Goal: Task Accomplishment & Management: Manage account settings

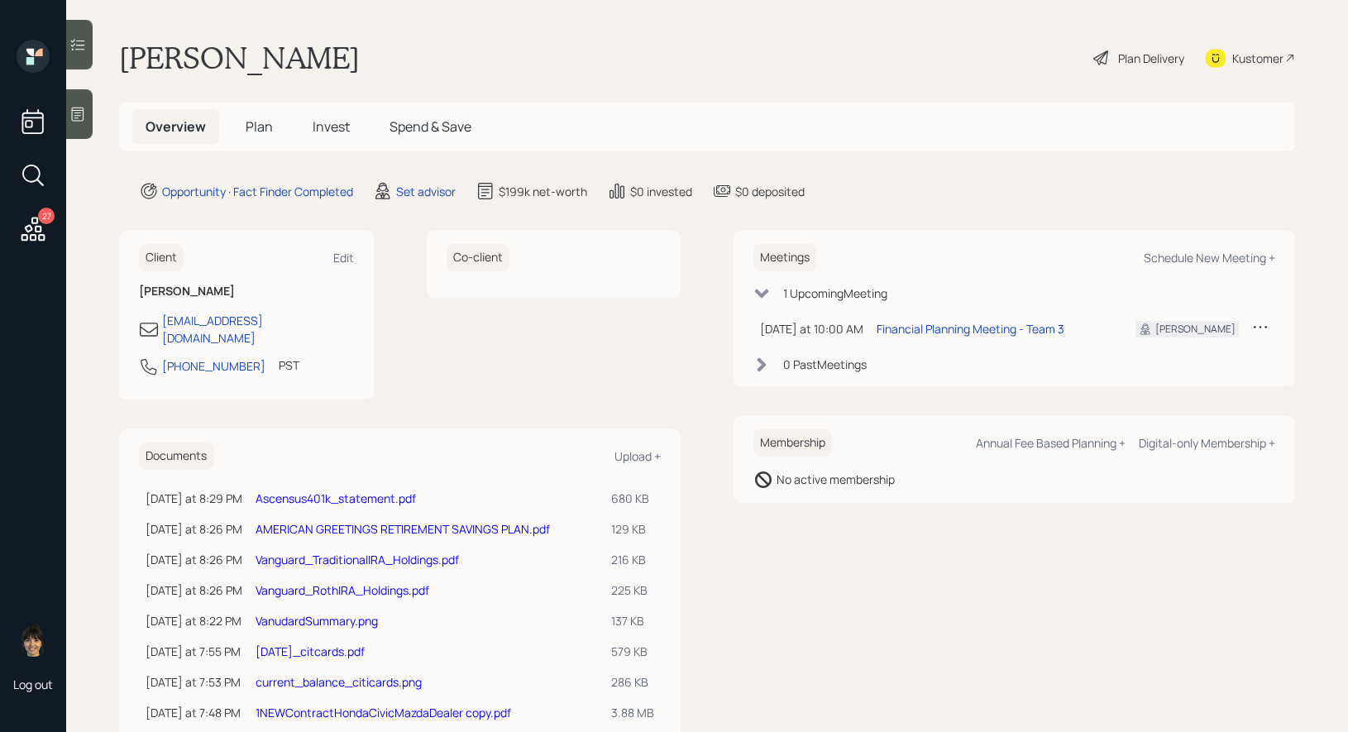
click at [314, 490] on link "Ascensus401k_statement.pdf" at bounding box center [336, 498] width 160 height 16
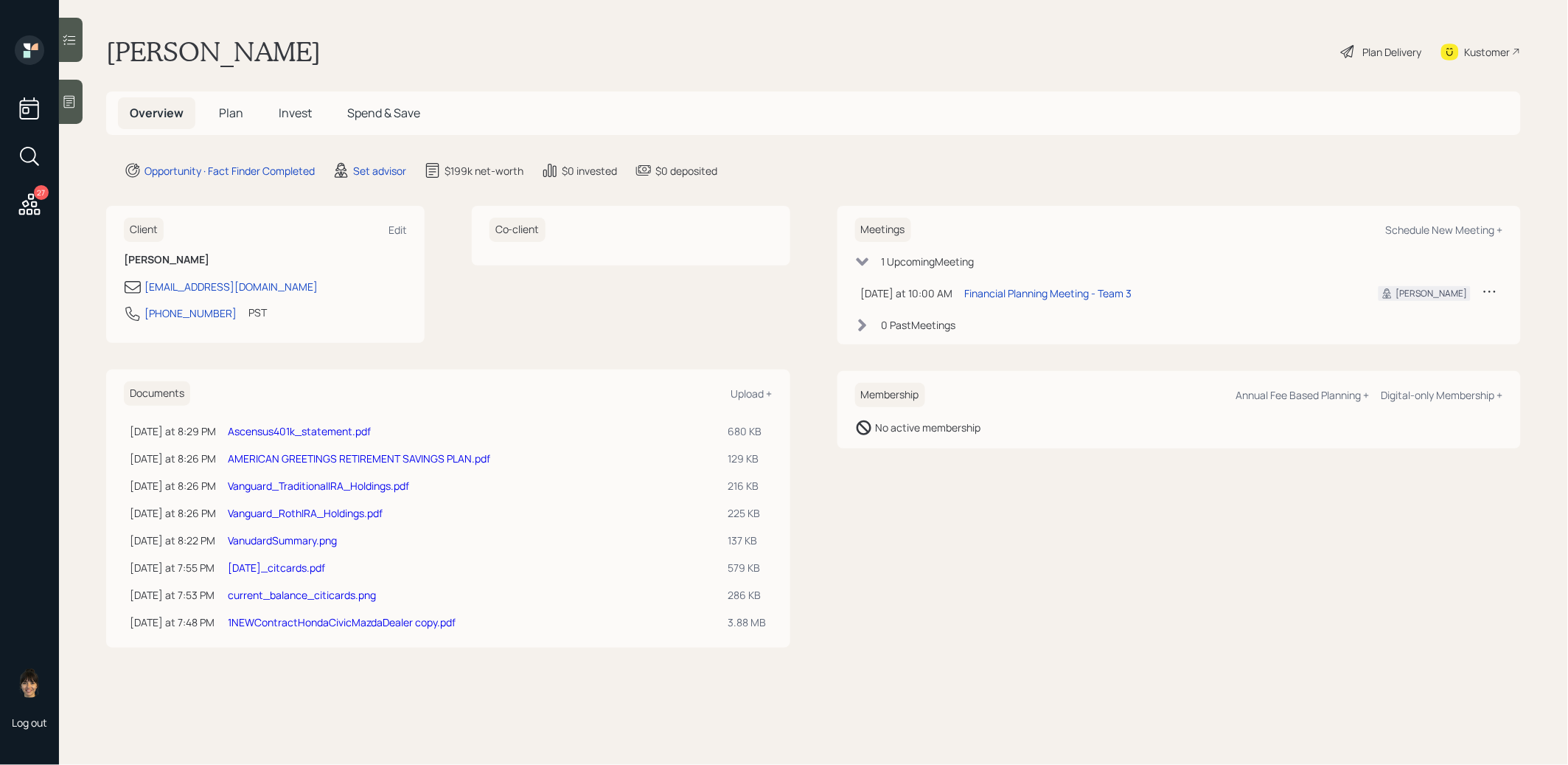
click at [232, 113] on span "Plan" at bounding box center [231, 112] width 24 height 16
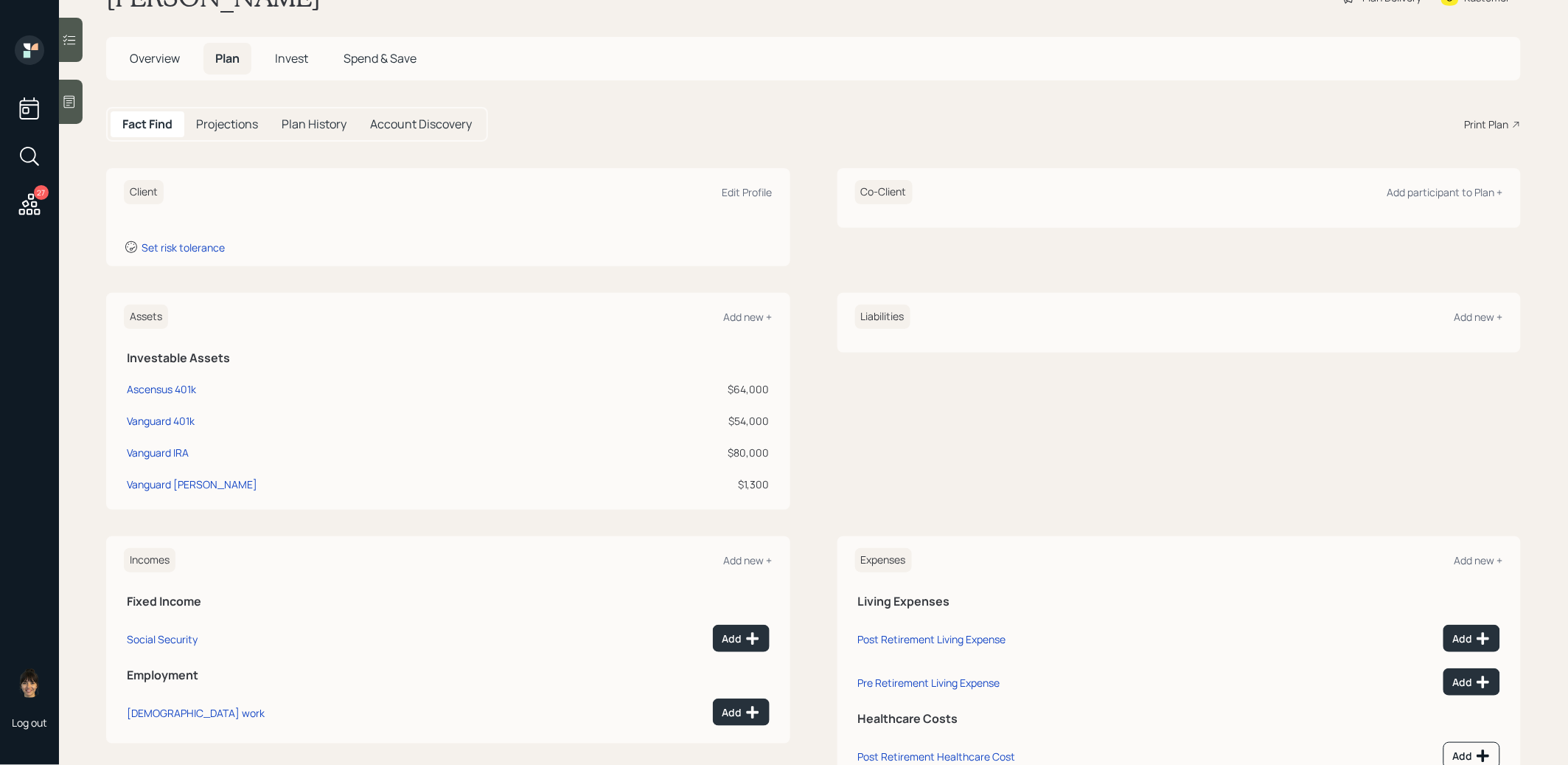
scroll to position [55, 0]
click at [160, 448] on div "Vanguard IRA" at bounding box center [157, 451] width 62 height 15
select select "ira"
select select "balanced"
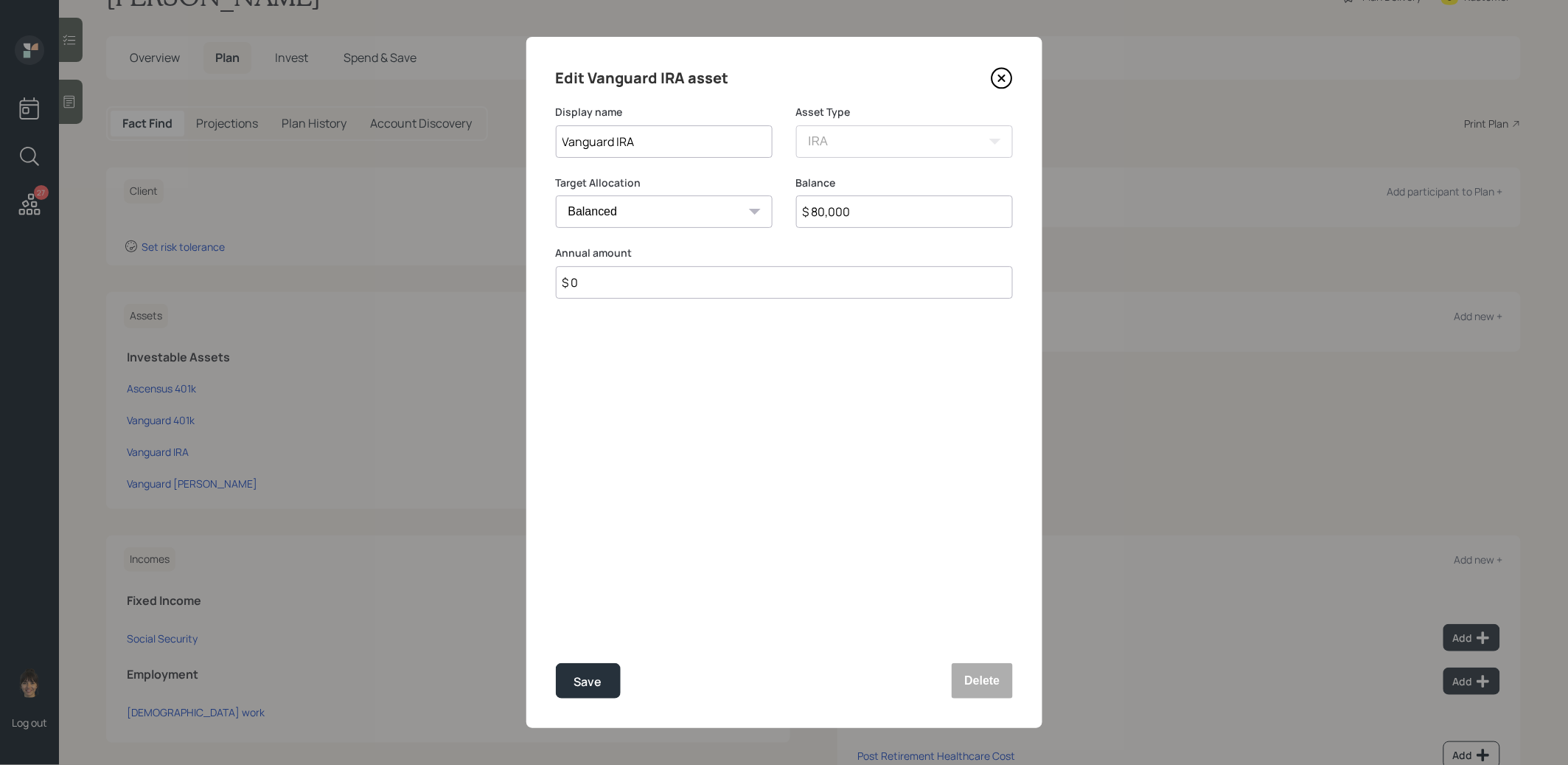
click at [910, 217] on input "$ 80,000" at bounding box center [904, 211] width 217 height 32
type input "$ 20,000"
click at [595, 671] on button "Save" at bounding box center [588, 681] width 65 height 36
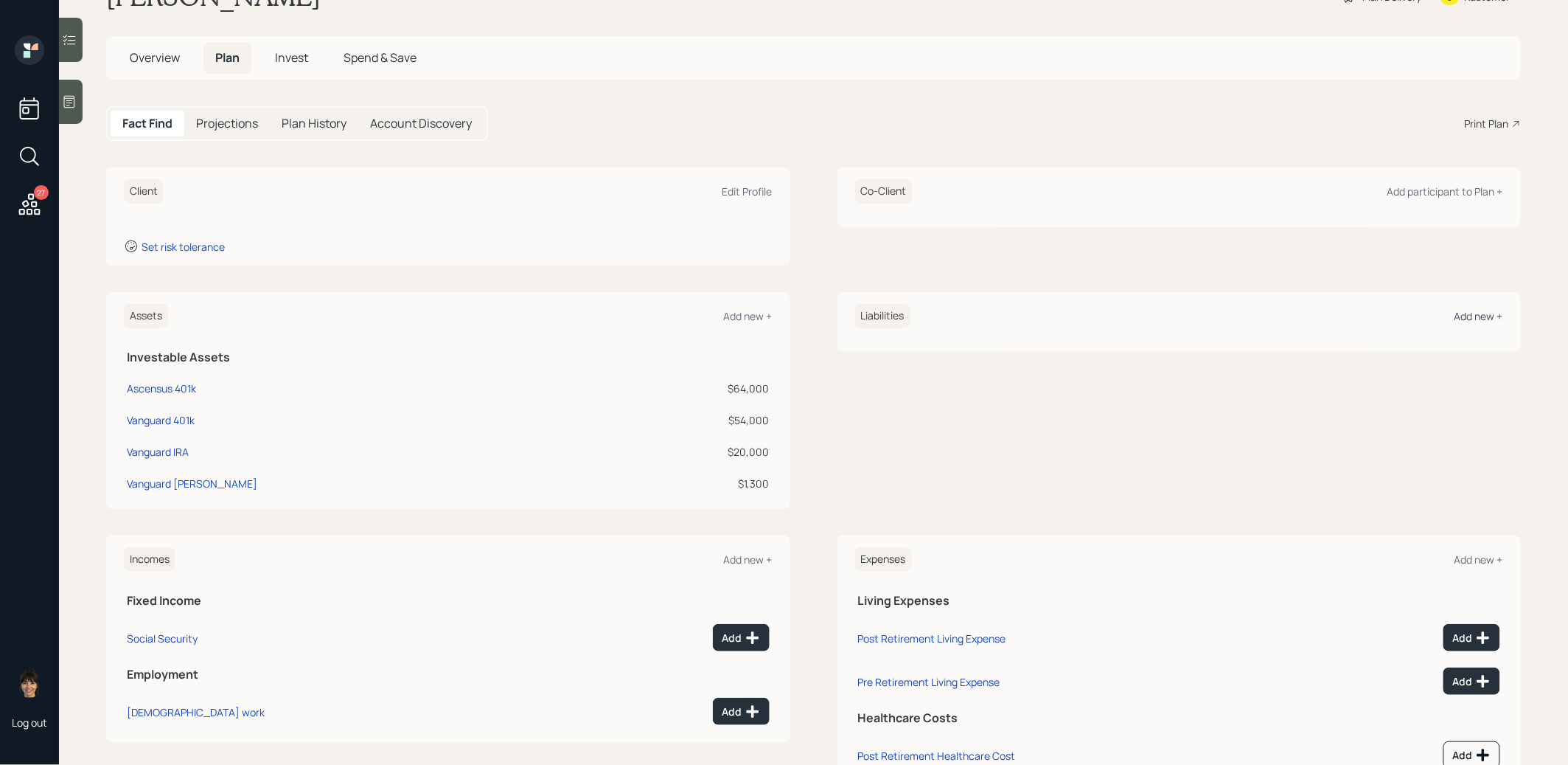
click at [1465, 317] on div "Add new +" at bounding box center [1479, 317] width 49 height 14
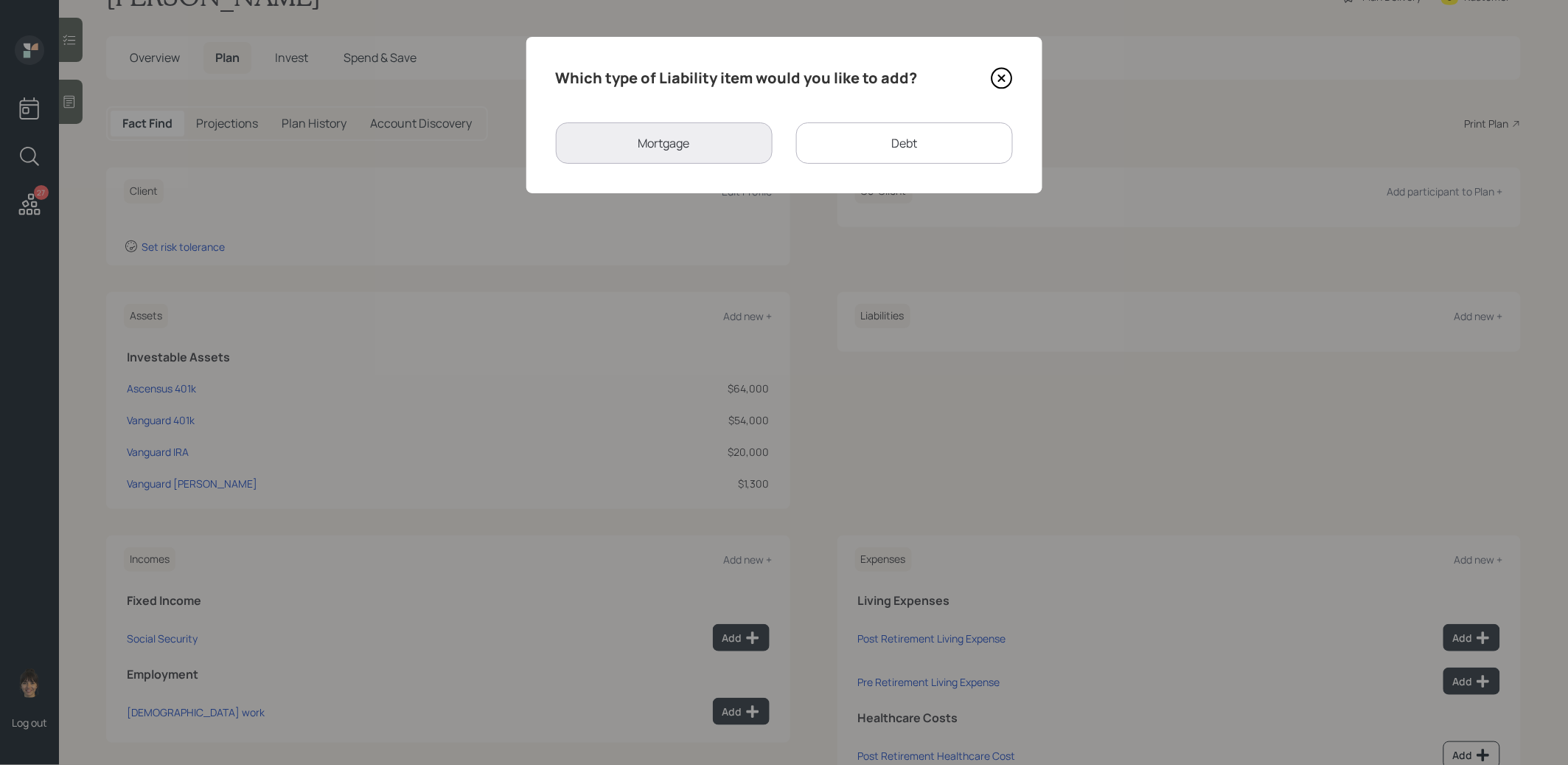
click at [867, 140] on div "Debt" at bounding box center [904, 143] width 217 height 41
select select "credit_card"
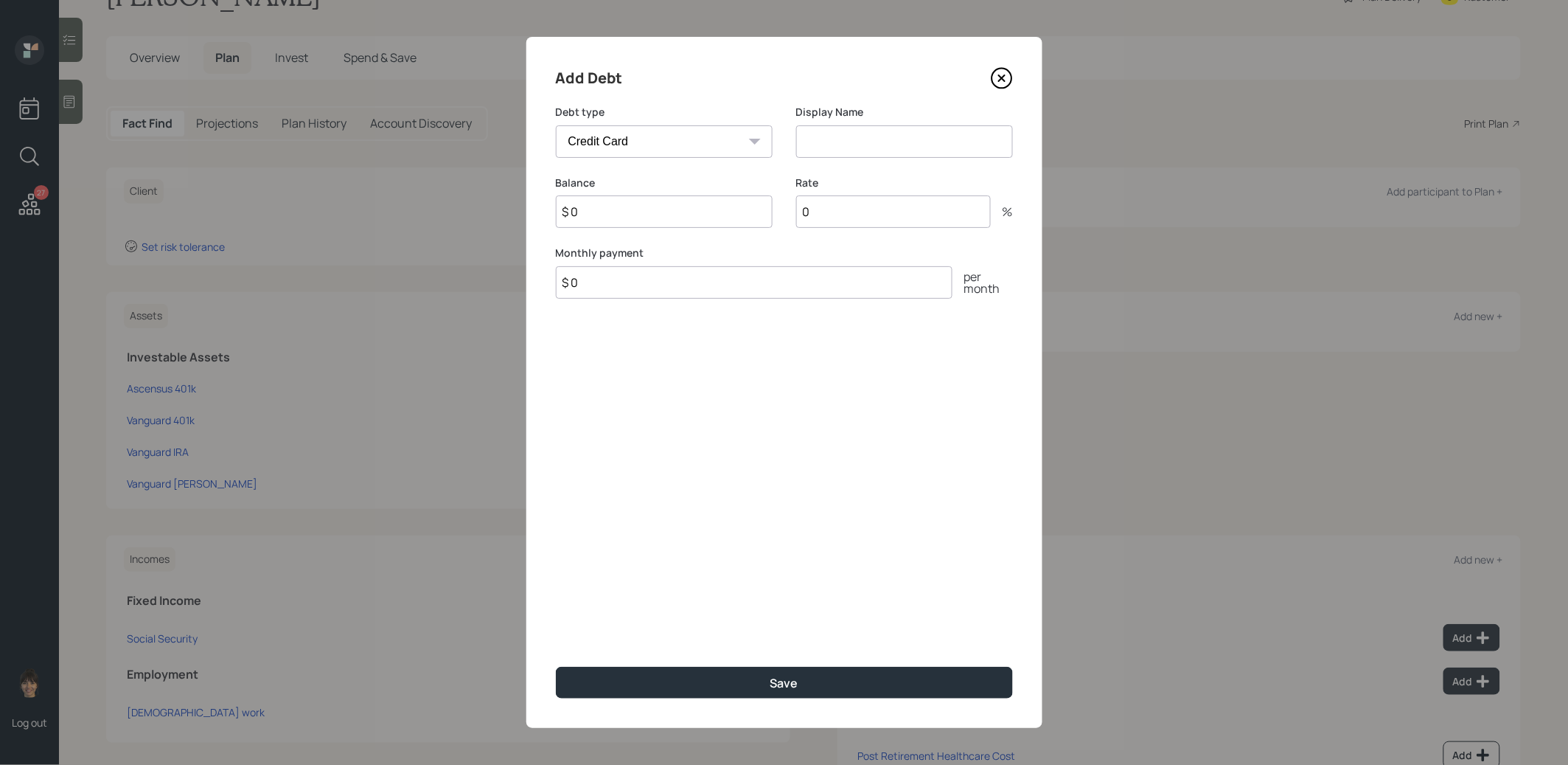
click at [834, 146] on input at bounding box center [904, 142] width 217 height 32
type input "Credit Cards"
click at [650, 224] on input "$ 0" at bounding box center [664, 211] width 217 height 32
type input "$ 18,000"
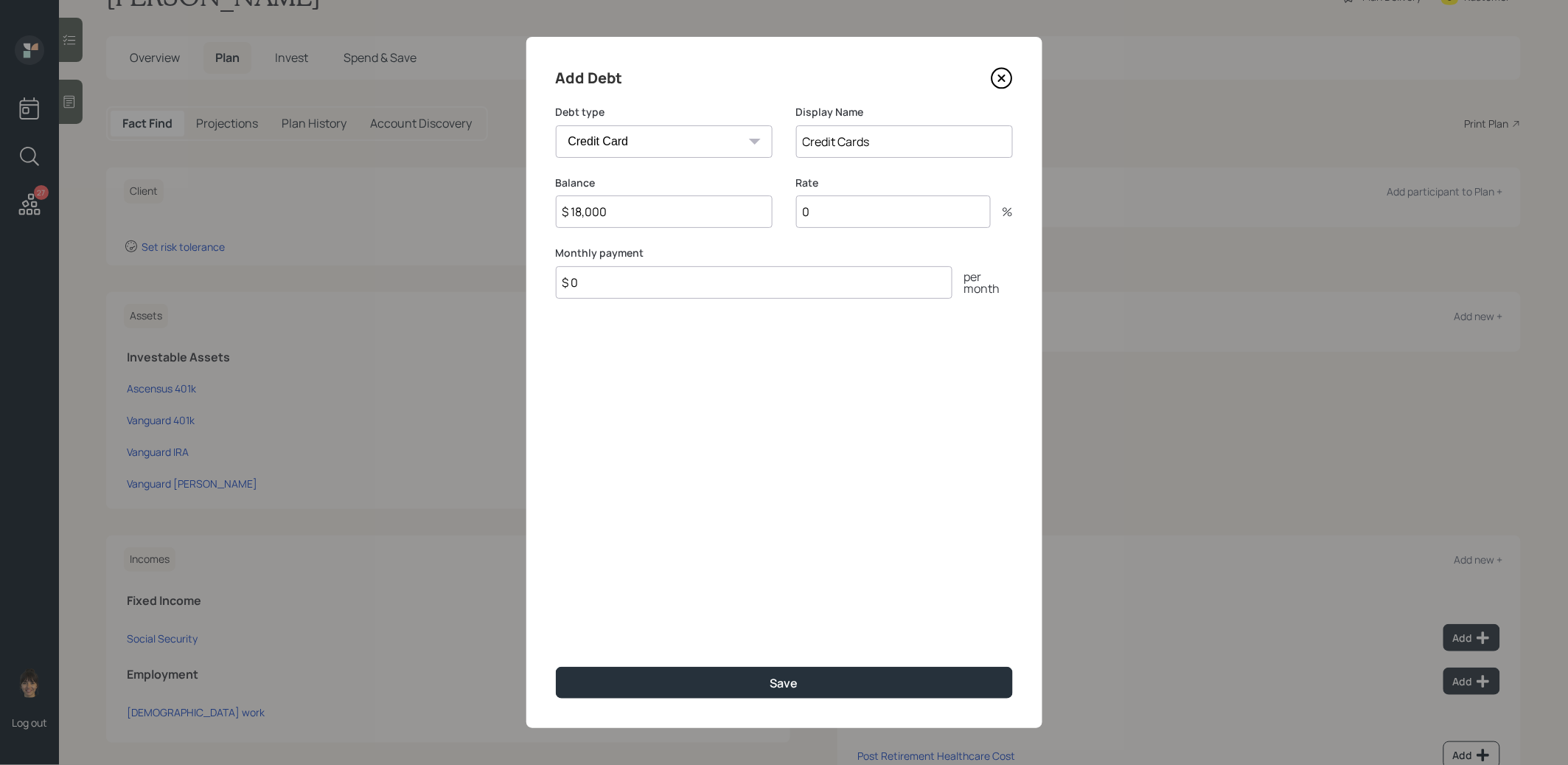
click at [847, 229] on div "Rate 0 %" at bounding box center [904, 210] width 217 height 70
click at [834, 220] on input "0" at bounding box center [893, 211] width 194 height 32
type input "21"
click at [661, 289] on input "$ 0" at bounding box center [754, 283] width 397 height 32
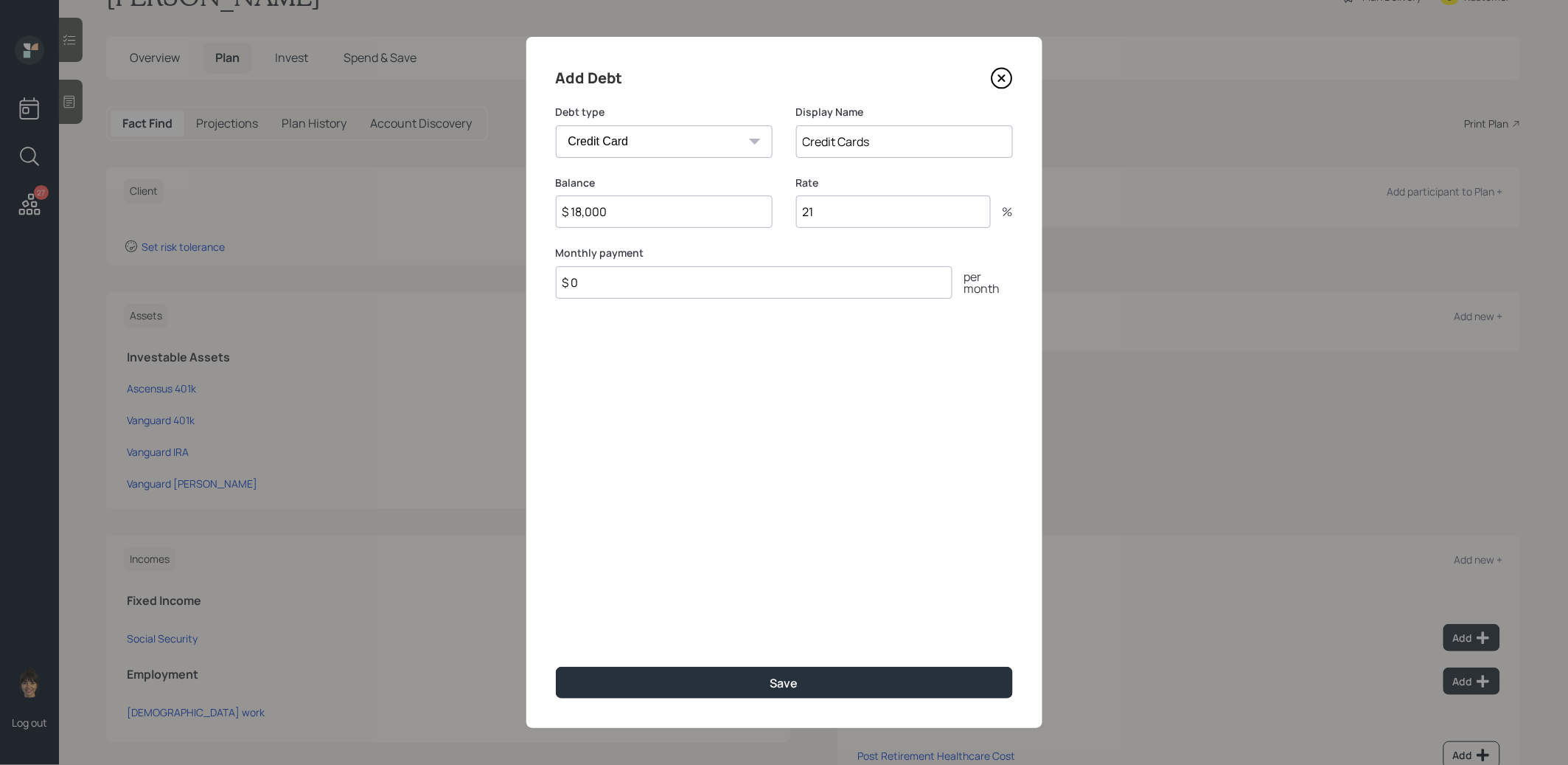
click at [661, 289] on input "$ 0" at bounding box center [754, 283] width 397 height 32
type input "$ 1"
click at [703, 676] on button "Save" at bounding box center [784, 683] width 457 height 32
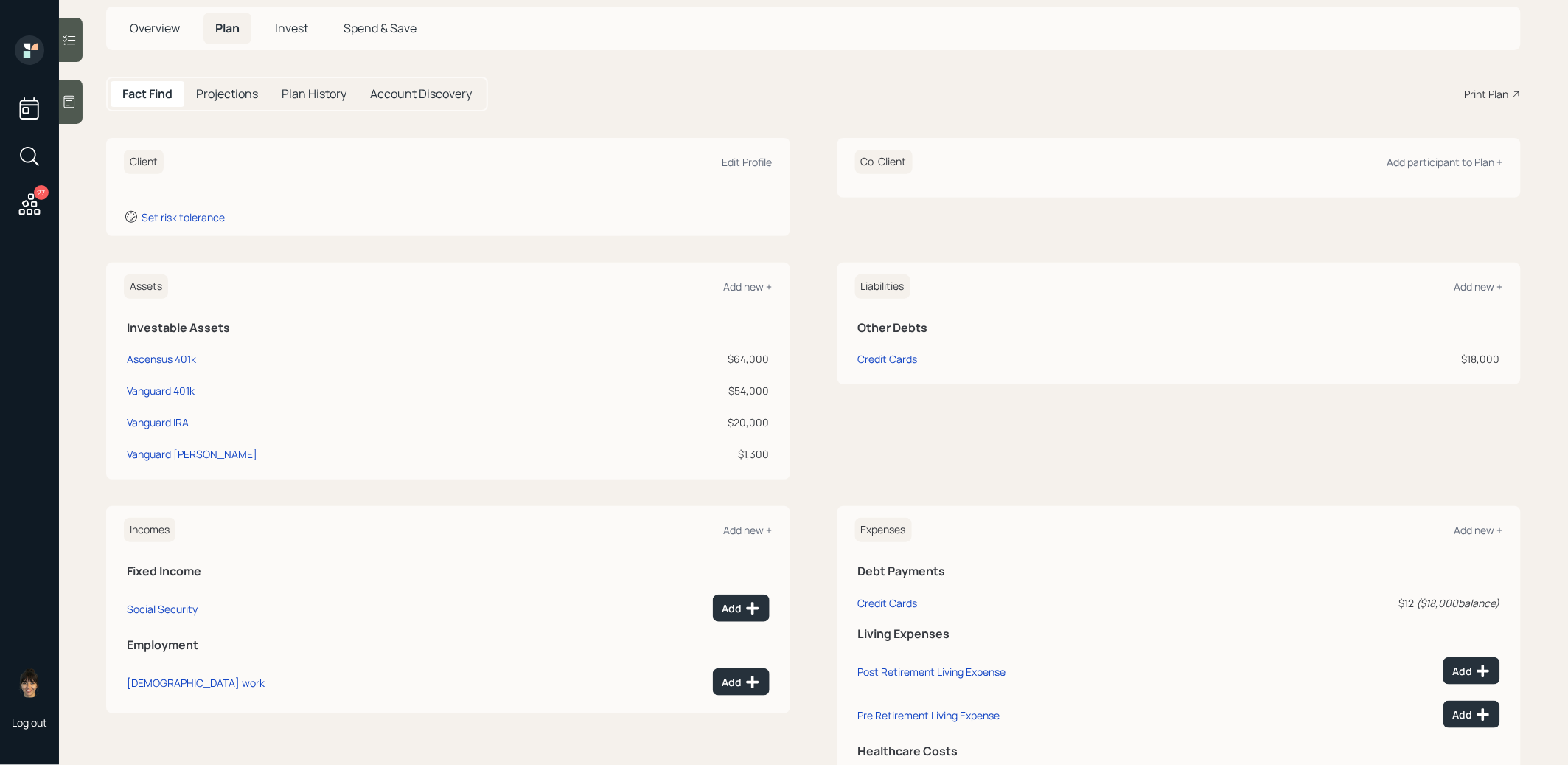
scroll to position [88, 0]
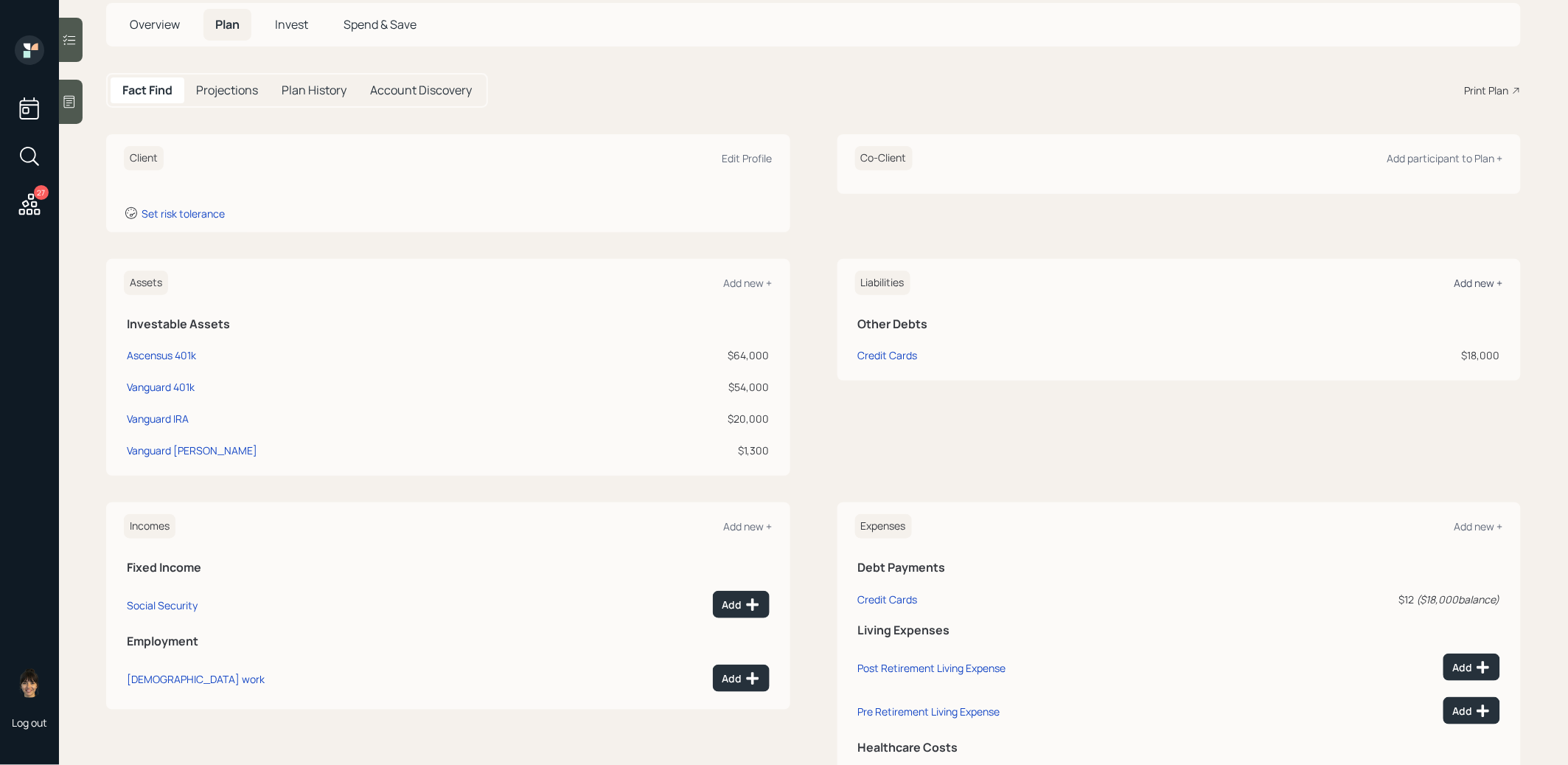
click at [1474, 284] on div "Add new +" at bounding box center [1479, 283] width 49 height 14
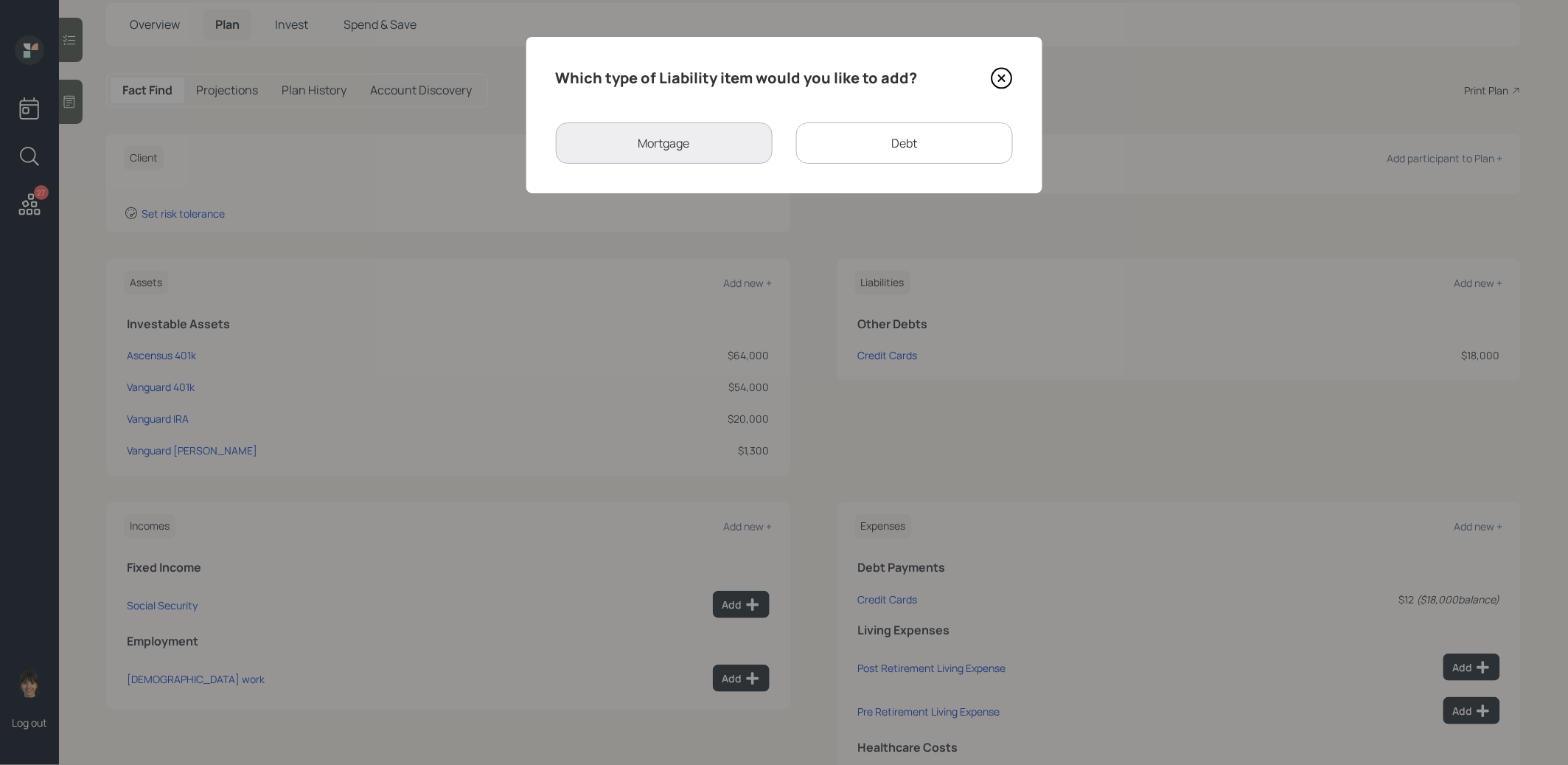
click at [878, 135] on div "Debt" at bounding box center [904, 143] width 217 height 41
select select "credit_card"
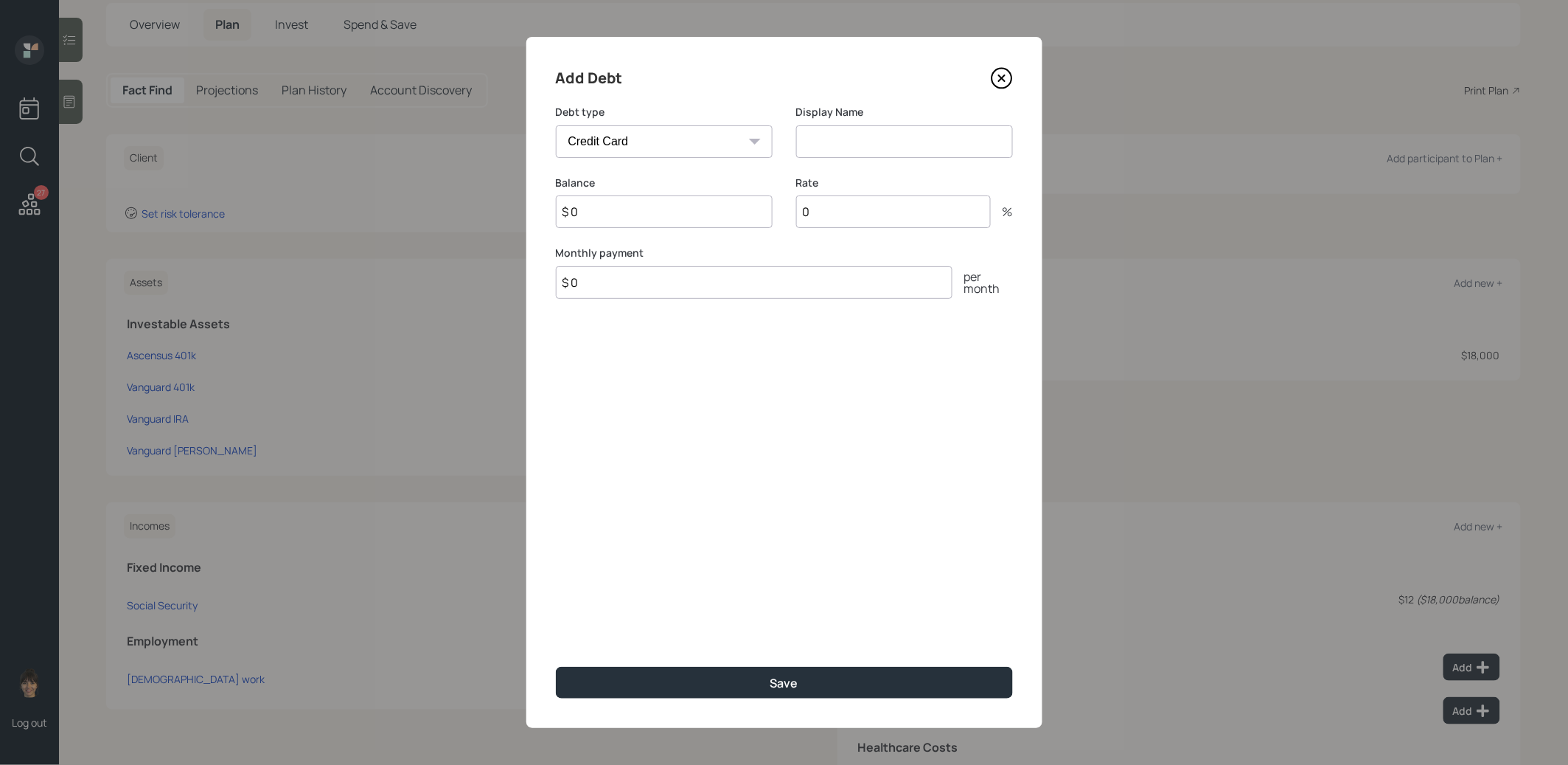
click at [850, 149] on input at bounding box center [904, 142] width 217 height 32
type input "Credit Card"
click at [621, 214] on input "$ 0" at bounding box center [664, 211] width 217 height 32
type input "$ 12,000"
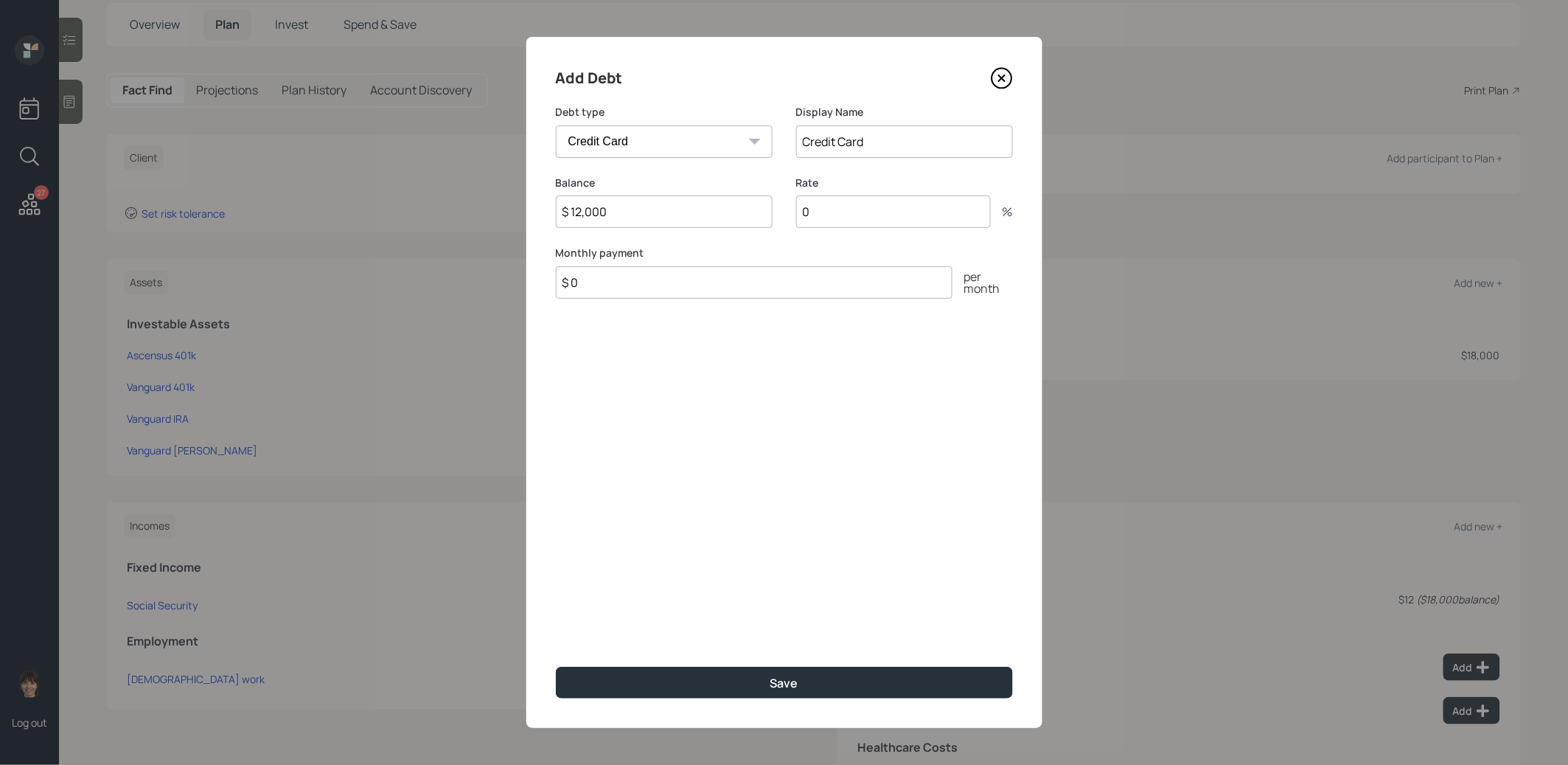
click at [847, 217] on input "0" at bounding box center [893, 211] width 194 height 32
type input "21"
click at [718, 676] on button "Save" at bounding box center [784, 683] width 457 height 32
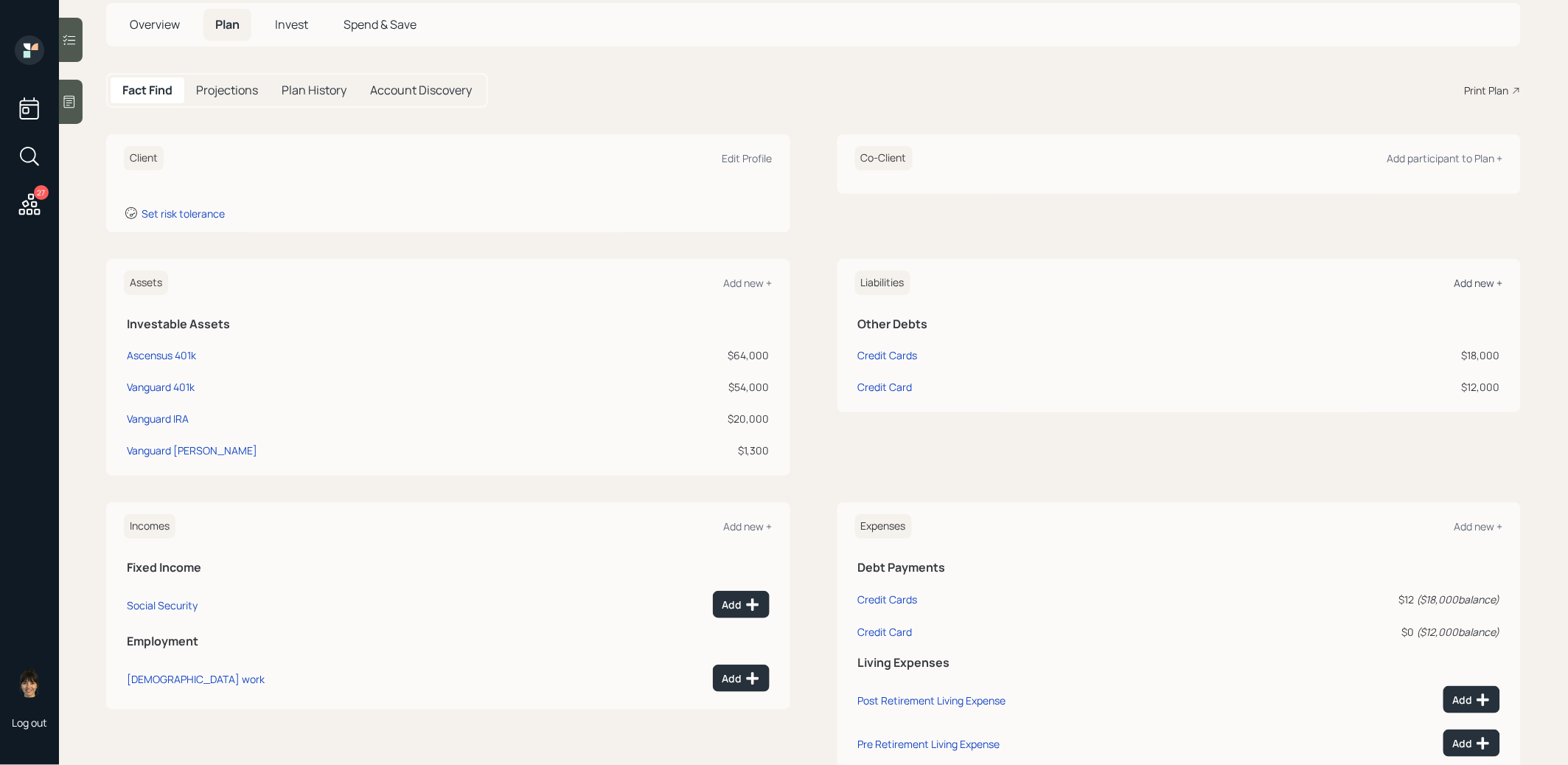
click at [1477, 288] on div "Add new +" at bounding box center [1479, 283] width 49 height 14
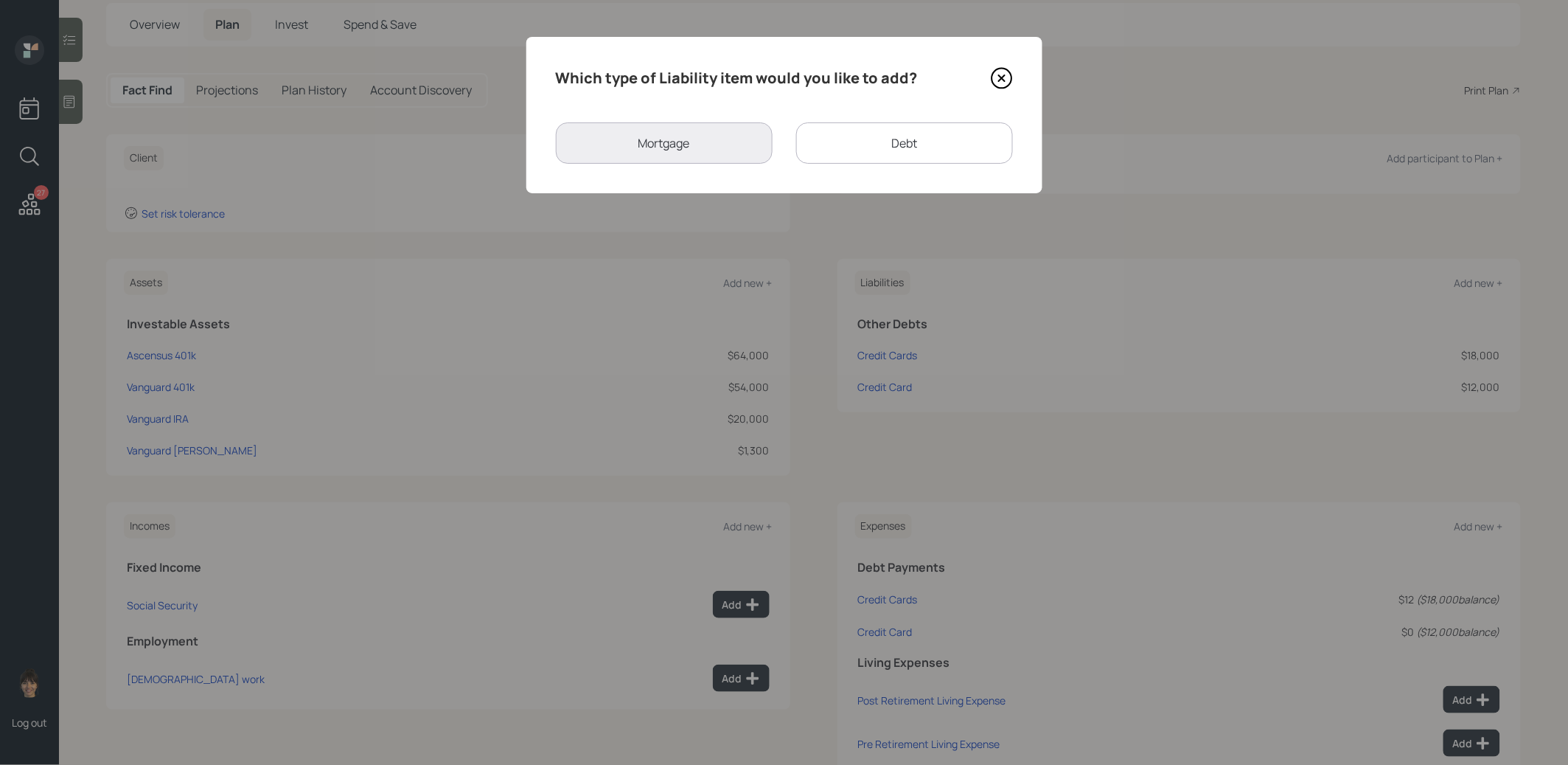
click at [961, 142] on div "Debt" at bounding box center [904, 143] width 217 height 41
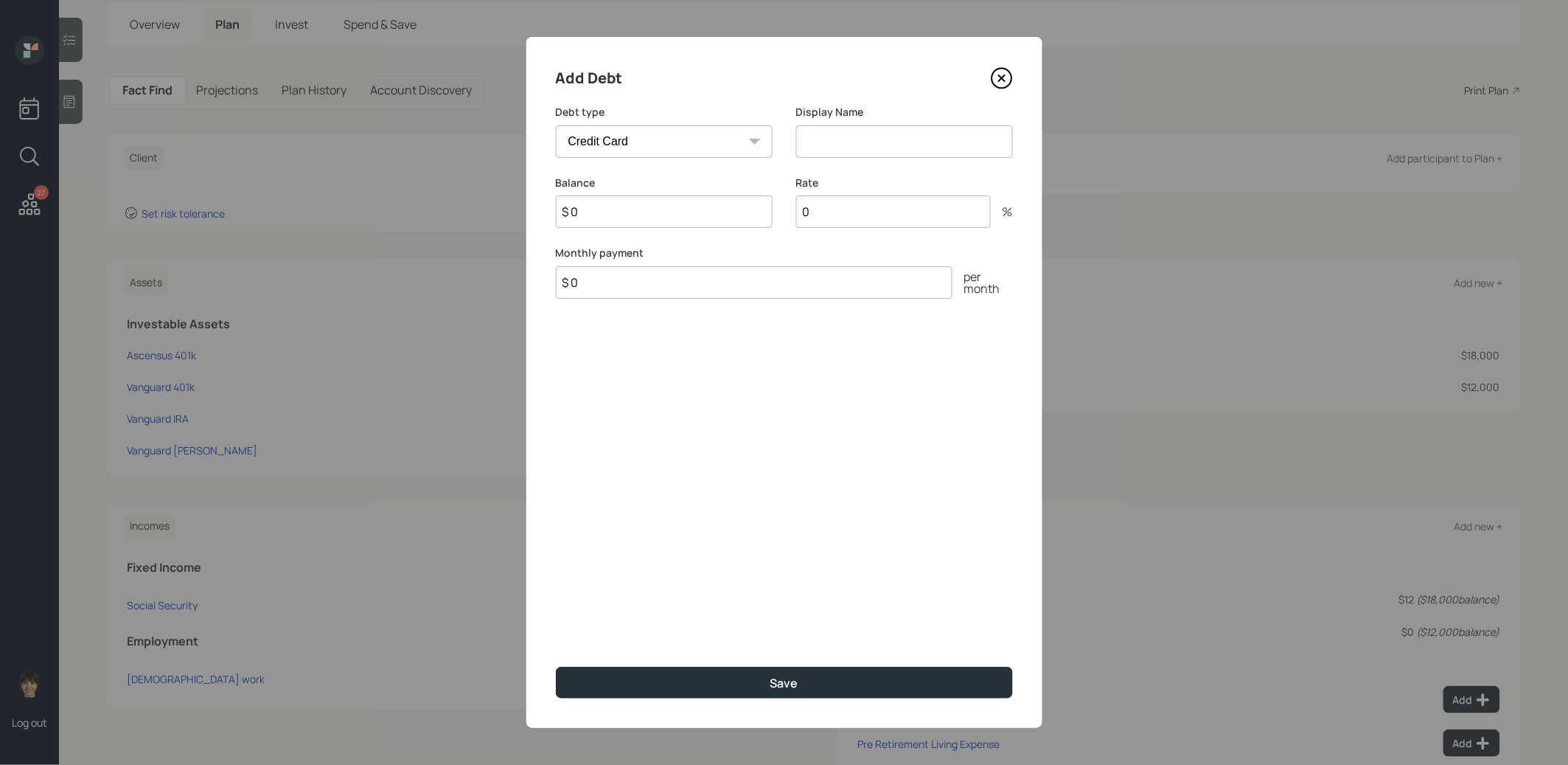
click at [723, 142] on select "Car Credit Card Medical Student Other" at bounding box center [664, 142] width 217 height 32
select select "car"
click at [556, 126] on select "Car Credit Card Medical Student Other" at bounding box center [664, 142] width 217 height 32
click at [862, 128] on input at bounding box center [904, 142] width 217 height 32
type input "Car Loan"
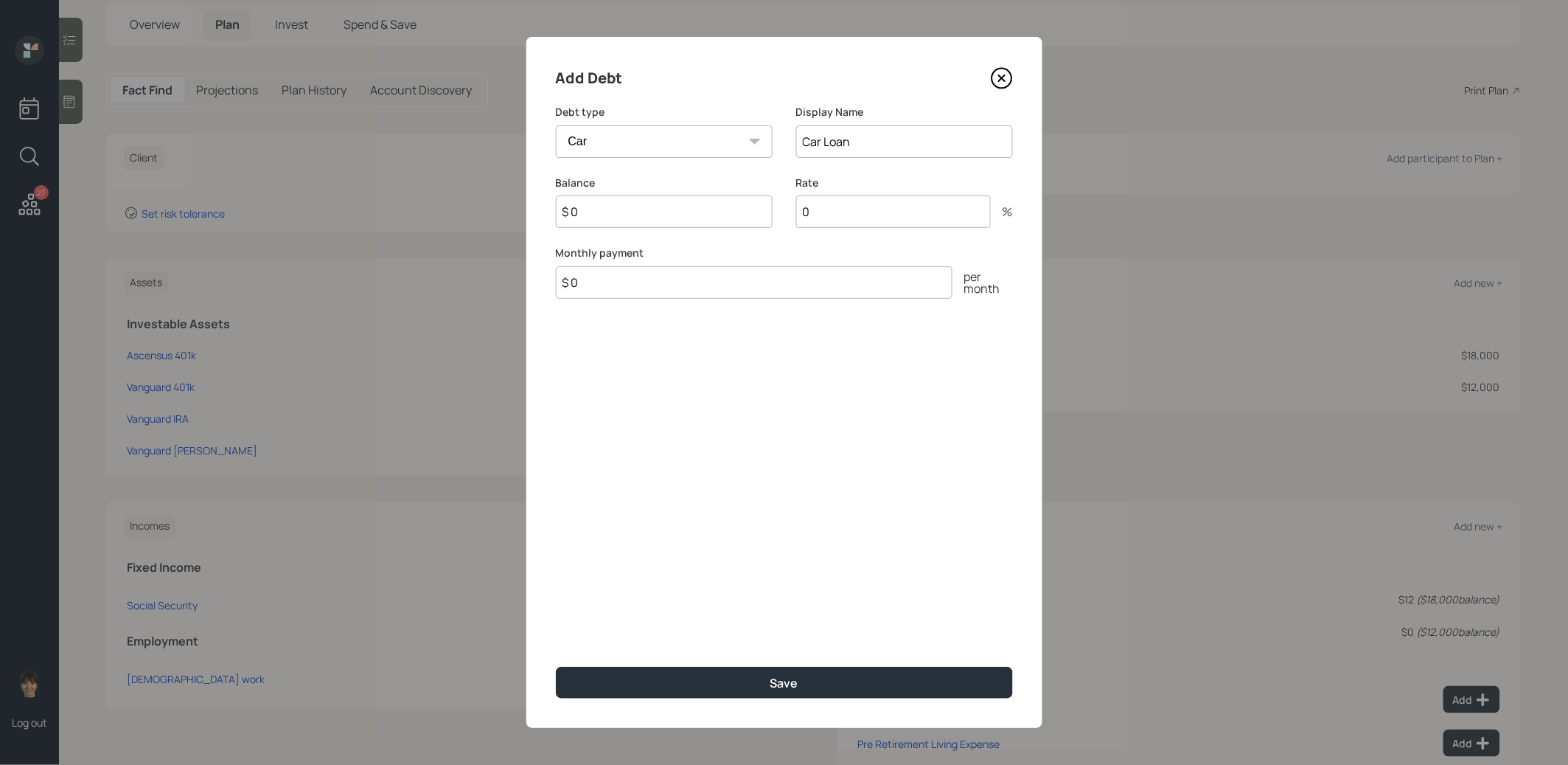
click at [854, 203] on input "0" at bounding box center [893, 211] width 194 height 32
type input "11.99"
click at [613, 290] on input "$ 0" at bounding box center [754, 283] width 397 height 32
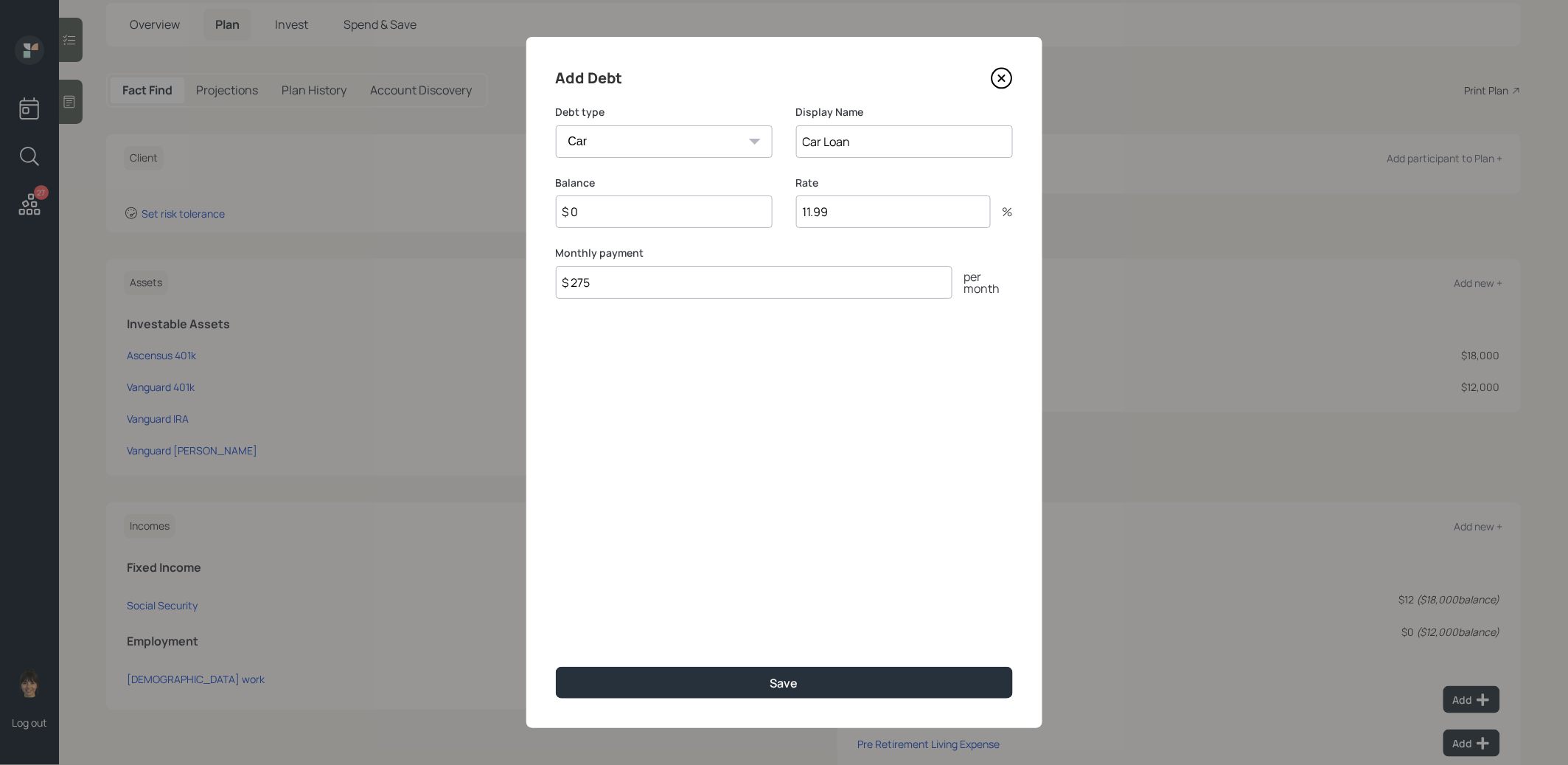
type input "$ 275"
click at [595, 218] on input "$ 0" at bounding box center [664, 211] width 217 height 32
type input "$ 14,000"
click at [678, 682] on button "Save" at bounding box center [784, 683] width 457 height 32
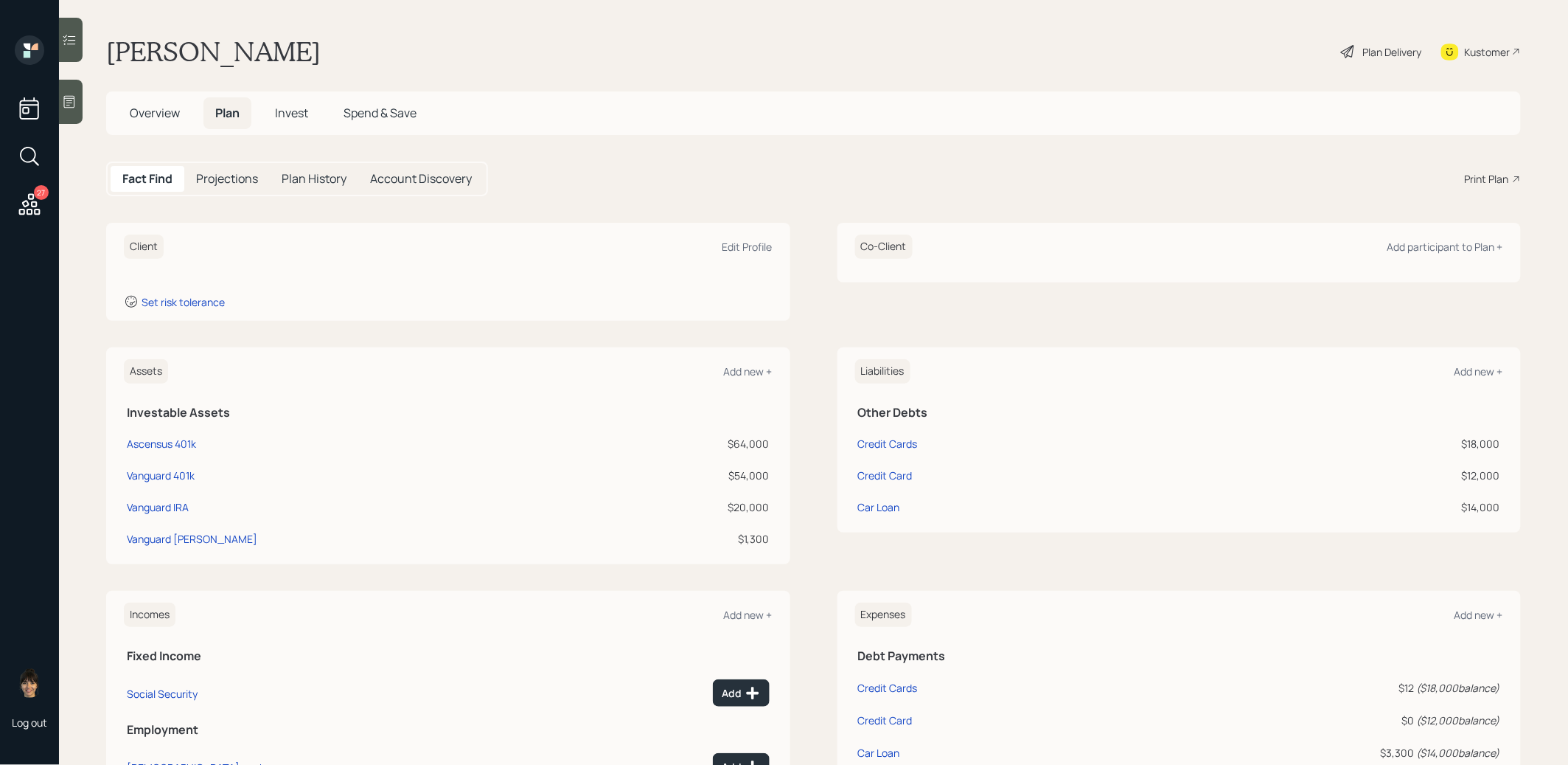
click at [66, 103] on icon at bounding box center [69, 102] width 15 height 15
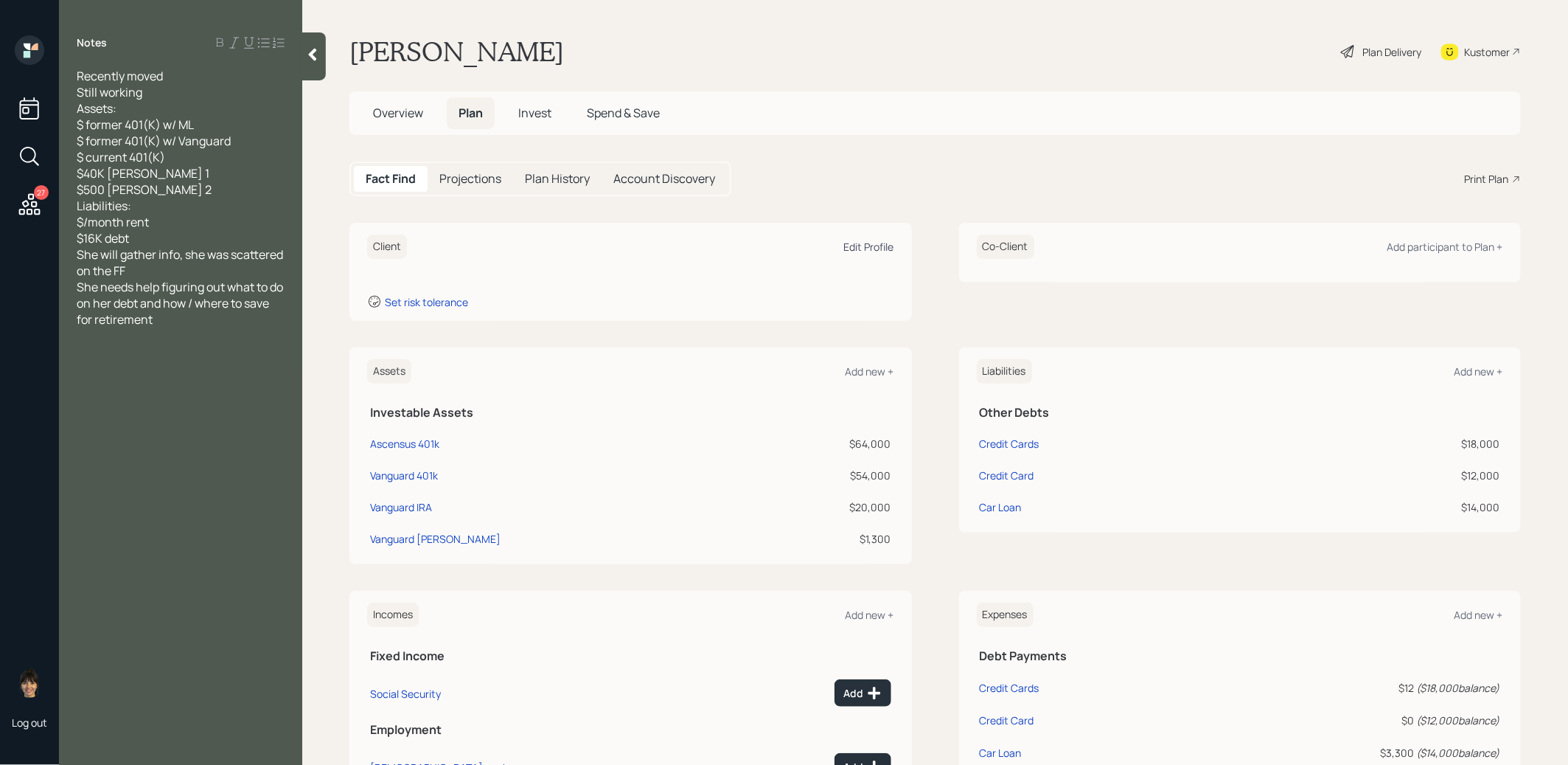
click at [873, 245] on div "Edit Profile" at bounding box center [869, 247] width 50 height 14
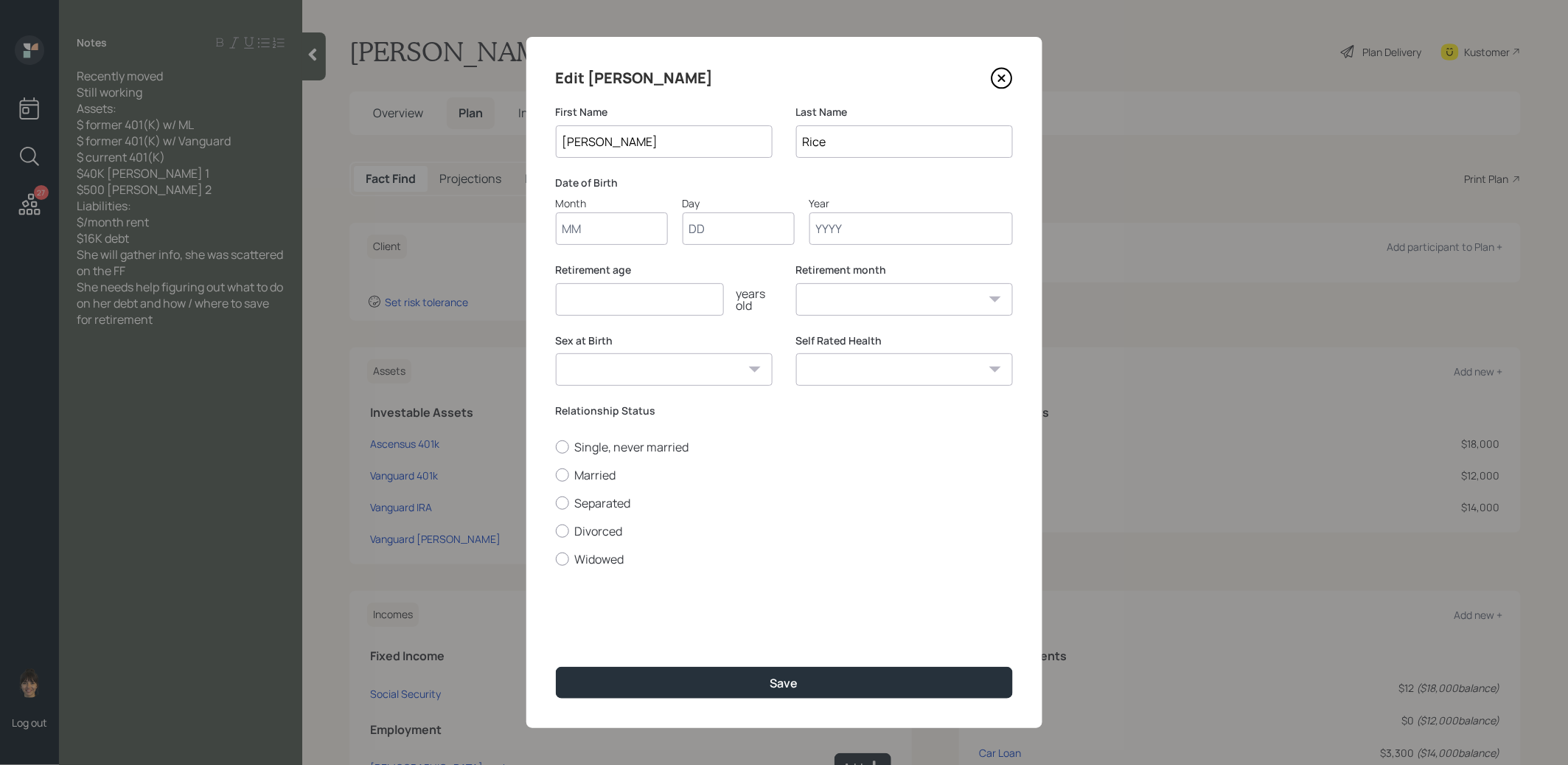
click at [599, 235] on input "Month" at bounding box center [612, 228] width 112 height 32
type input "01"
type input "1960"
select select "1"
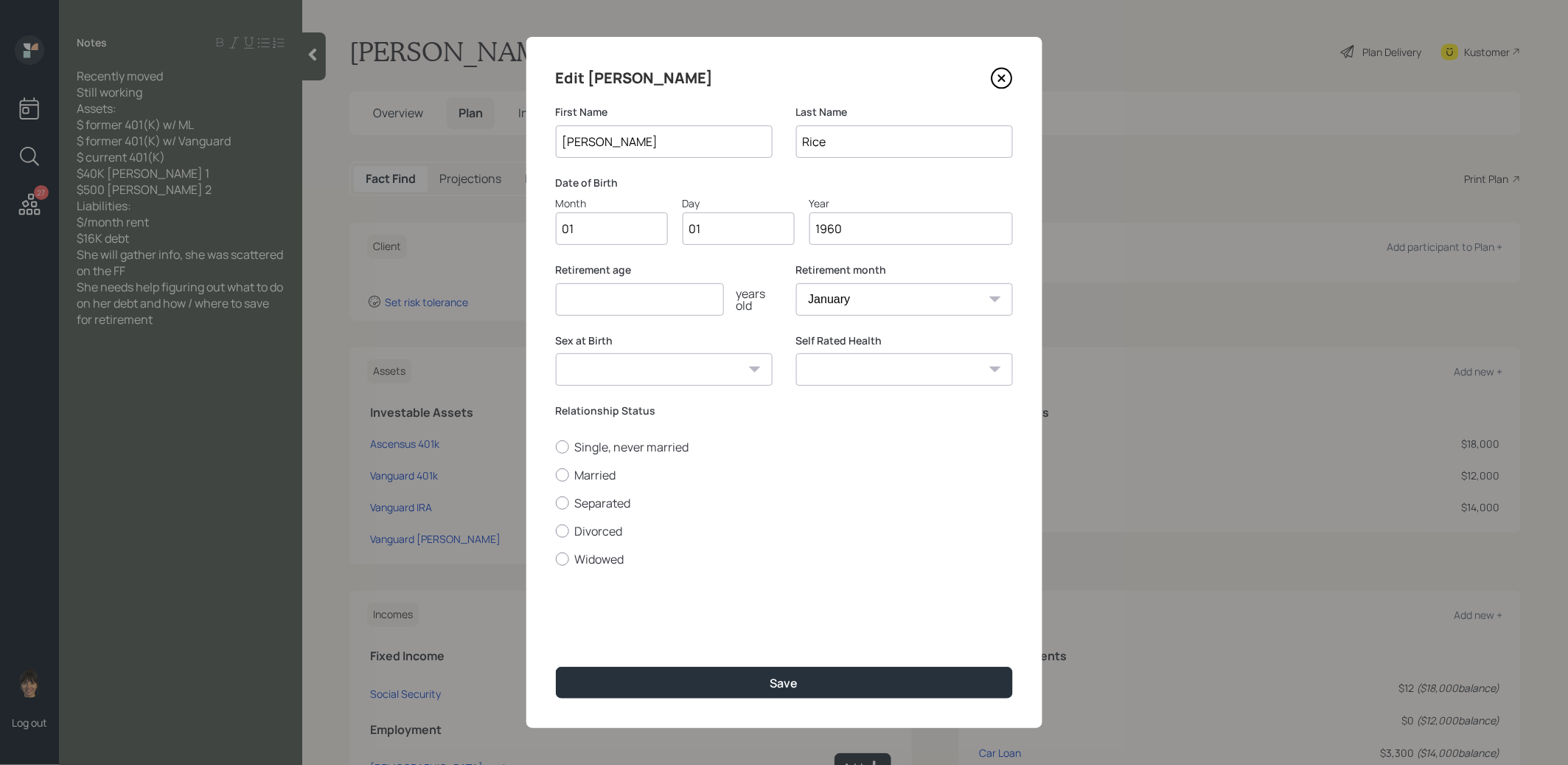
type input "1960"
click at [659, 297] on input "number" at bounding box center [640, 300] width 168 height 32
type input "67"
click at [850, 232] on input "1960" at bounding box center [911, 228] width 203 height 32
type input "1970"
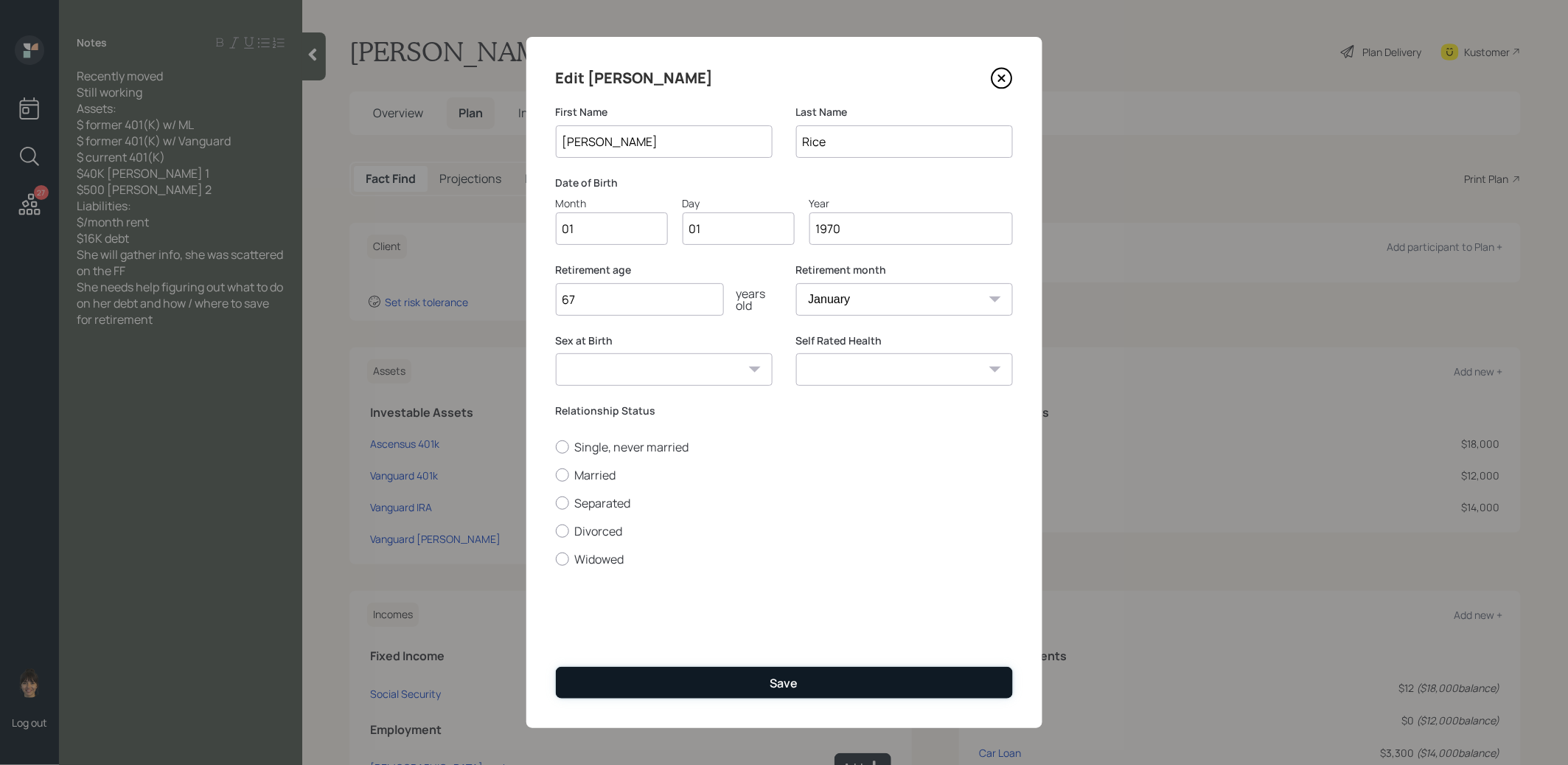
click at [750, 680] on button "Save" at bounding box center [784, 683] width 457 height 32
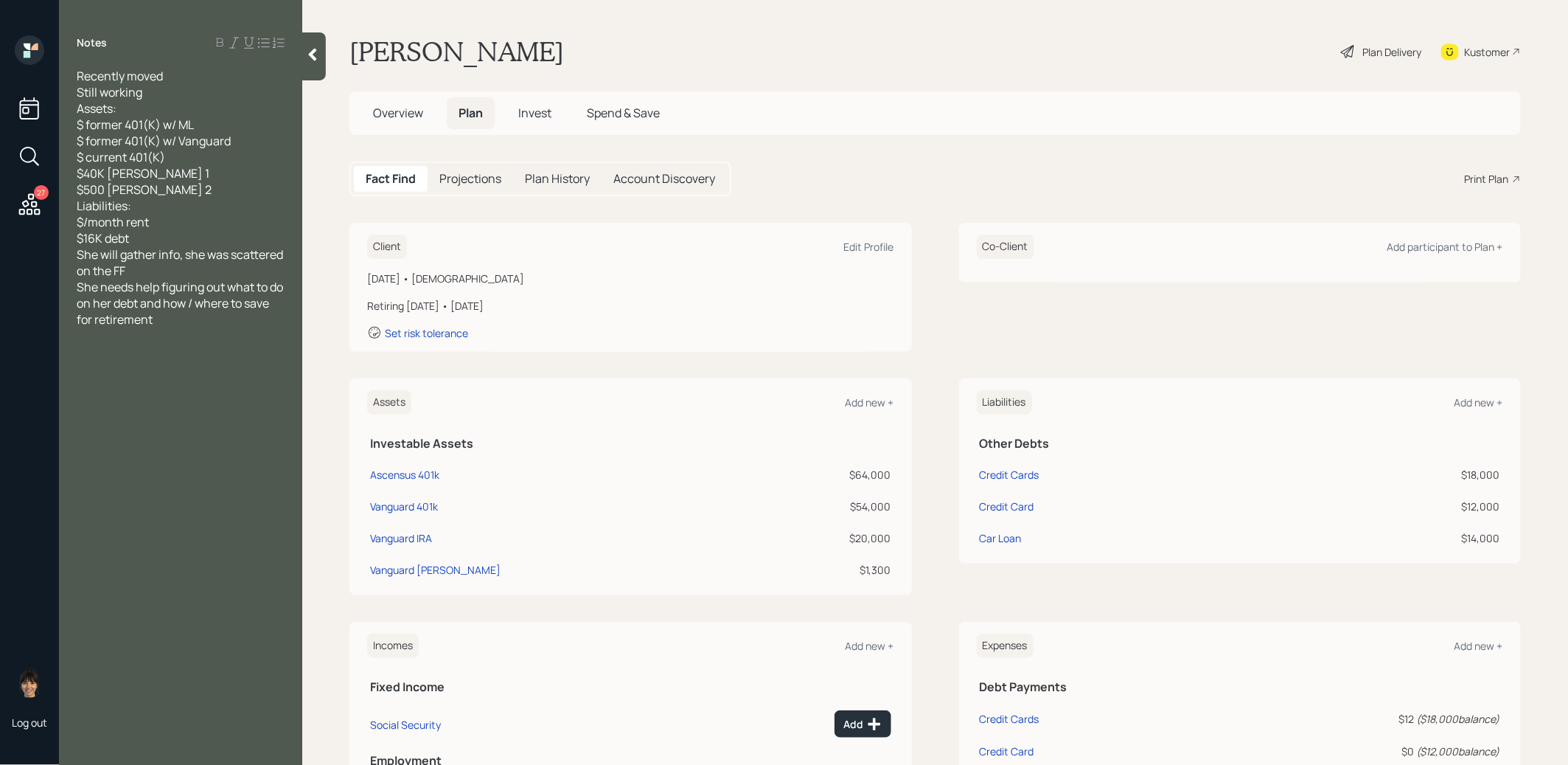
click at [316, 57] on icon at bounding box center [312, 54] width 15 height 15
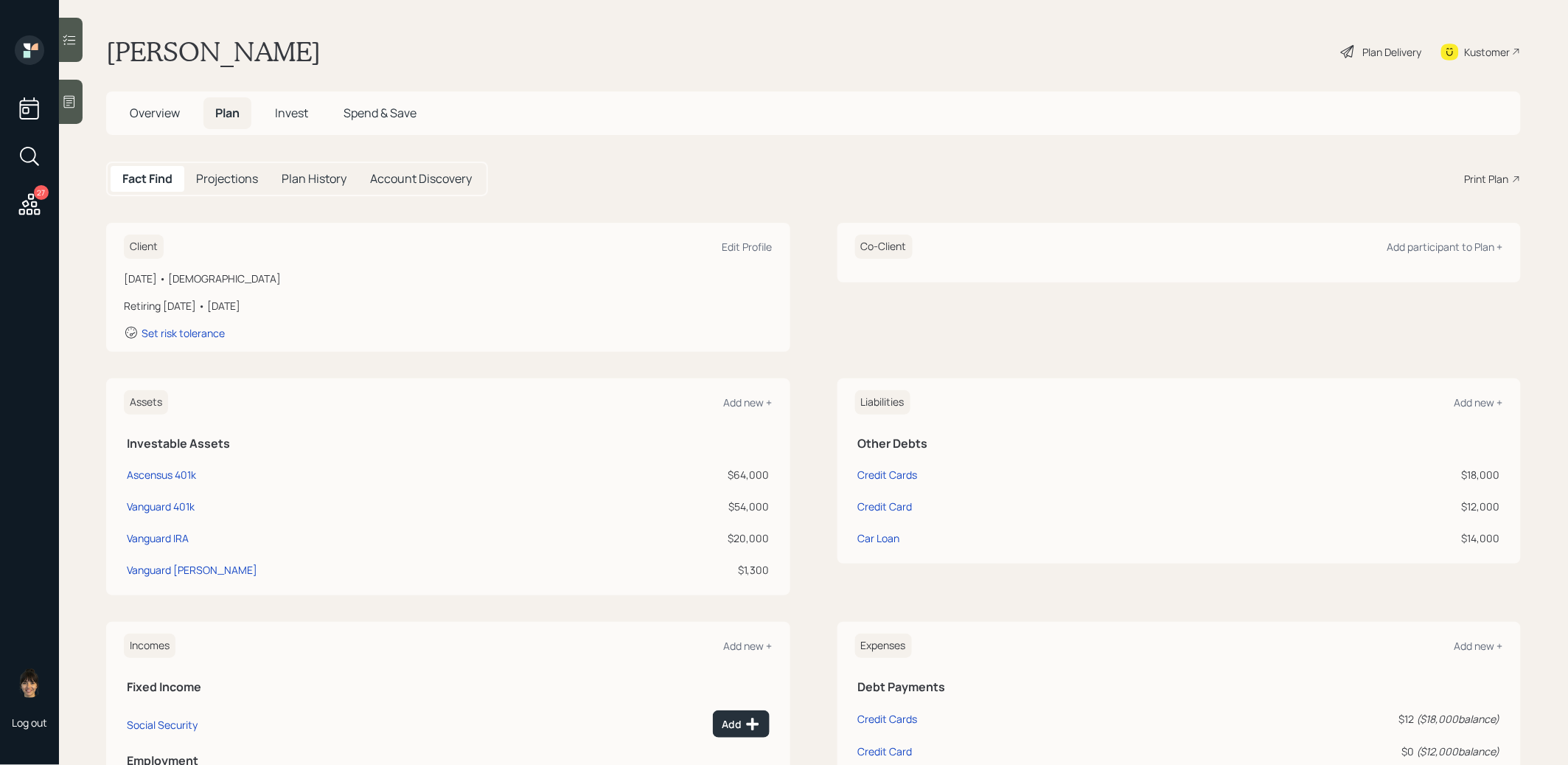
scroll to position [267, 0]
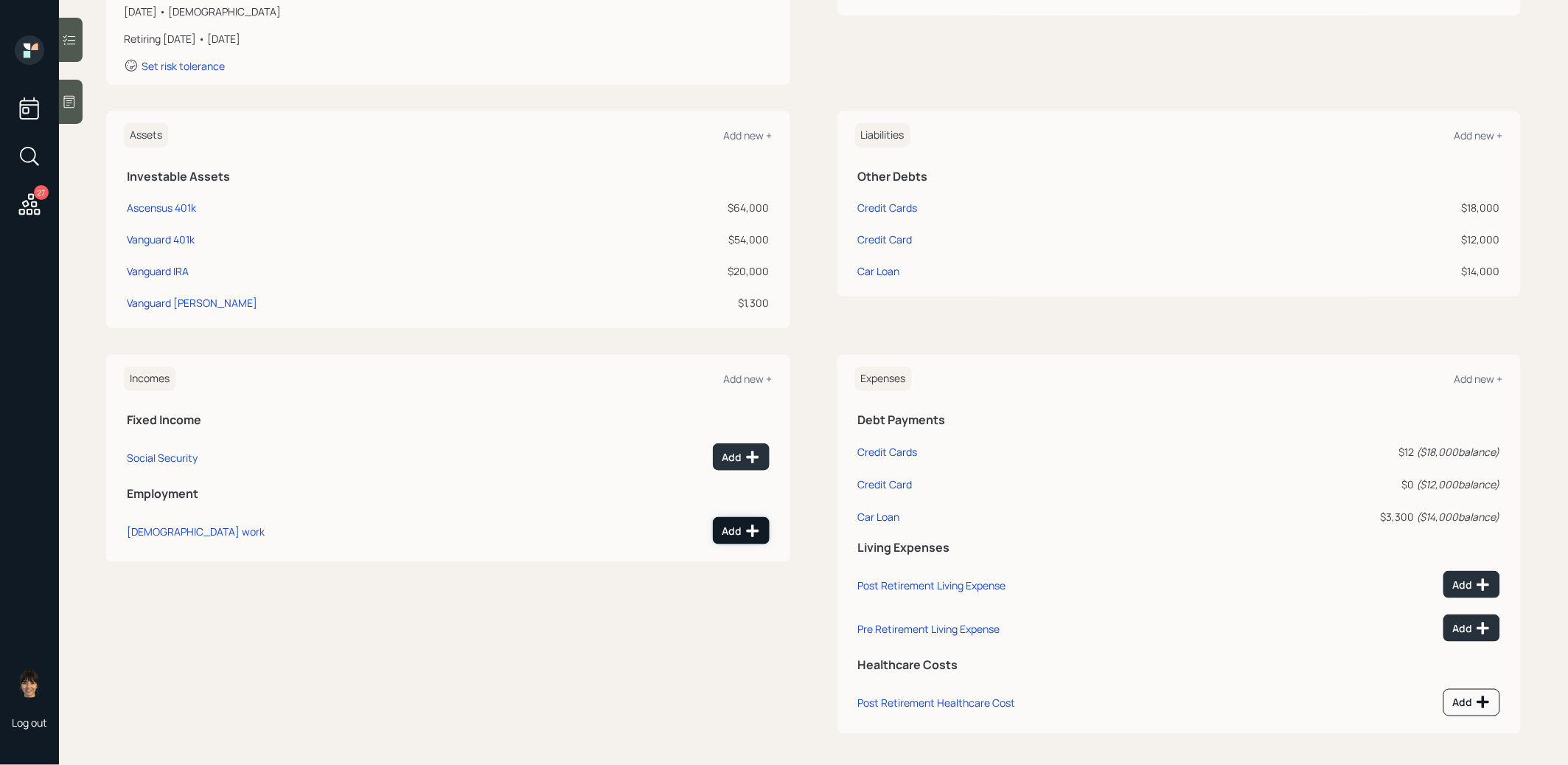
click at [741, 526] on div "Add" at bounding box center [742, 531] width 37 height 15
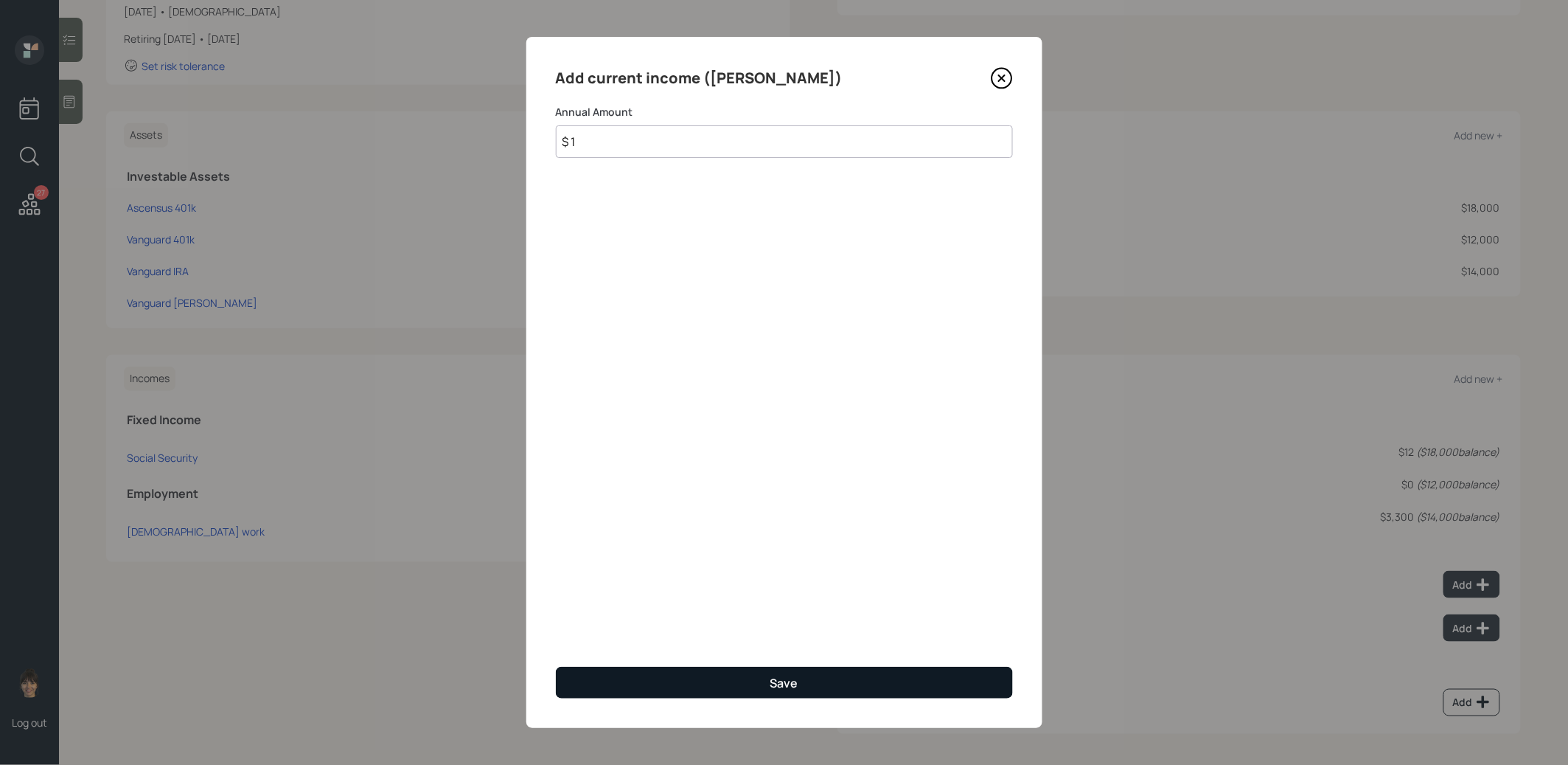
type input "$ 1"
click at [720, 676] on button "Save" at bounding box center [784, 683] width 457 height 32
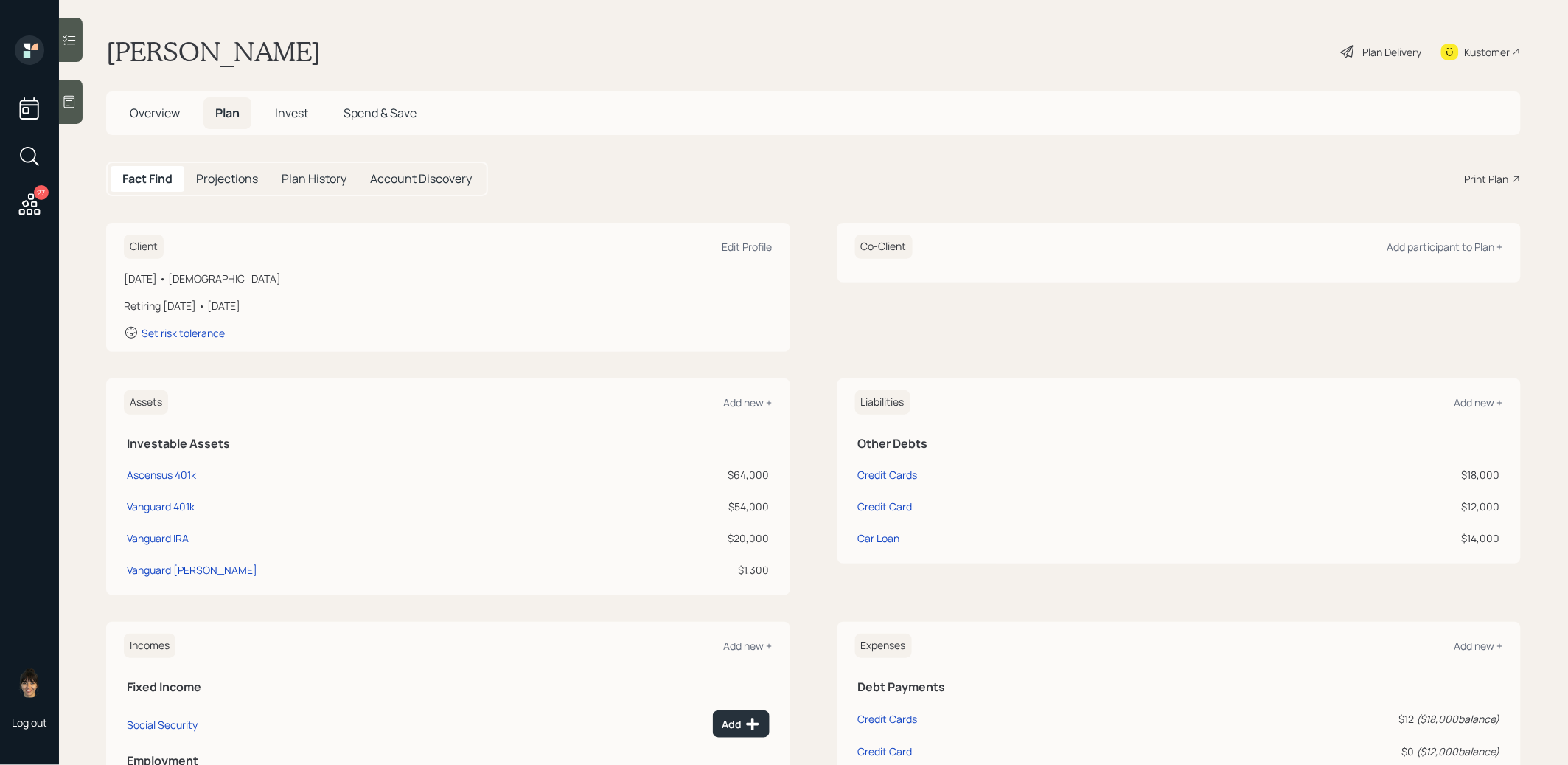
click at [1343, 49] on icon at bounding box center [1349, 52] width 18 height 18
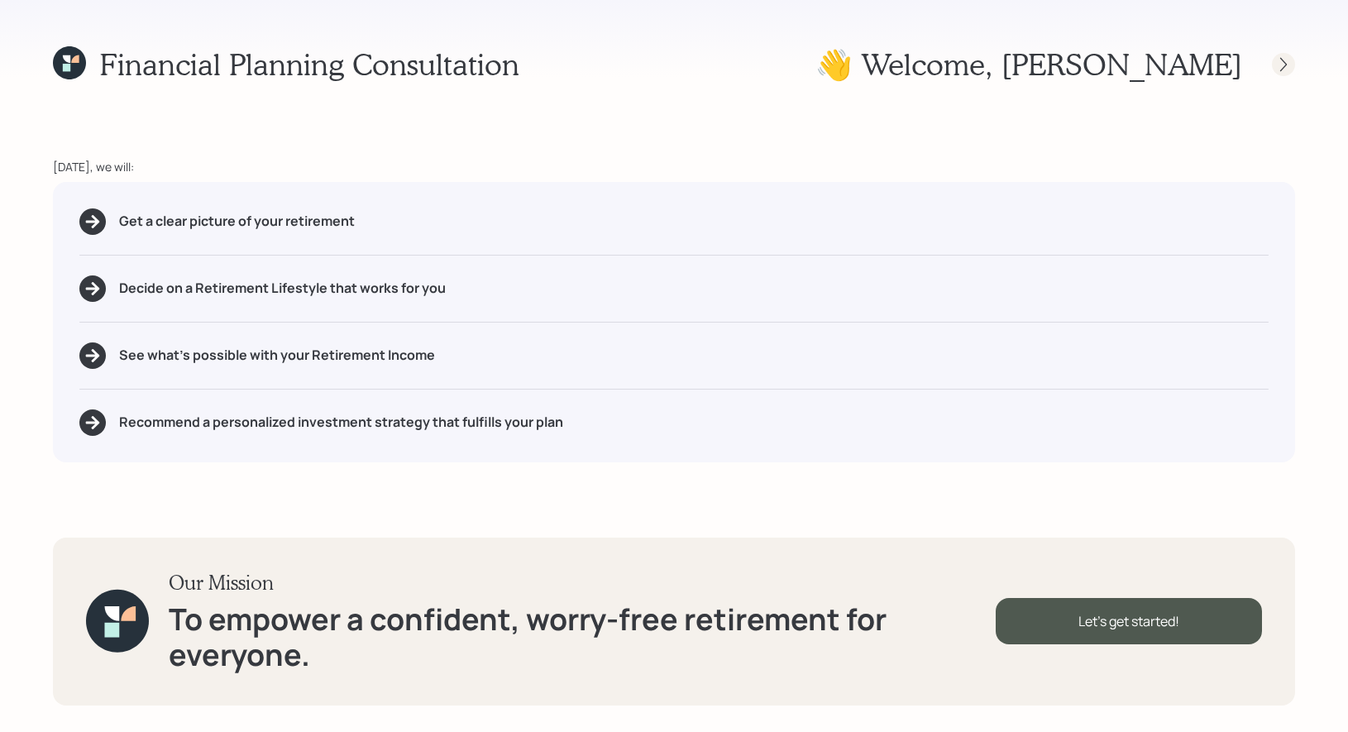
click at [1288, 65] on icon at bounding box center [1283, 64] width 17 height 17
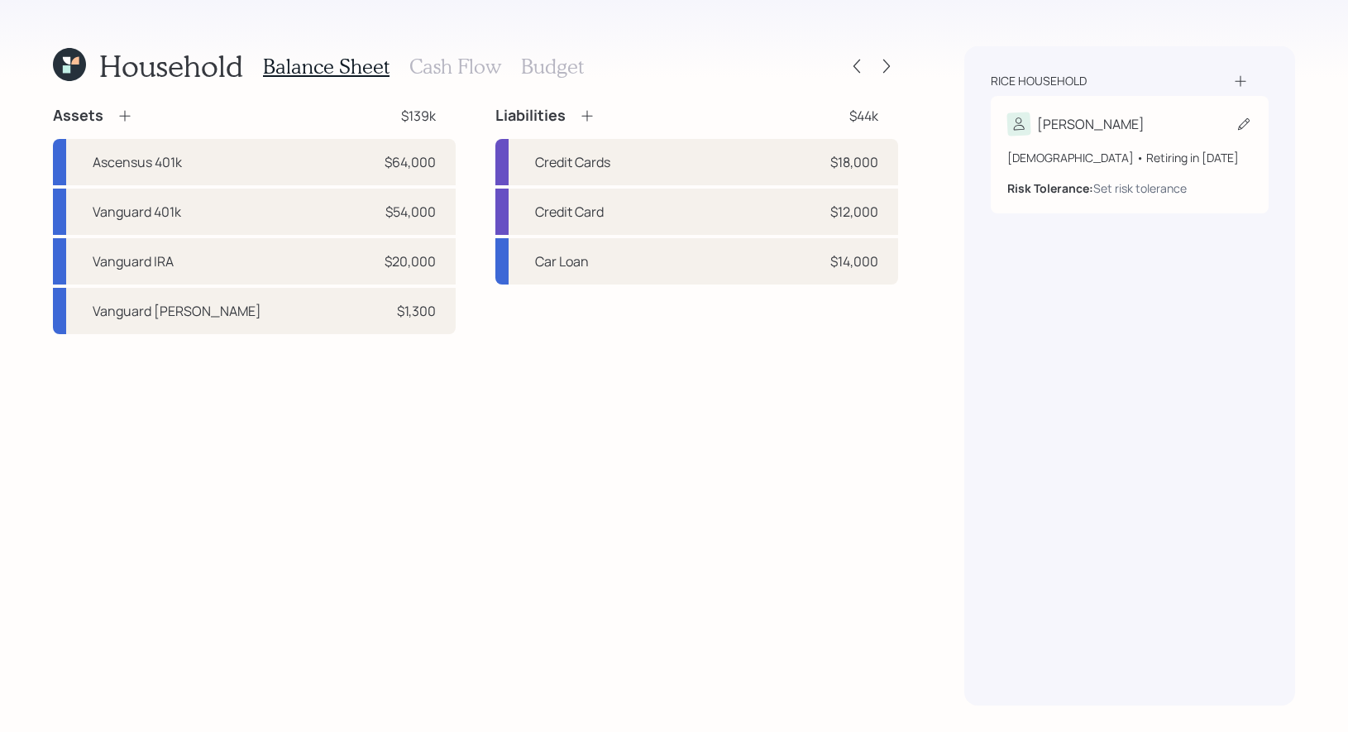
click at [1242, 127] on icon at bounding box center [1244, 124] width 12 height 12
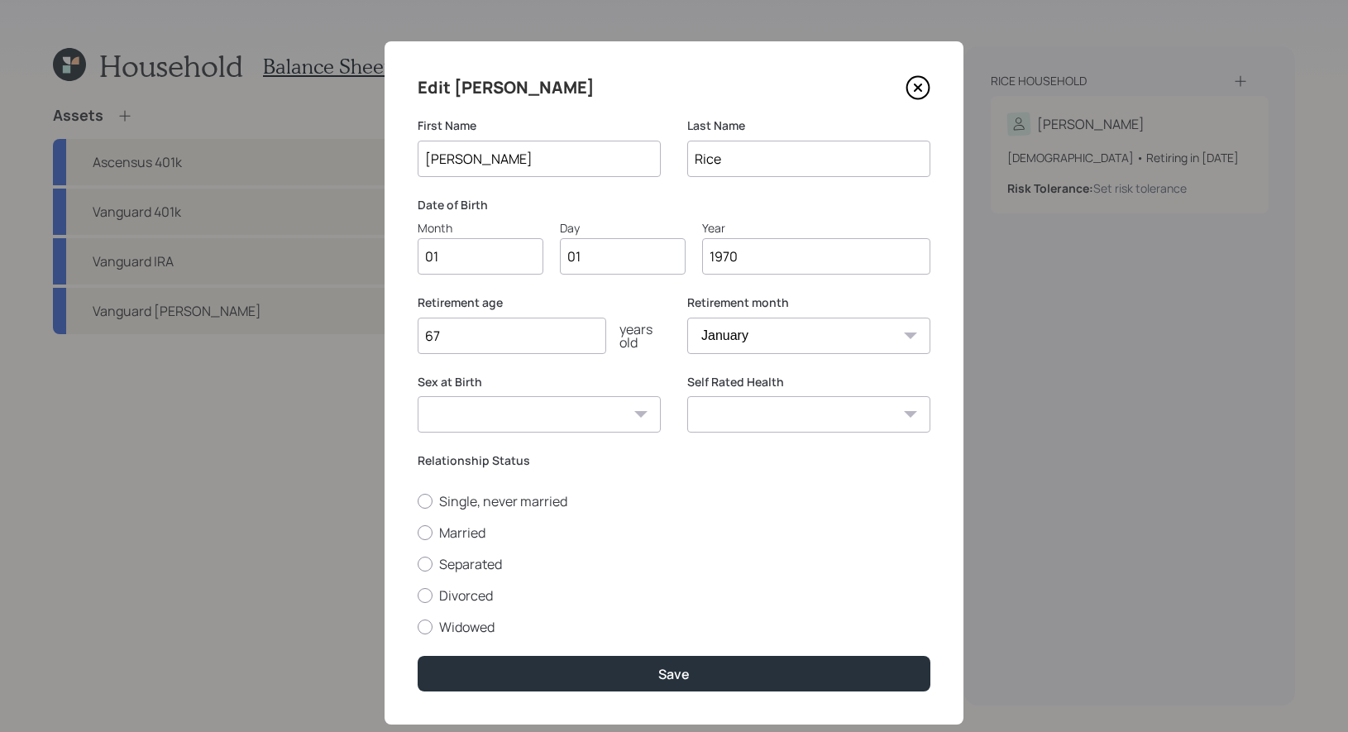
click at [484, 256] on input "01" at bounding box center [481, 256] width 126 height 36
type input "09"
type input "08"
type input "1973"
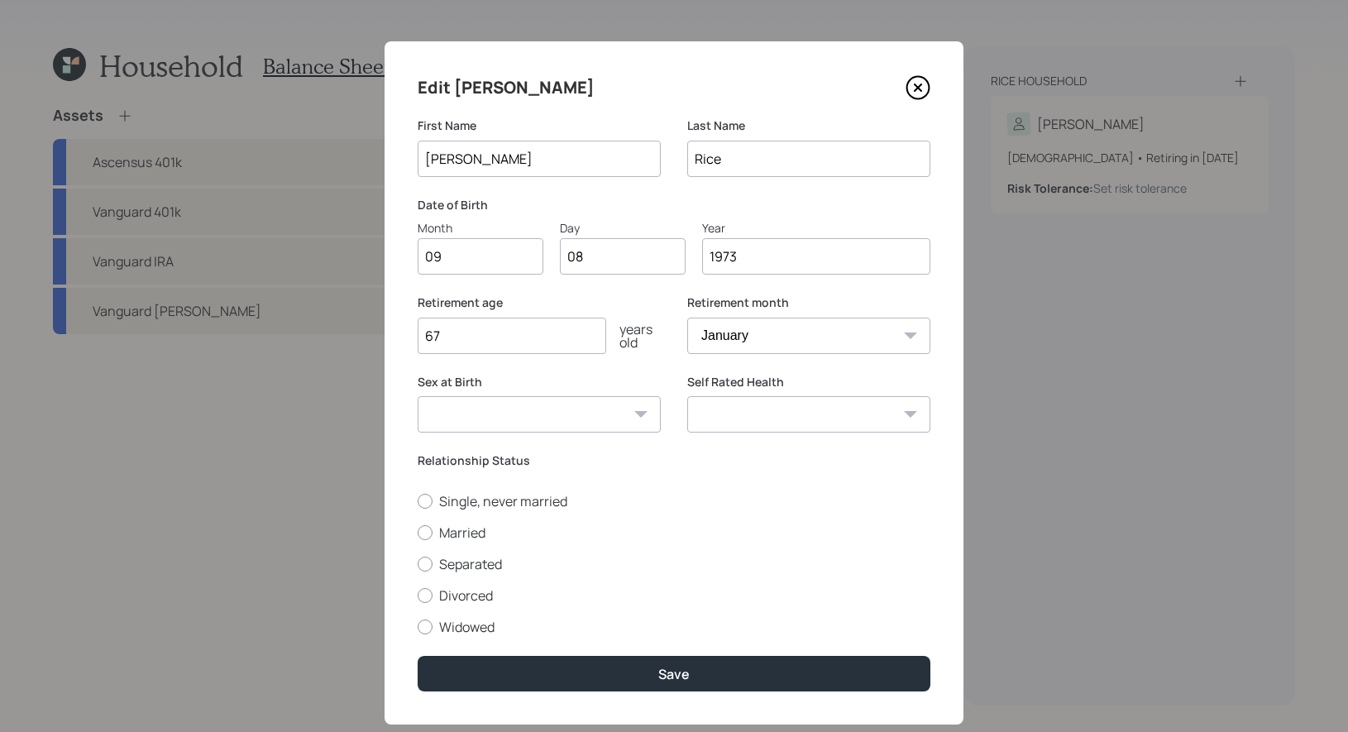
click at [455, 329] on input "67" at bounding box center [512, 336] width 189 height 36
click at [791, 331] on select "January February March April May June July August September October November De…" at bounding box center [808, 336] width 243 height 36
select select "9"
click at [687, 318] on select "January February March April May June July August September October November De…" at bounding box center [808, 336] width 243 height 36
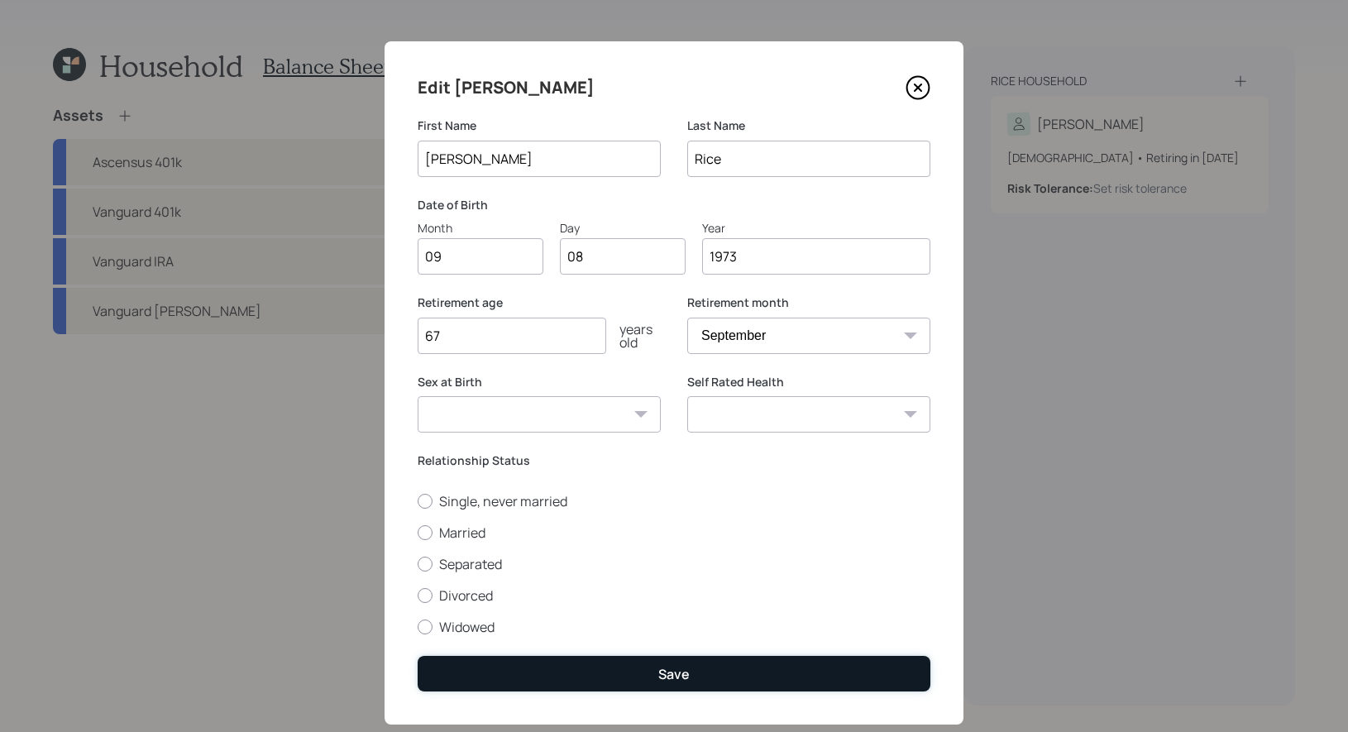
click at [638, 678] on button "Save" at bounding box center [674, 674] width 513 height 36
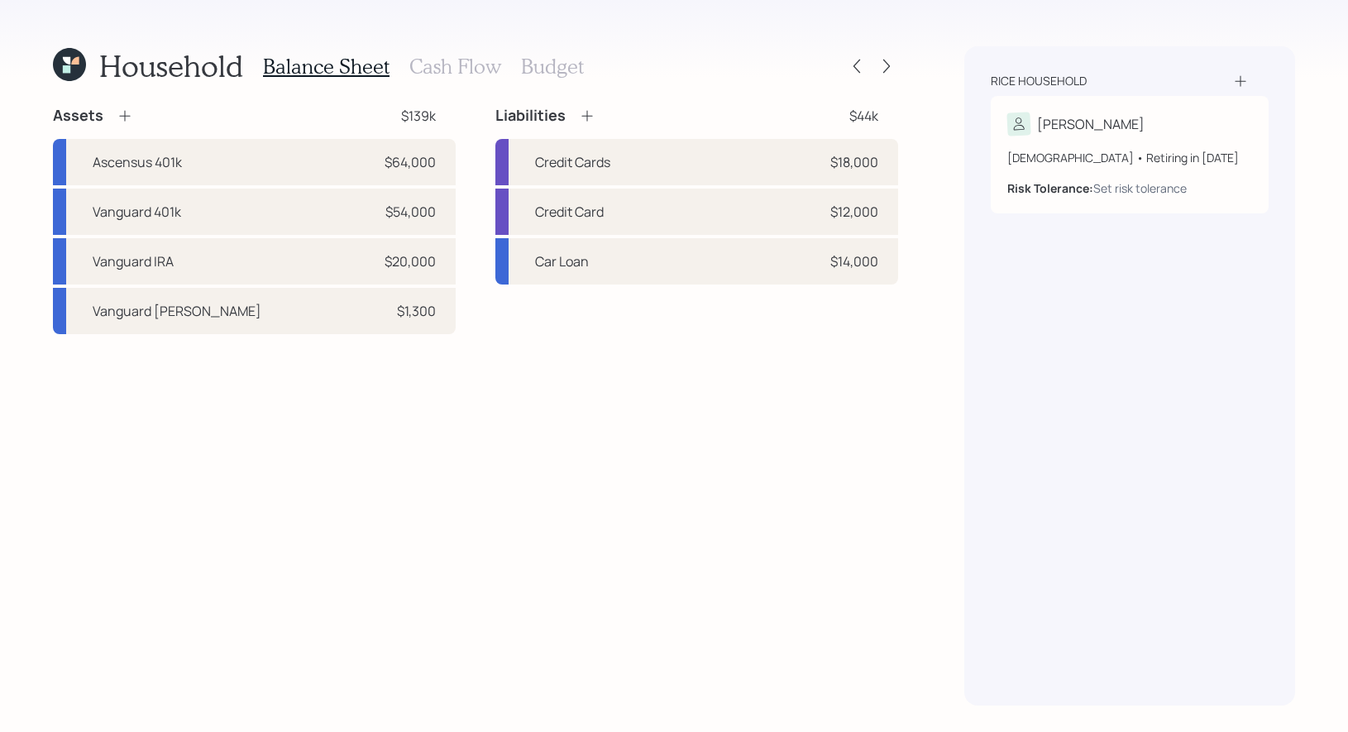
click at [127, 112] on icon at bounding box center [125, 116] width 17 height 17
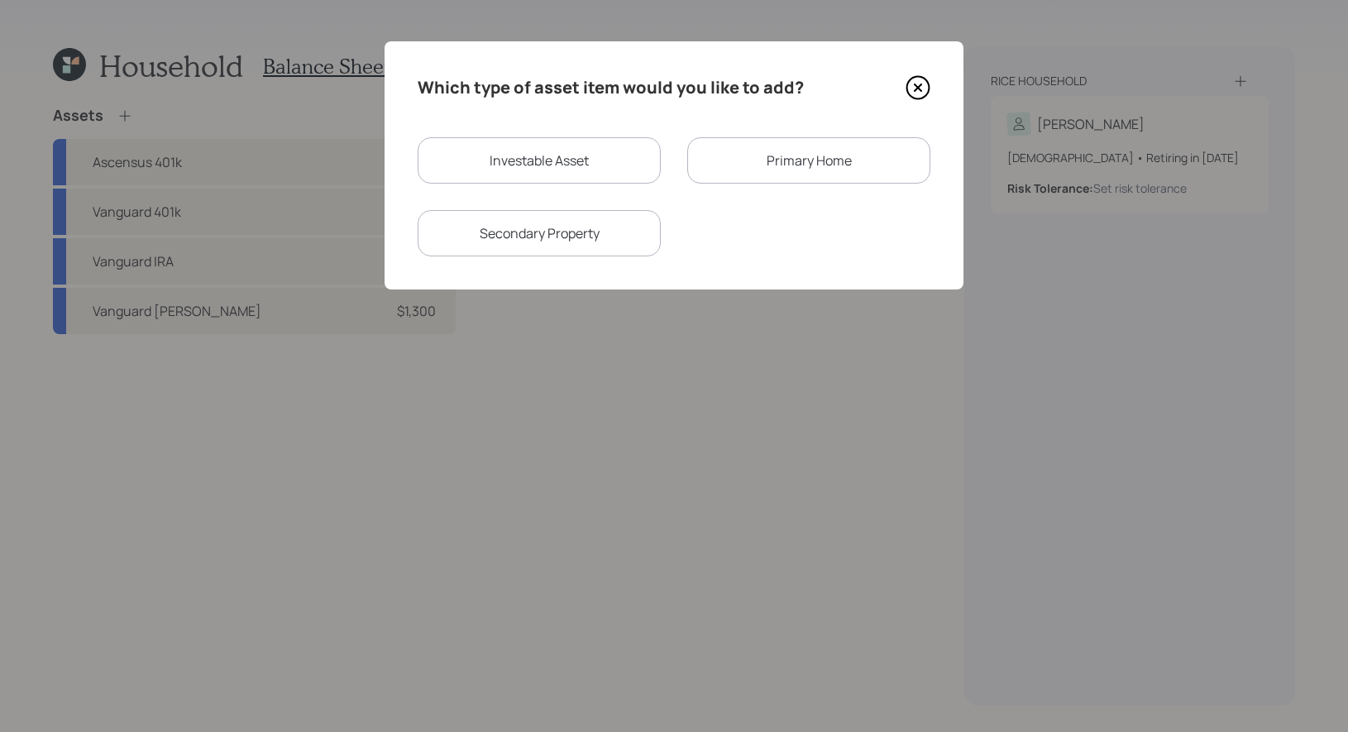
click at [476, 160] on div "Investable Asset" at bounding box center [539, 160] width 243 height 46
select select "taxable"
select select "balanced"
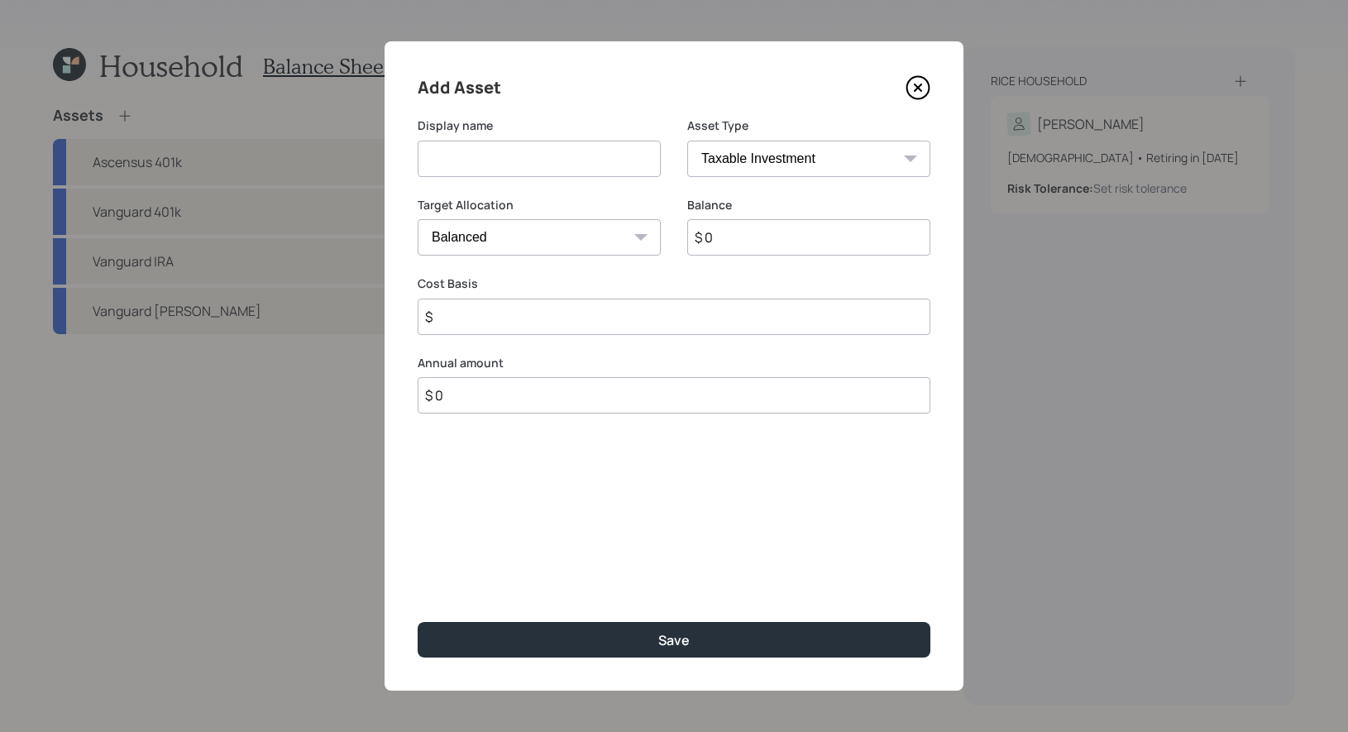
click at [498, 165] on input at bounding box center [539, 159] width 243 height 36
type input "ML 401k"
click at [768, 161] on select "SEP IRA IRA Roth IRA 401(k) Roth 401(k) 403(b) Roth 403(b) 457(b) Roth 457(b) H…" at bounding box center [808, 159] width 243 height 36
select select "company_sponsored"
click at [687, 141] on select "SEP IRA IRA Roth IRA 401(k) Roth 401(k) 403(b) Roth 403(b) 457(b) Roth 457(b) H…" at bounding box center [808, 159] width 243 height 36
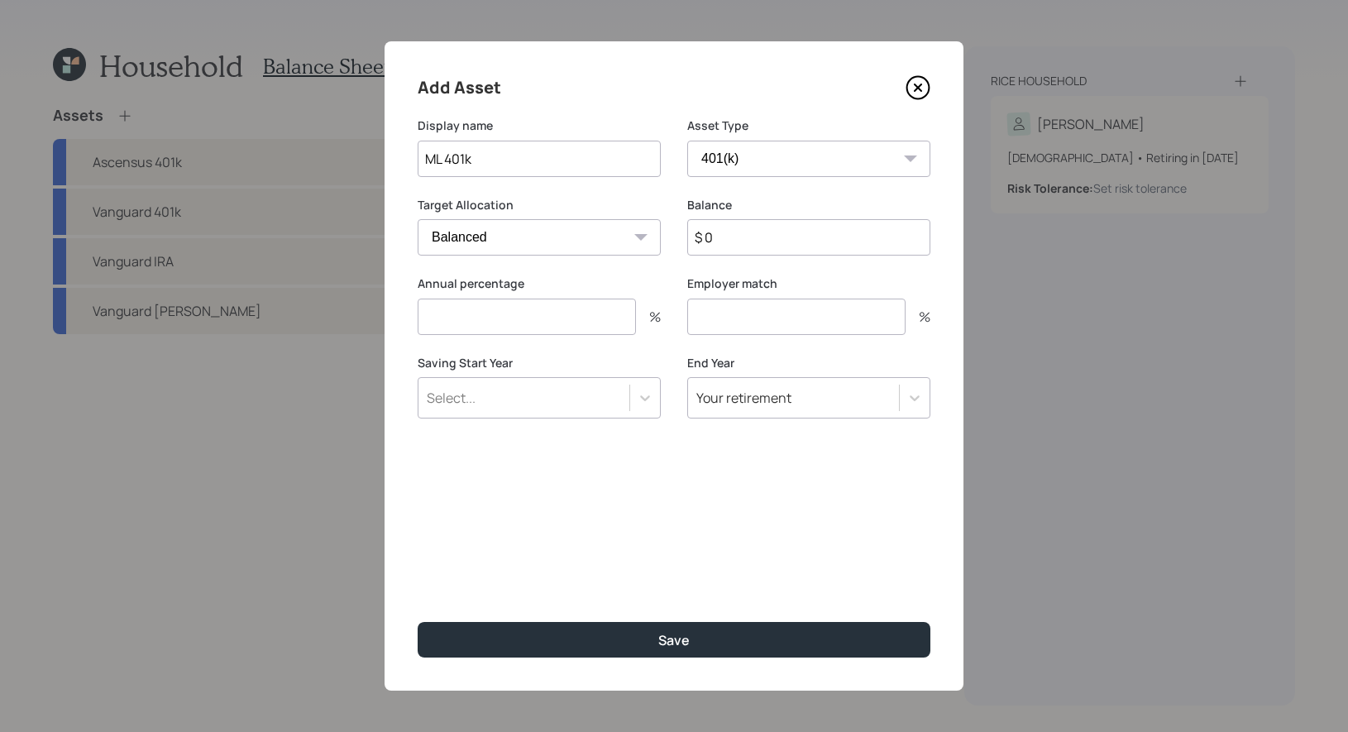
click at [519, 160] on input "ML 401k" at bounding box center [539, 159] width 243 height 36
type input "ML 401k - Former"
click at [810, 241] on input "$ 0" at bounding box center [808, 237] width 243 height 36
type input "$ 300,000"
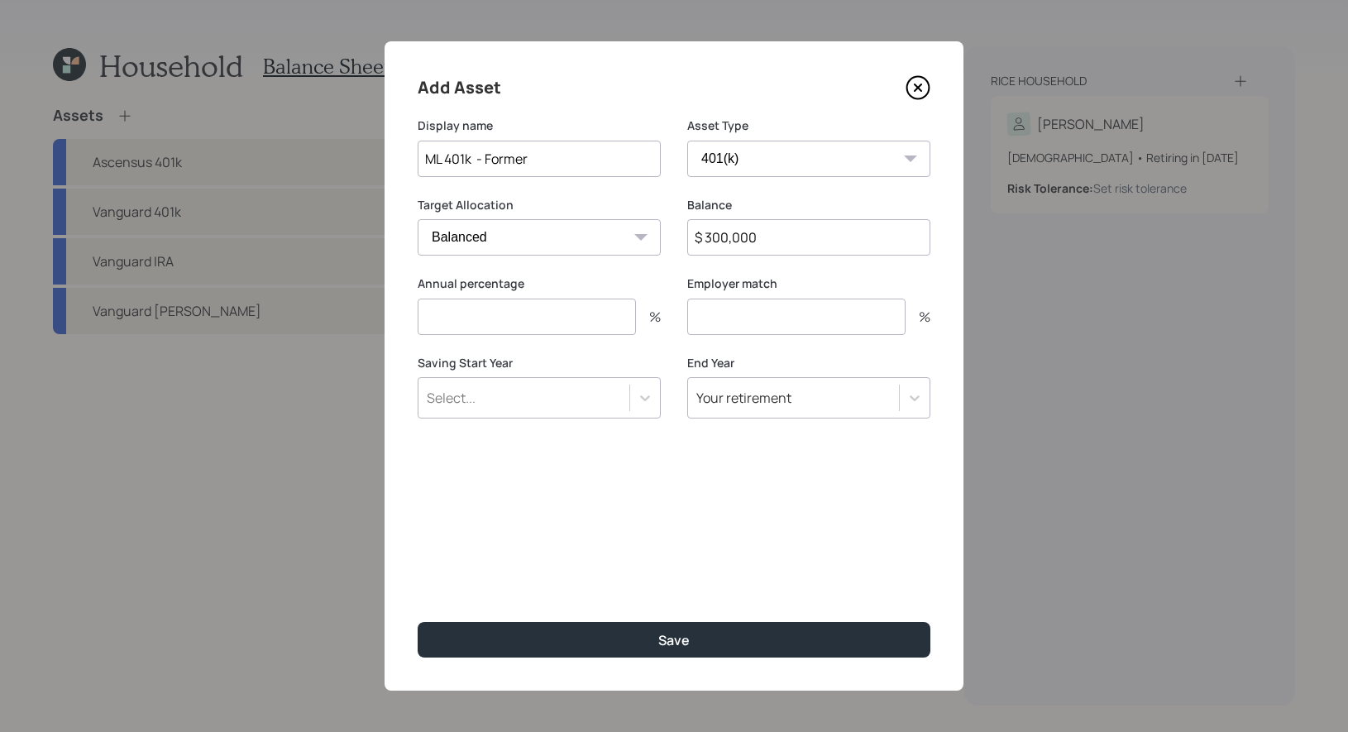
click at [579, 320] on input "number" at bounding box center [527, 317] width 218 height 36
type input "0"
click at [746, 319] on input "number" at bounding box center [796, 317] width 218 height 36
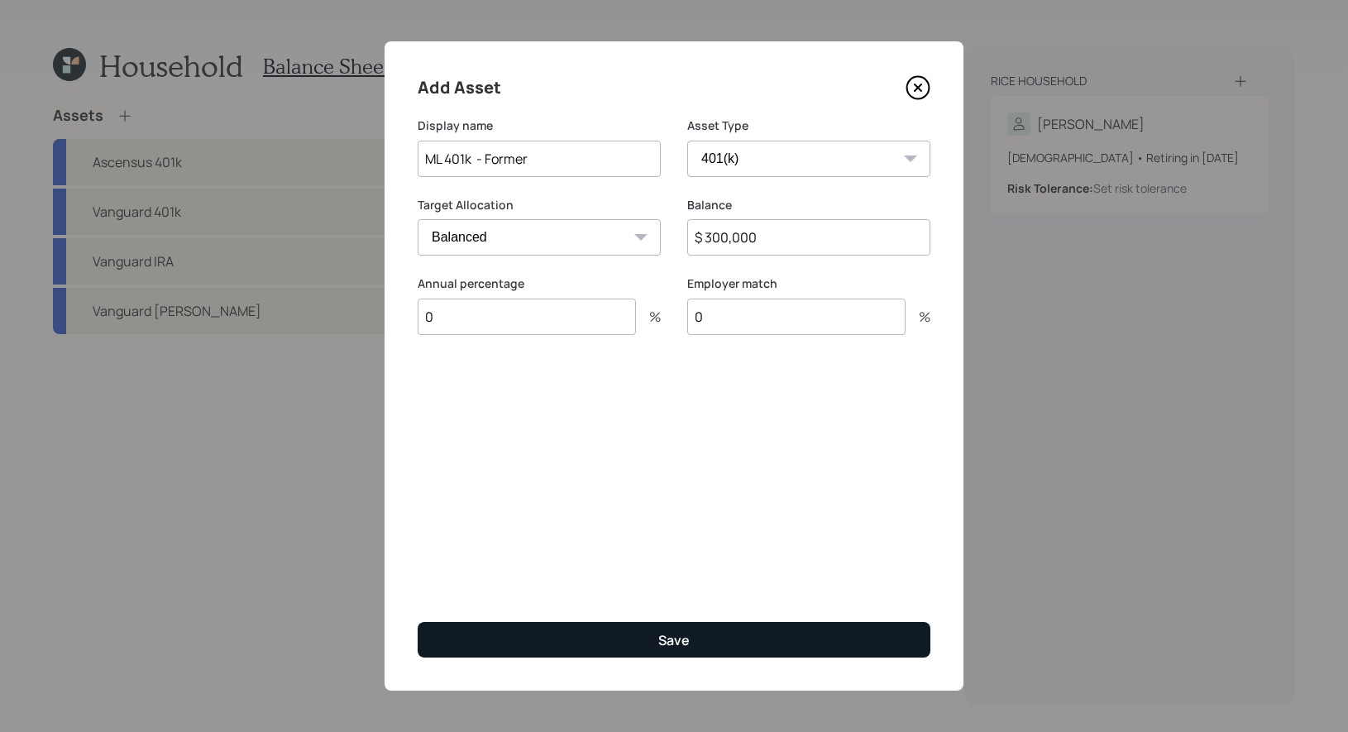
type input "0"
click at [634, 633] on button "Save" at bounding box center [674, 640] width 513 height 36
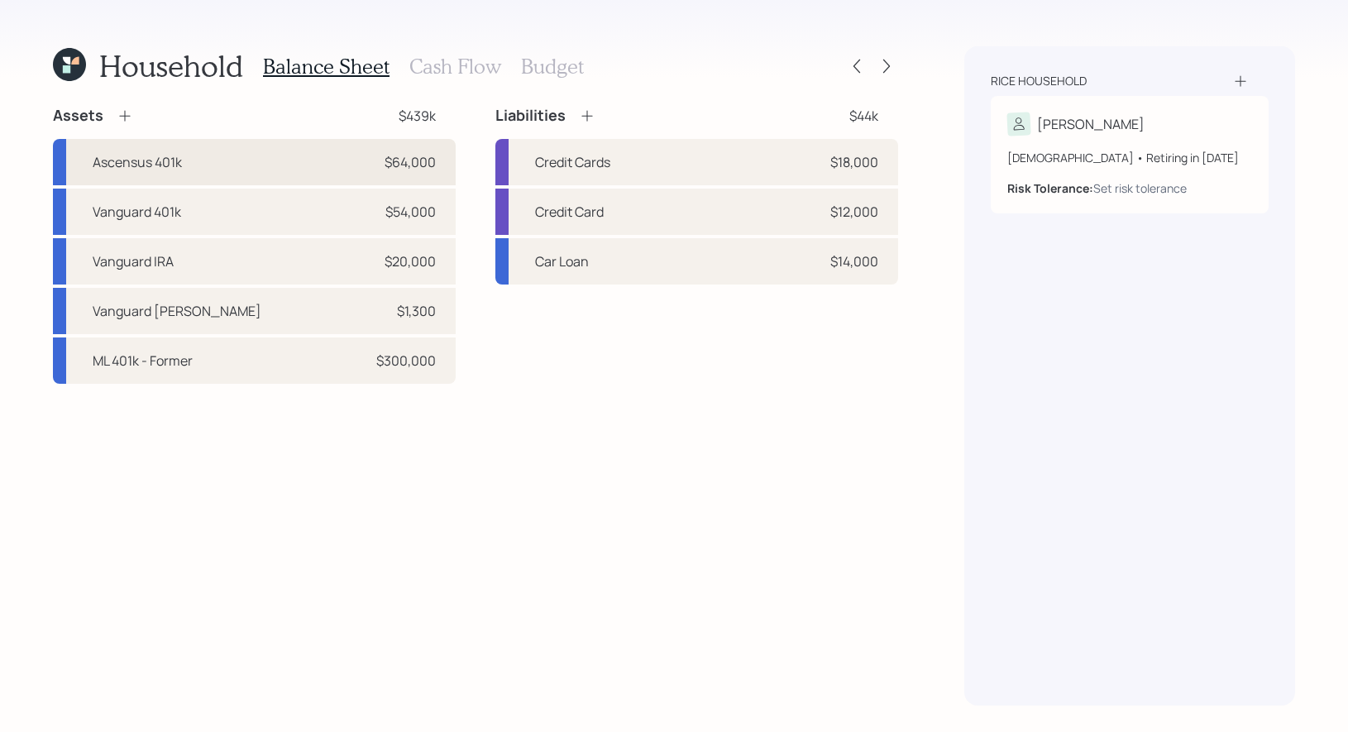
click at [214, 162] on div "Ascensus 401k $64,000" at bounding box center [254, 162] width 403 height 46
select select "company_sponsored"
select select "balanced"
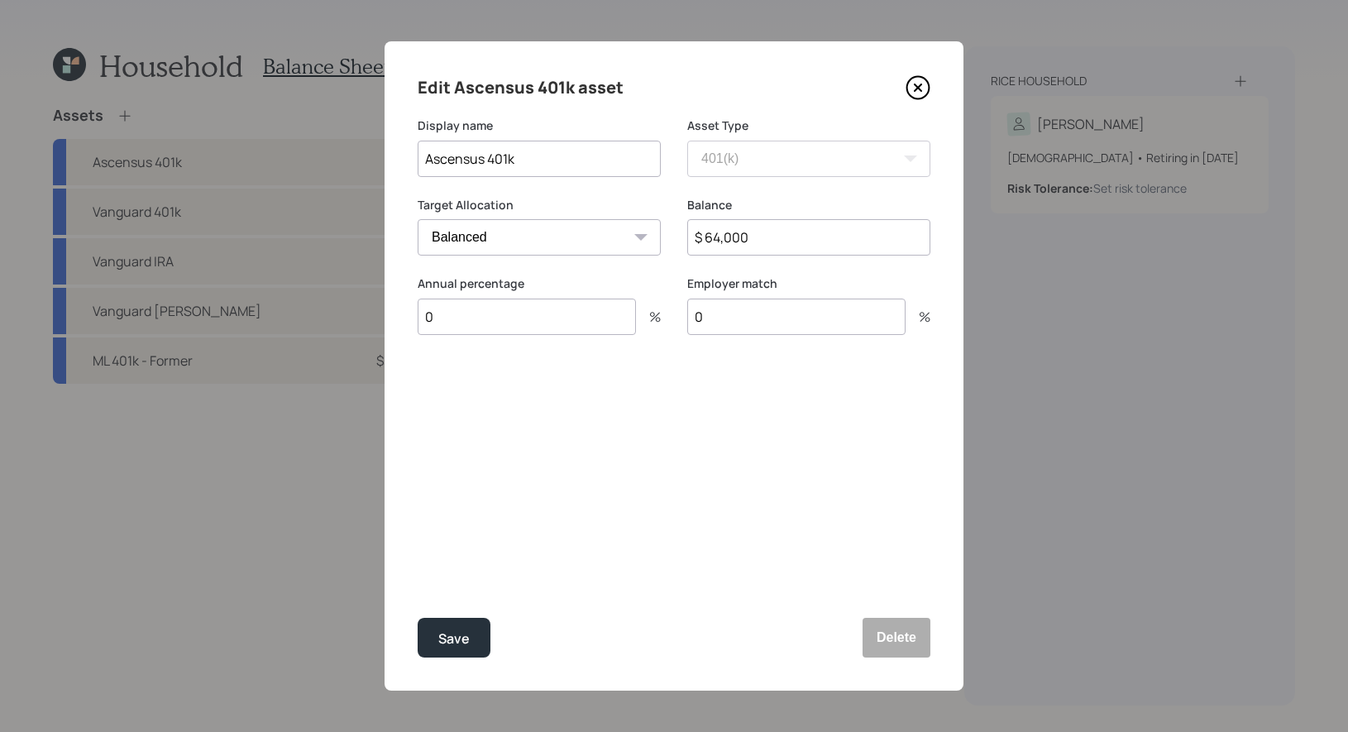
click at [462, 316] on input "0" at bounding box center [527, 317] width 218 height 36
click at [534, 170] on input "Ascensus 401k" at bounding box center [539, 159] width 243 height 36
type input "Ascensus 401k / Current"
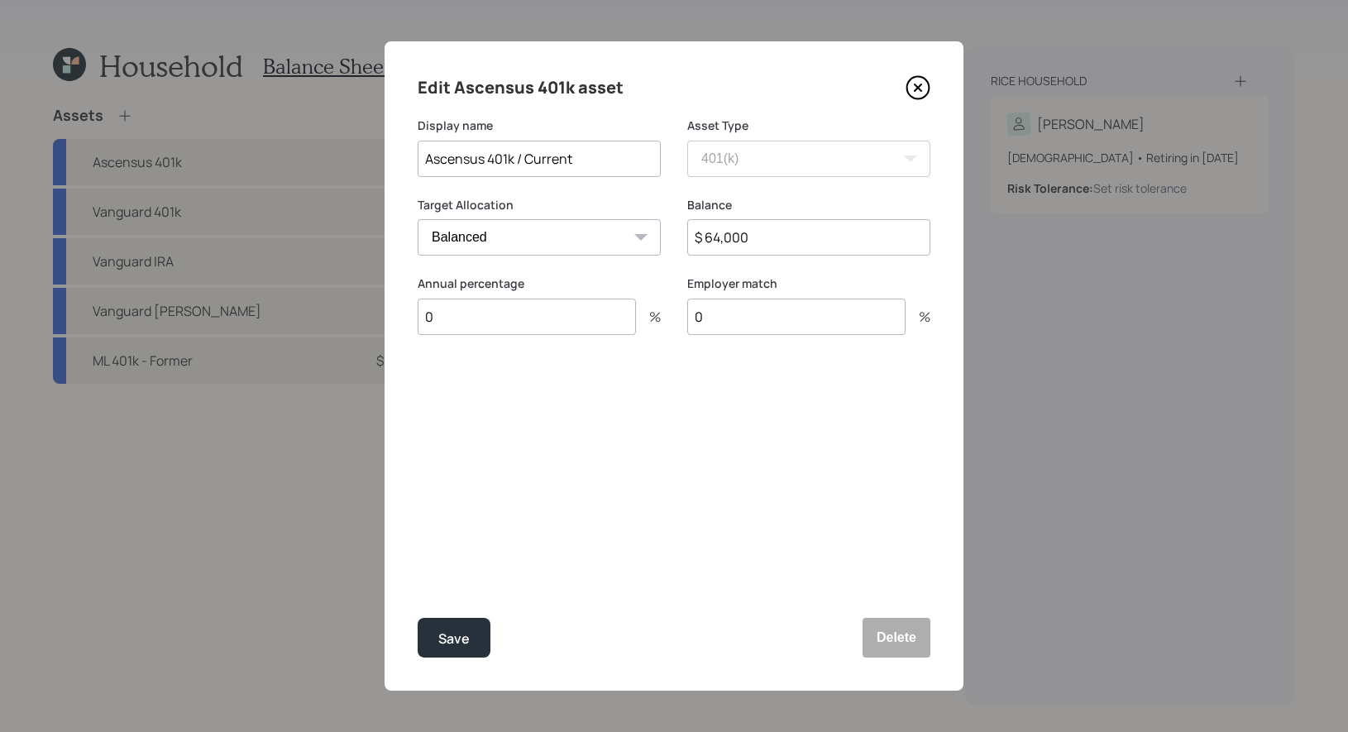
click at [493, 365] on div "Edit Ascensus 401k asset Display name Ascensus 401k / Current Asset Type SEP IR…" at bounding box center [674, 365] width 579 height 649
click at [510, 354] on div "Edit Ascensus 401k asset Display name Ascensus 401k / Current Asset Type SEP IR…" at bounding box center [674, 365] width 579 height 649
click at [516, 474] on div "Edit Ascensus 401k asset Display name Ascensus 401k / Current Asset Type SEP IR…" at bounding box center [674, 365] width 579 height 649
click at [476, 324] on input "0" at bounding box center [527, 317] width 218 height 36
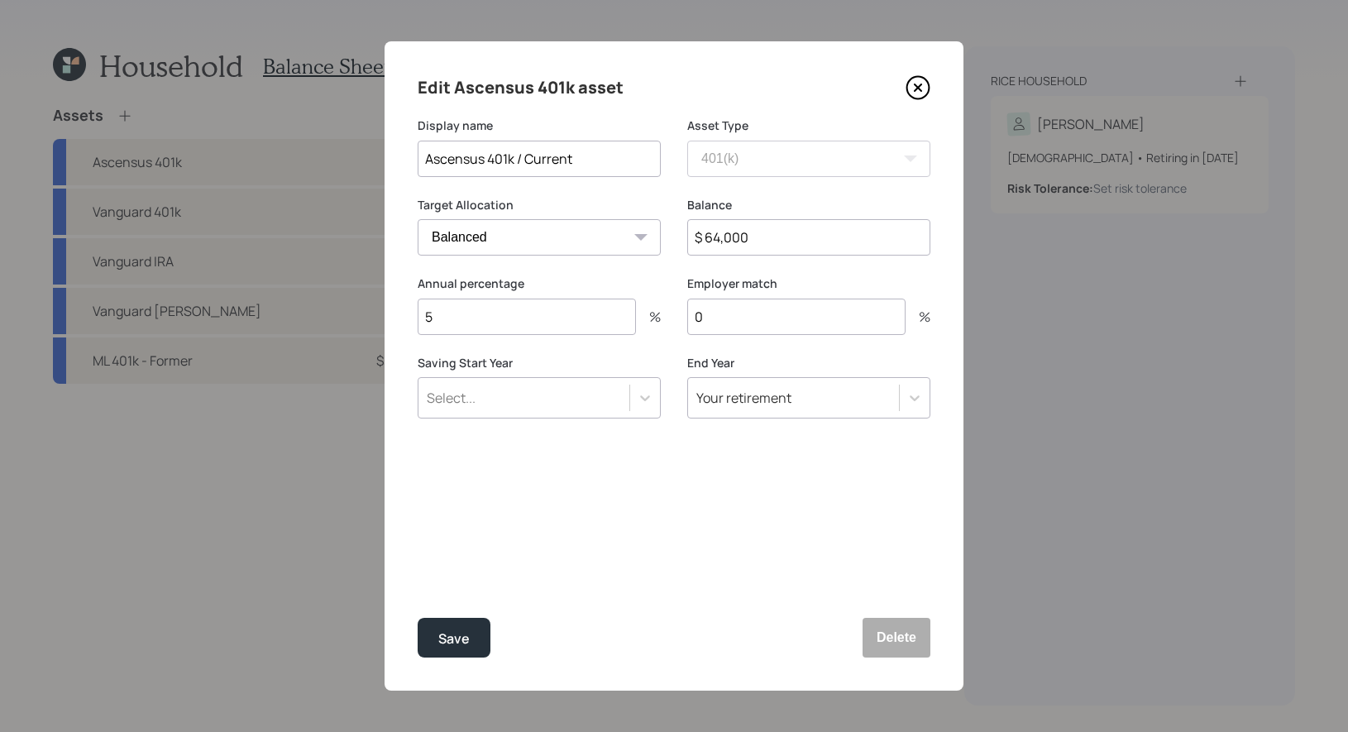
type input "5"
click at [538, 394] on div "Select..." at bounding box center [524, 398] width 211 height 28
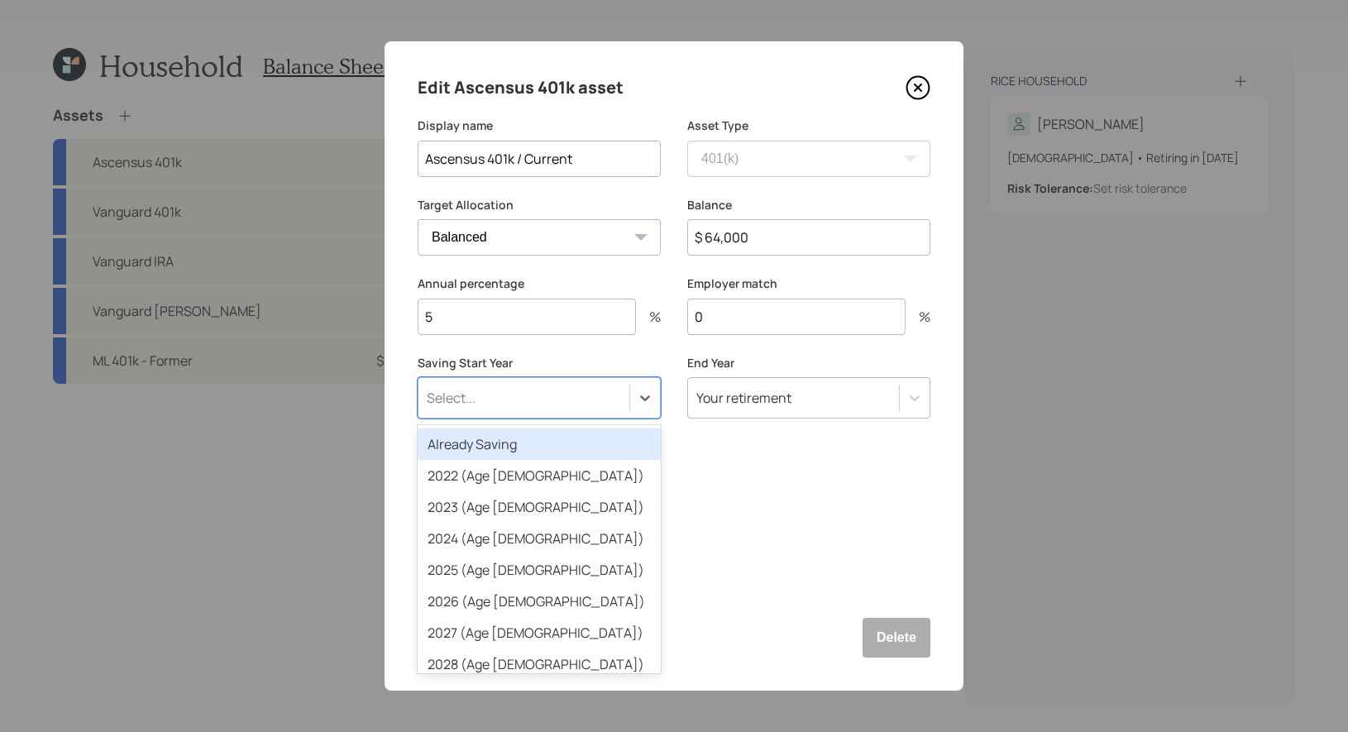
click at [497, 446] on div "Already Saving" at bounding box center [539, 443] width 243 height 31
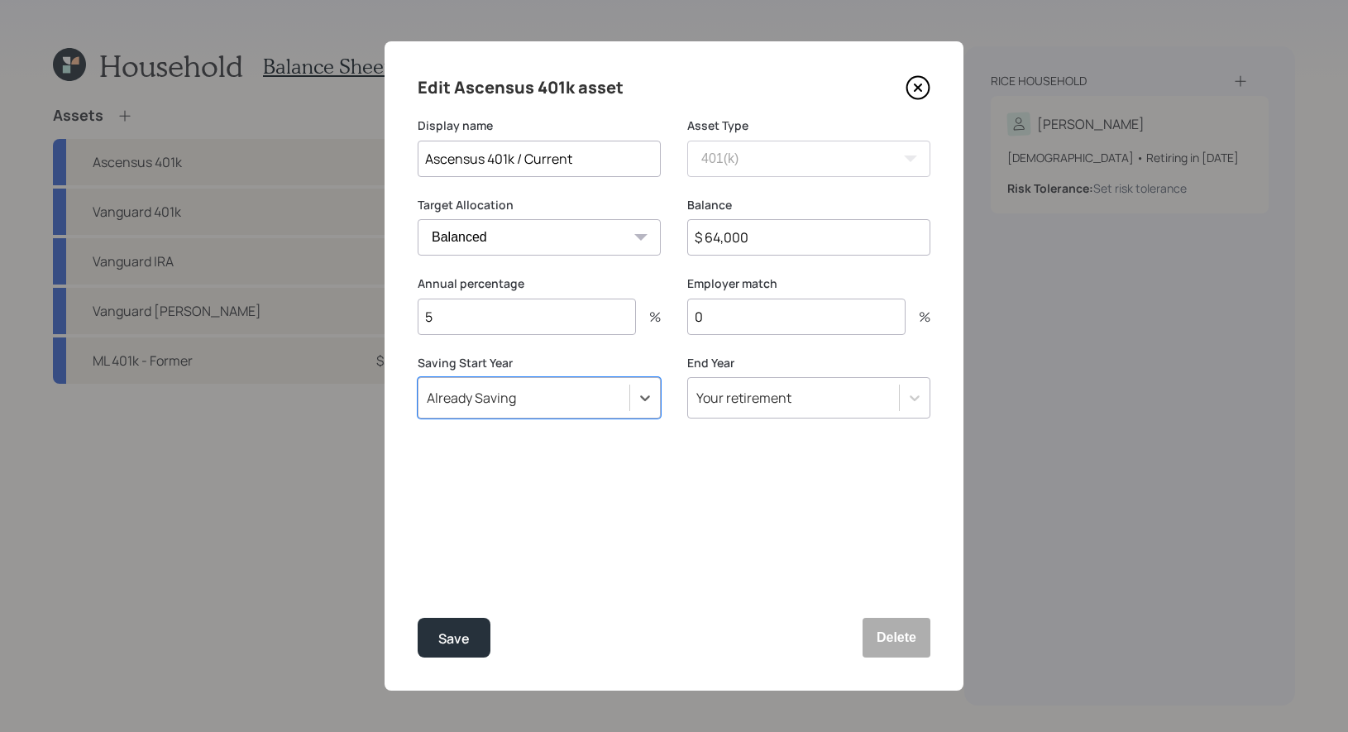
click at [723, 323] on input "0" at bounding box center [796, 317] width 218 height 36
click at [471, 326] on input "5" at bounding box center [527, 317] width 218 height 36
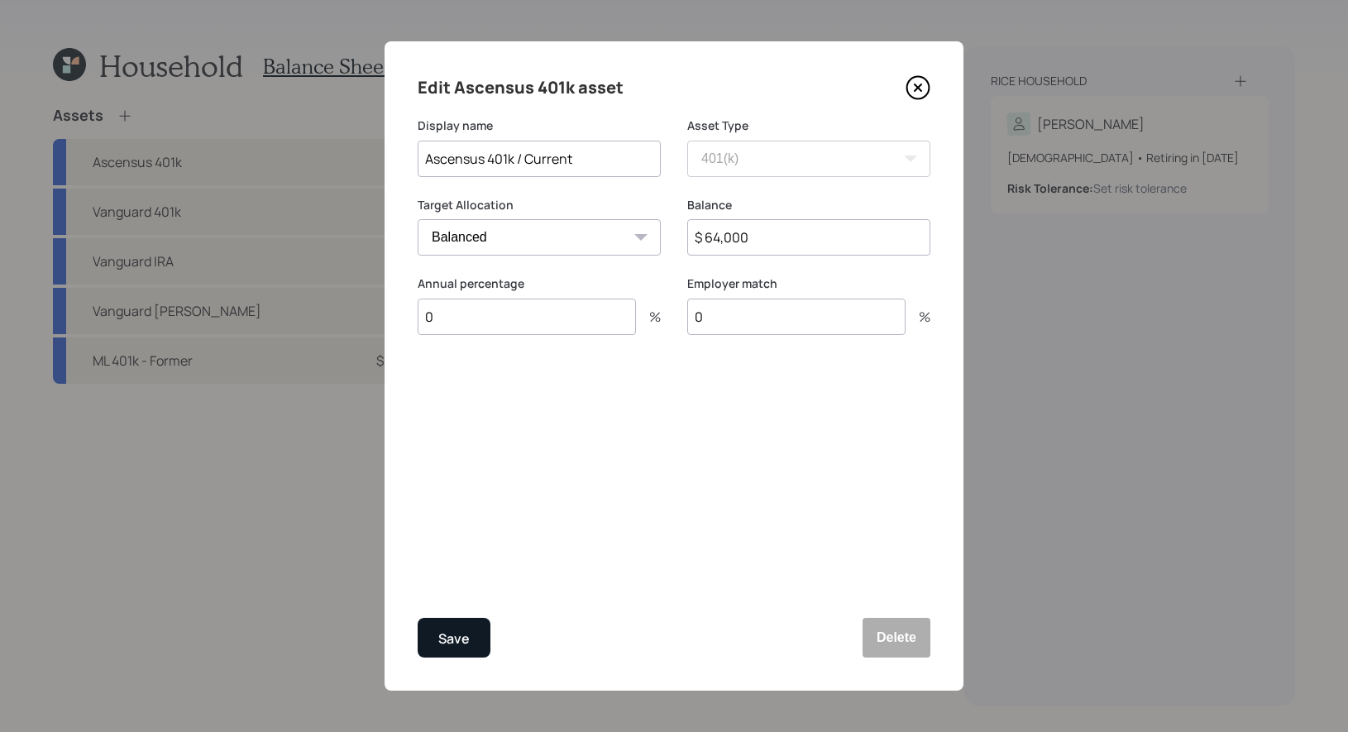
type input "0"
click at [449, 638] on div "Save" at bounding box center [453, 639] width 31 height 22
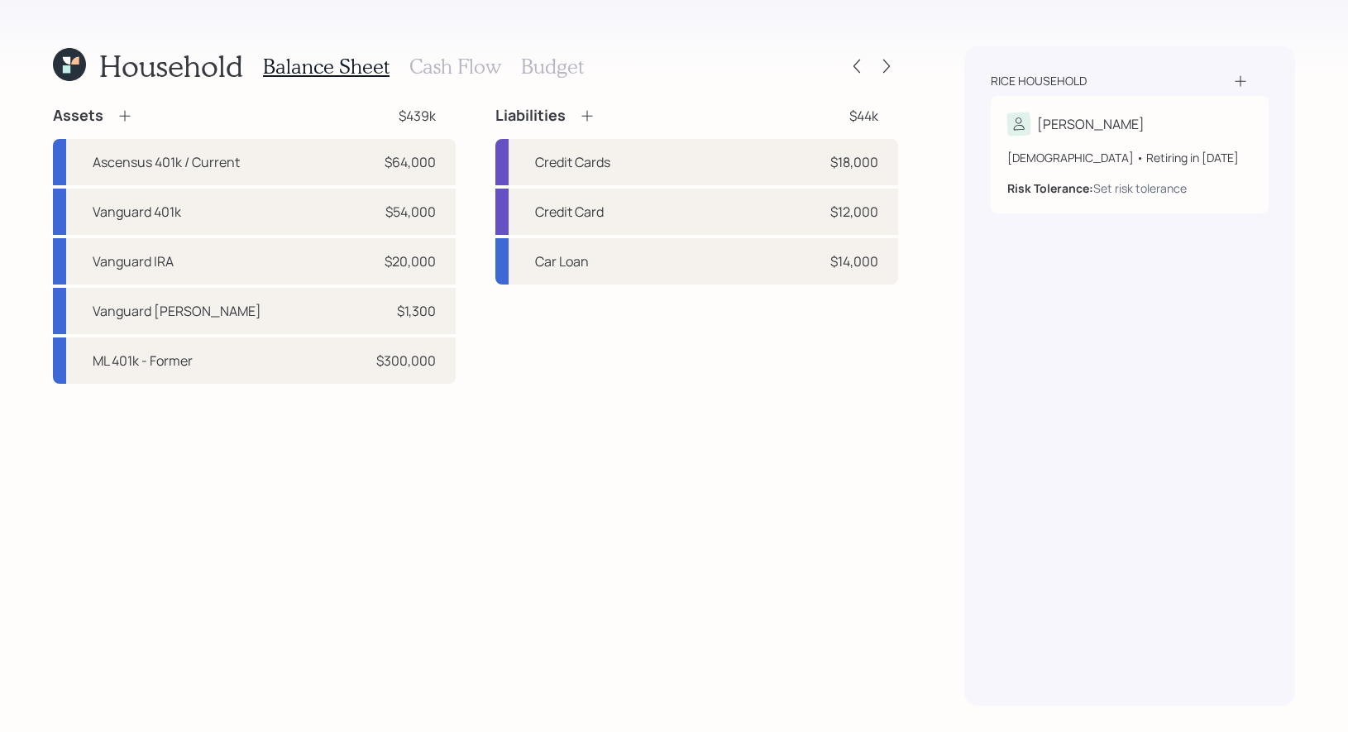
click at [443, 63] on h3 "Cash Flow" at bounding box center [455, 67] width 92 height 24
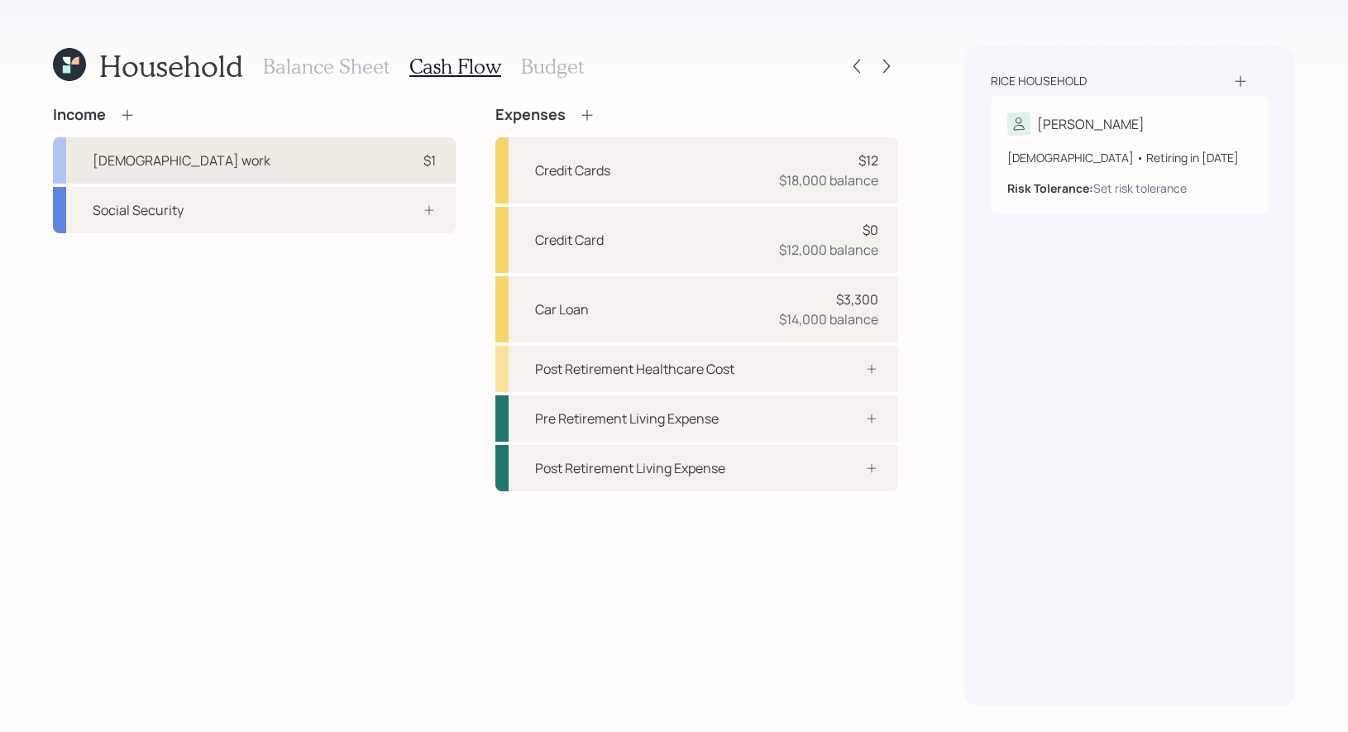
click at [325, 146] on div "Full-time work $1" at bounding box center [254, 160] width 403 height 46
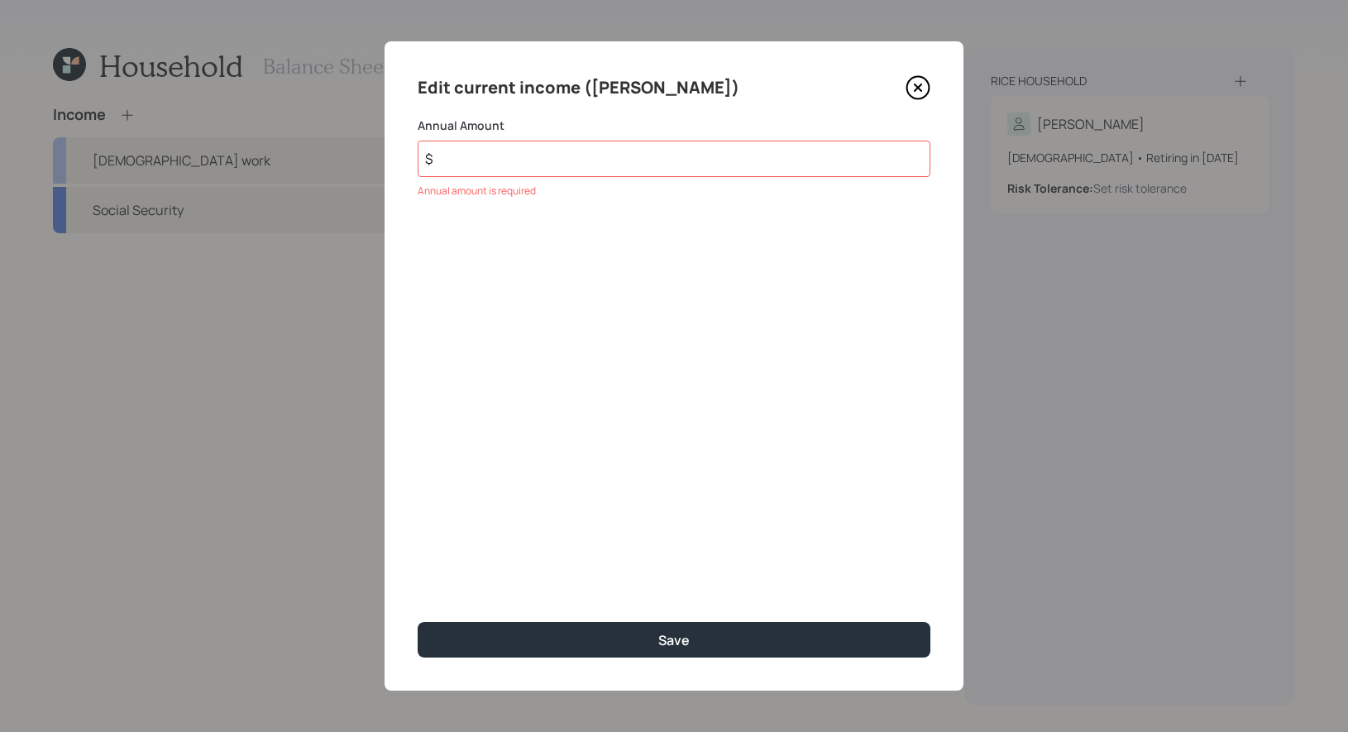
click at [457, 159] on input "$" at bounding box center [674, 159] width 513 height 36
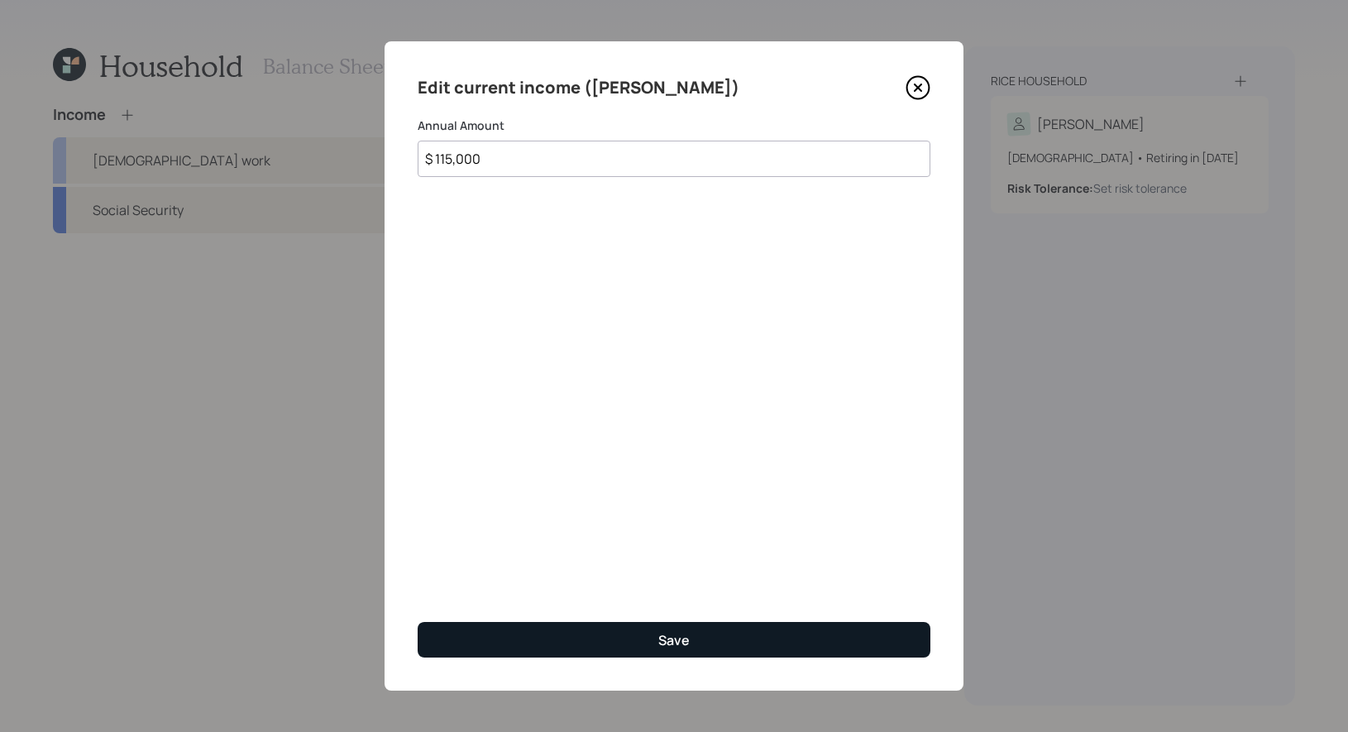
type input "$ 115,000"
click at [573, 647] on button "Save" at bounding box center [674, 640] width 513 height 36
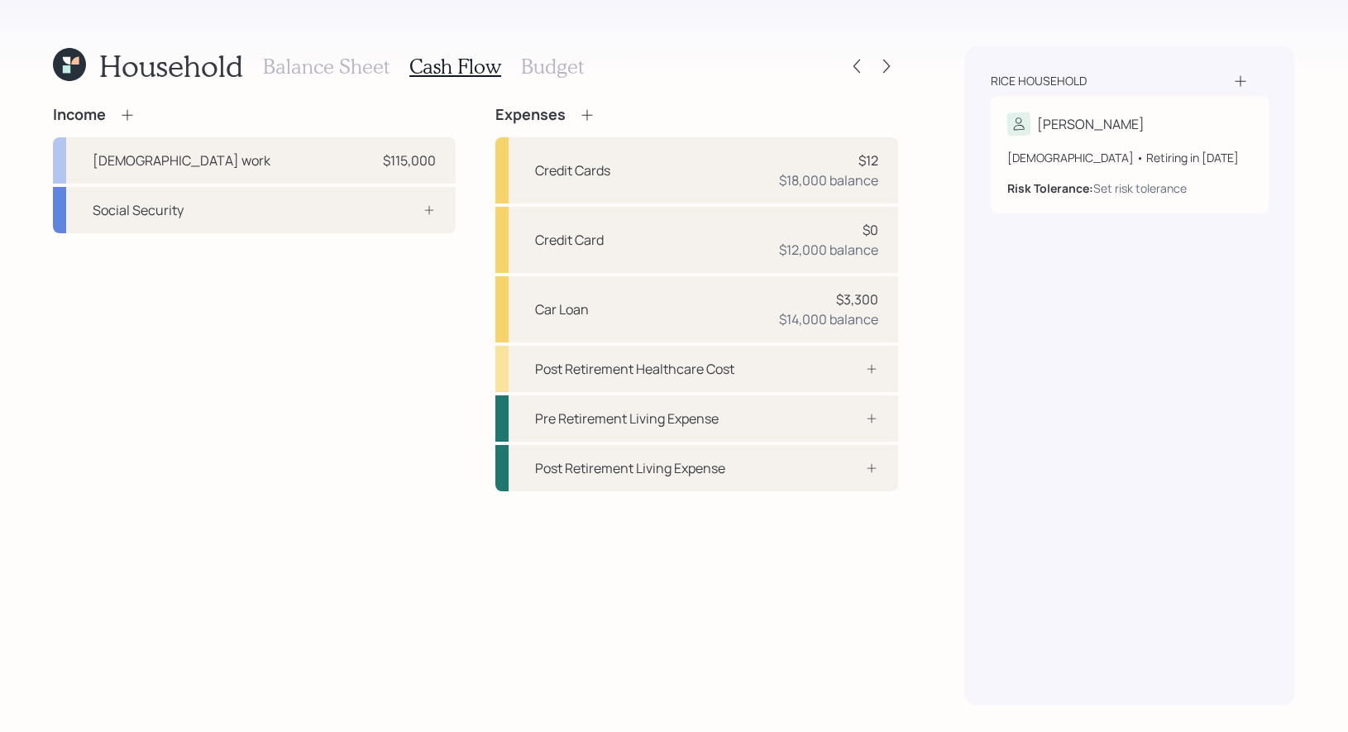
click at [585, 107] on icon at bounding box center [587, 115] width 17 height 17
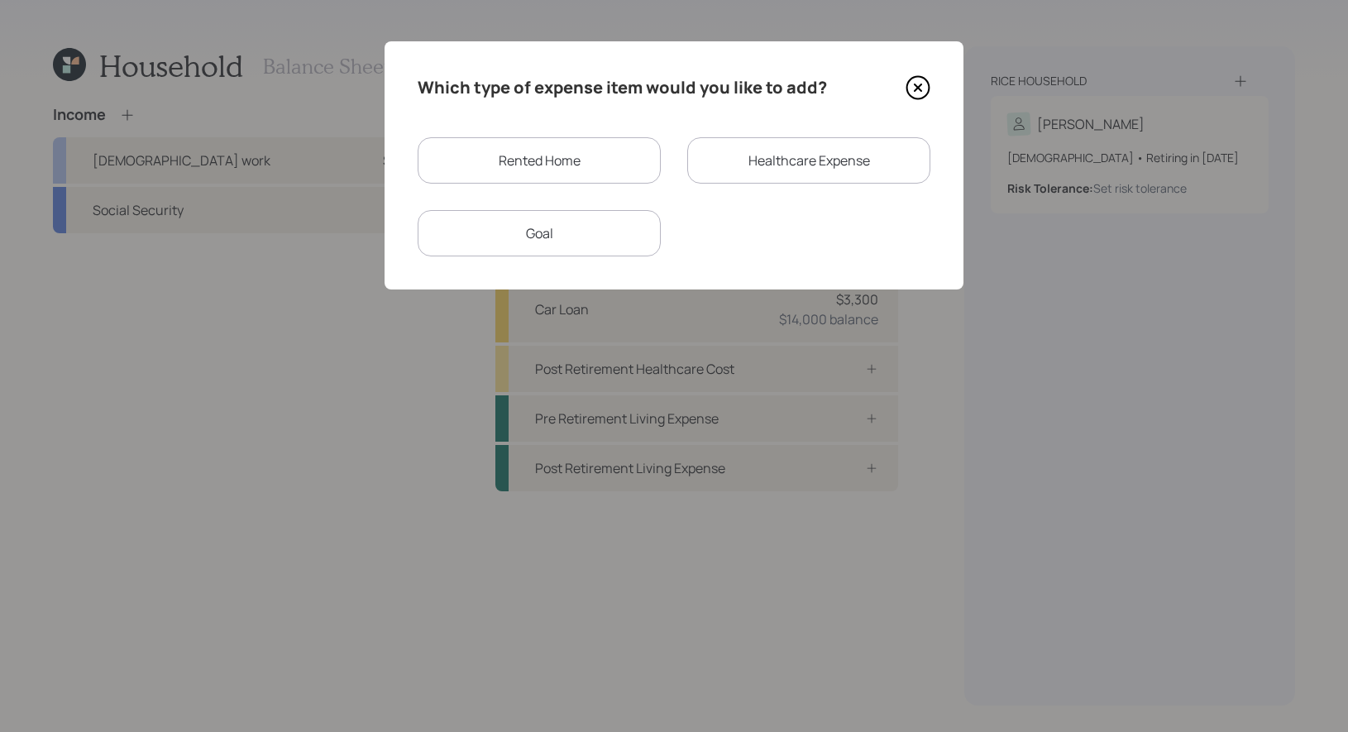
click at [571, 157] on div "Rented Home" at bounding box center [539, 160] width 243 height 46
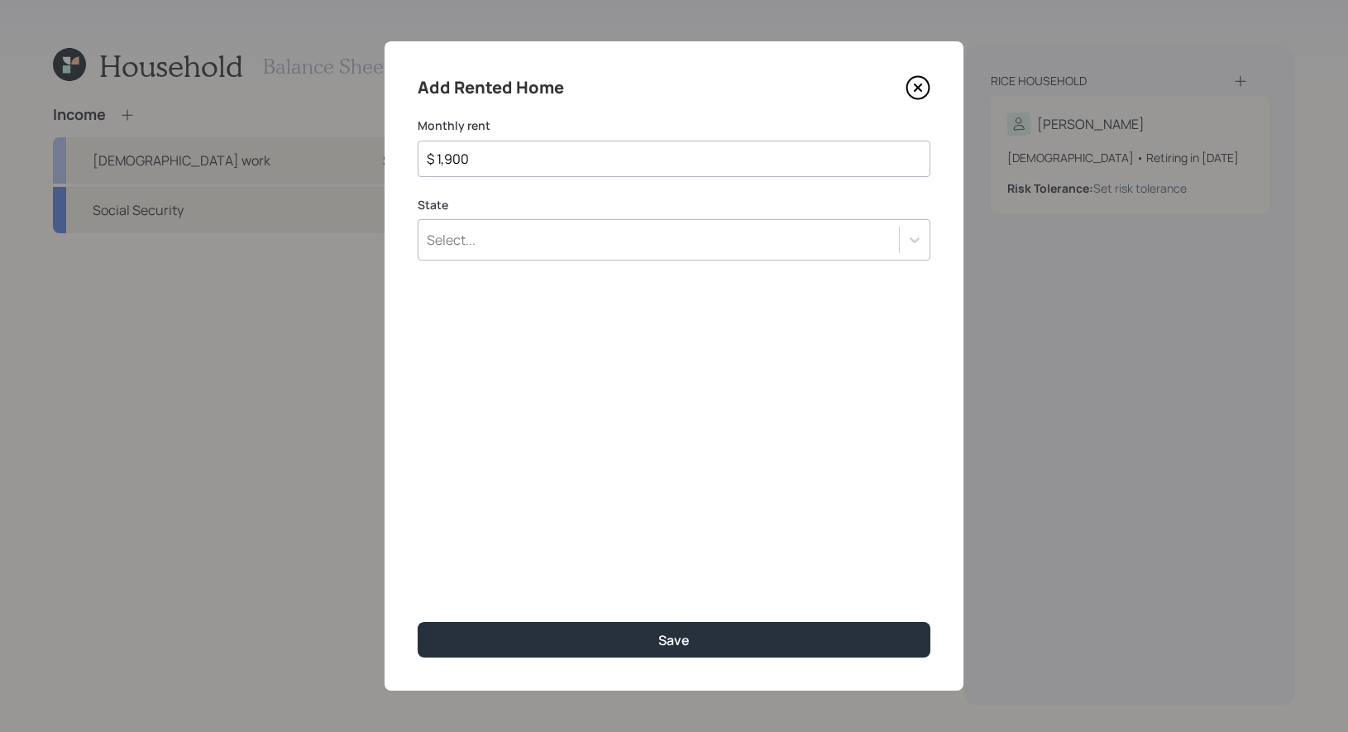
type input "$ 1,900"
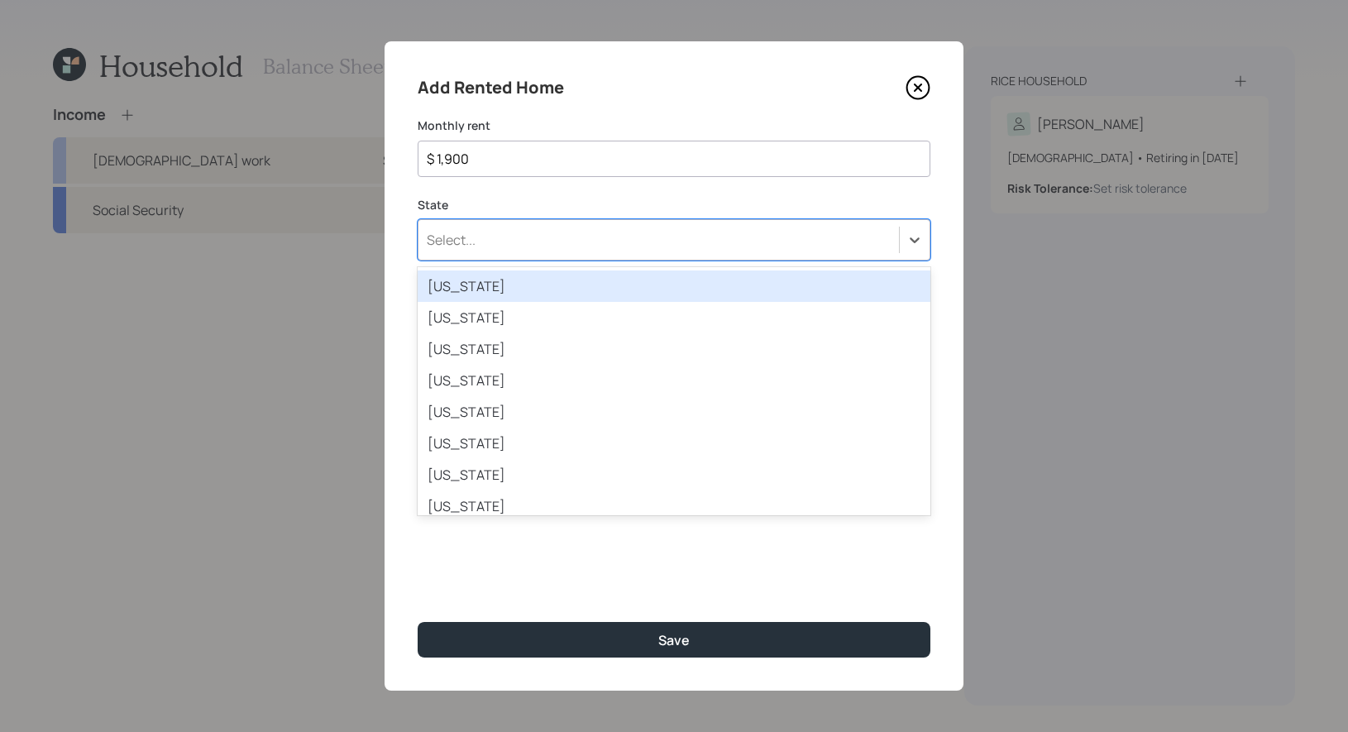
click at [540, 242] on div "Select..." at bounding box center [659, 240] width 481 height 28
type input "ca"
click at [486, 290] on div "California" at bounding box center [674, 285] width 513 height 31
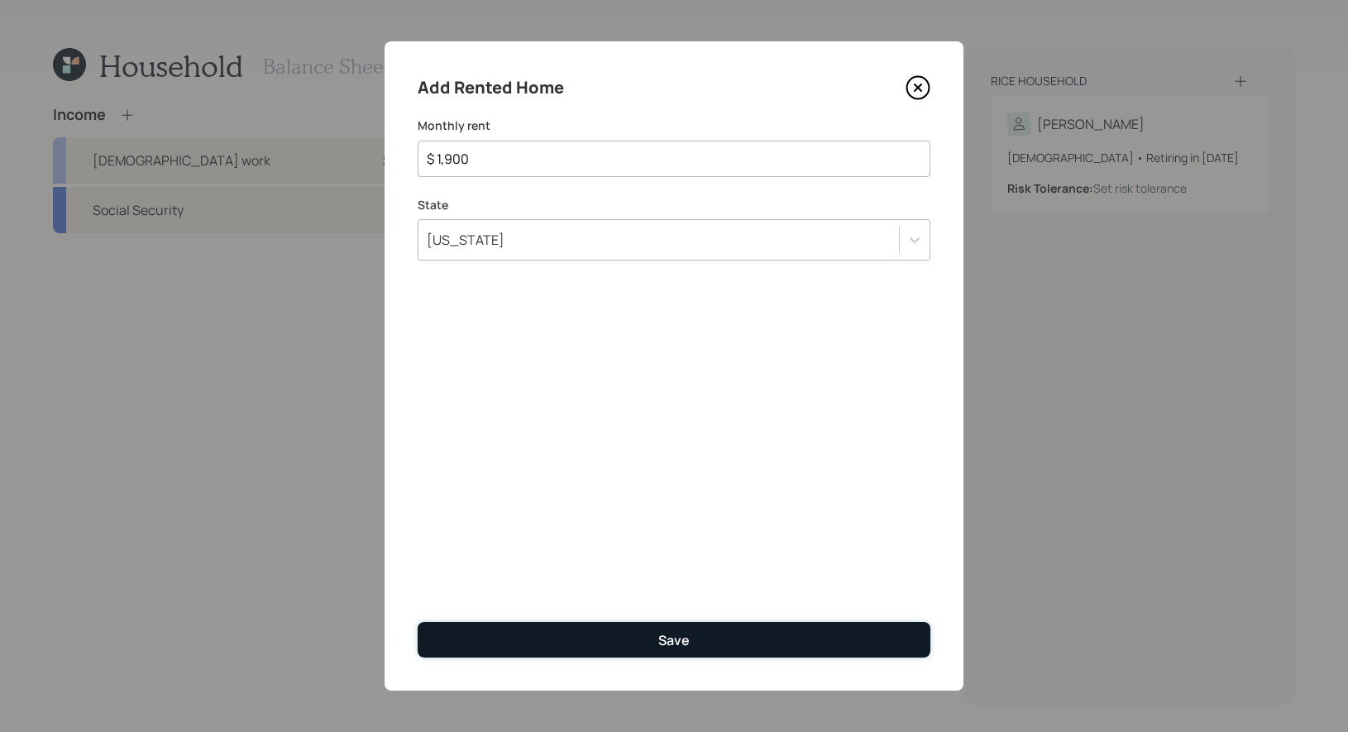
click at [584, 639] on button "Save" at bounding box center [674, 640] width 513 height 36
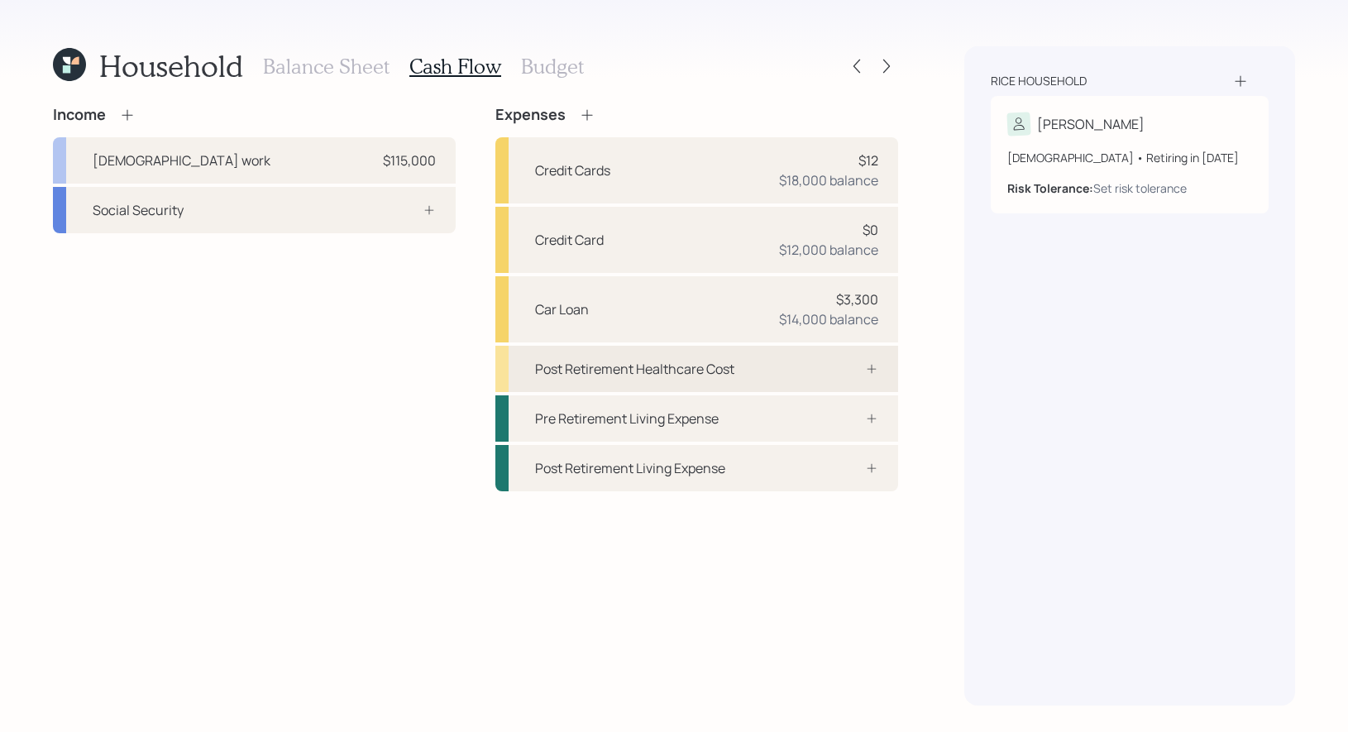
click at [763, 365] on div "Post Retirement Healthcare Cost" at bounding box center [696, 369] width 403 height 46
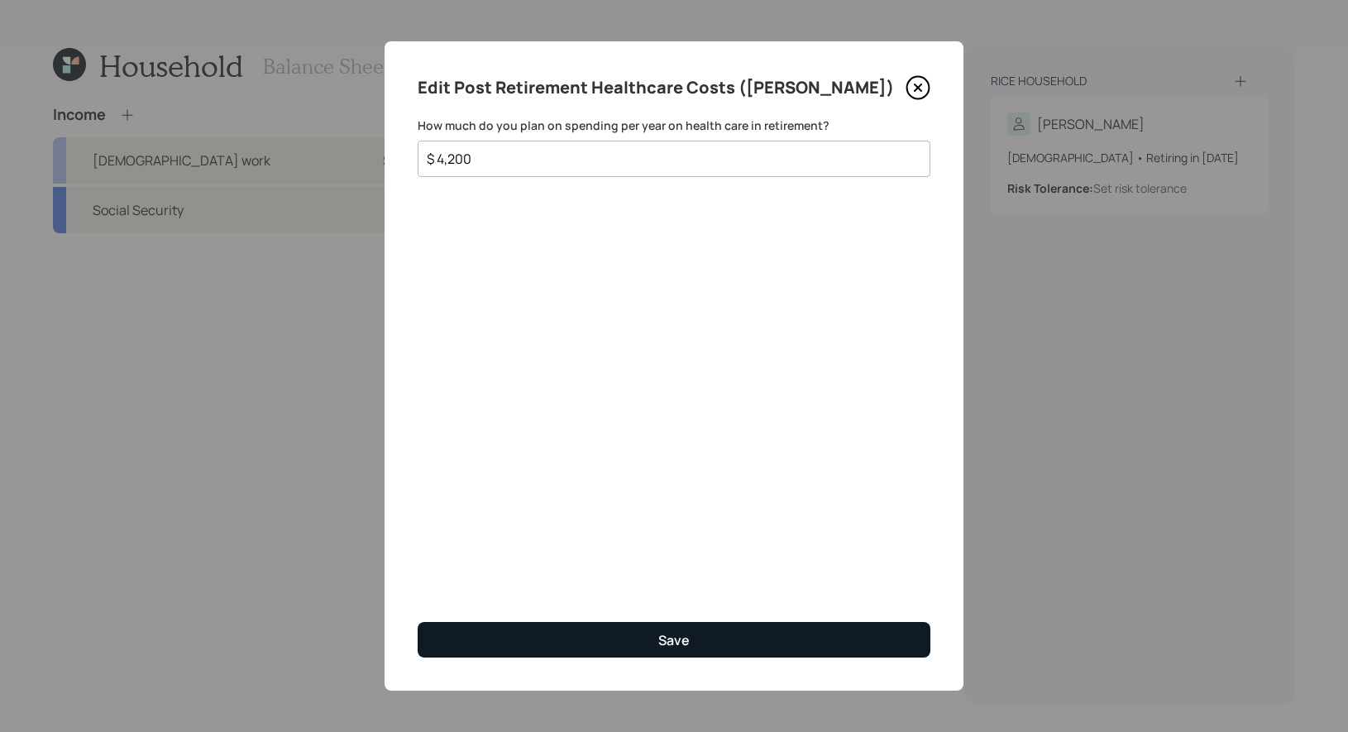
type input "$ 4,200"
click at [605, 642] on button "Save" at bounding box center [674, 640] width 513 height 36
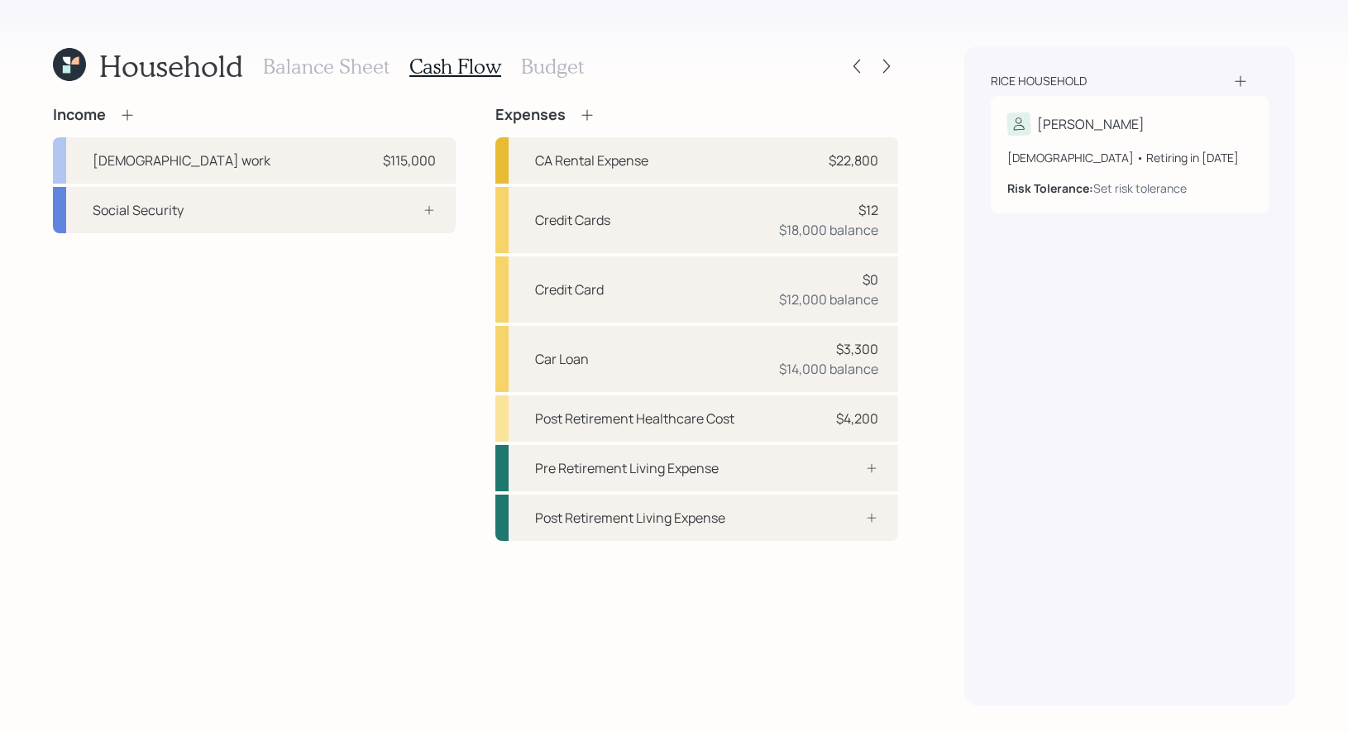
click at [541, 64] on h3 "Budget" at bounding box center [552, 67] width 63 height 24
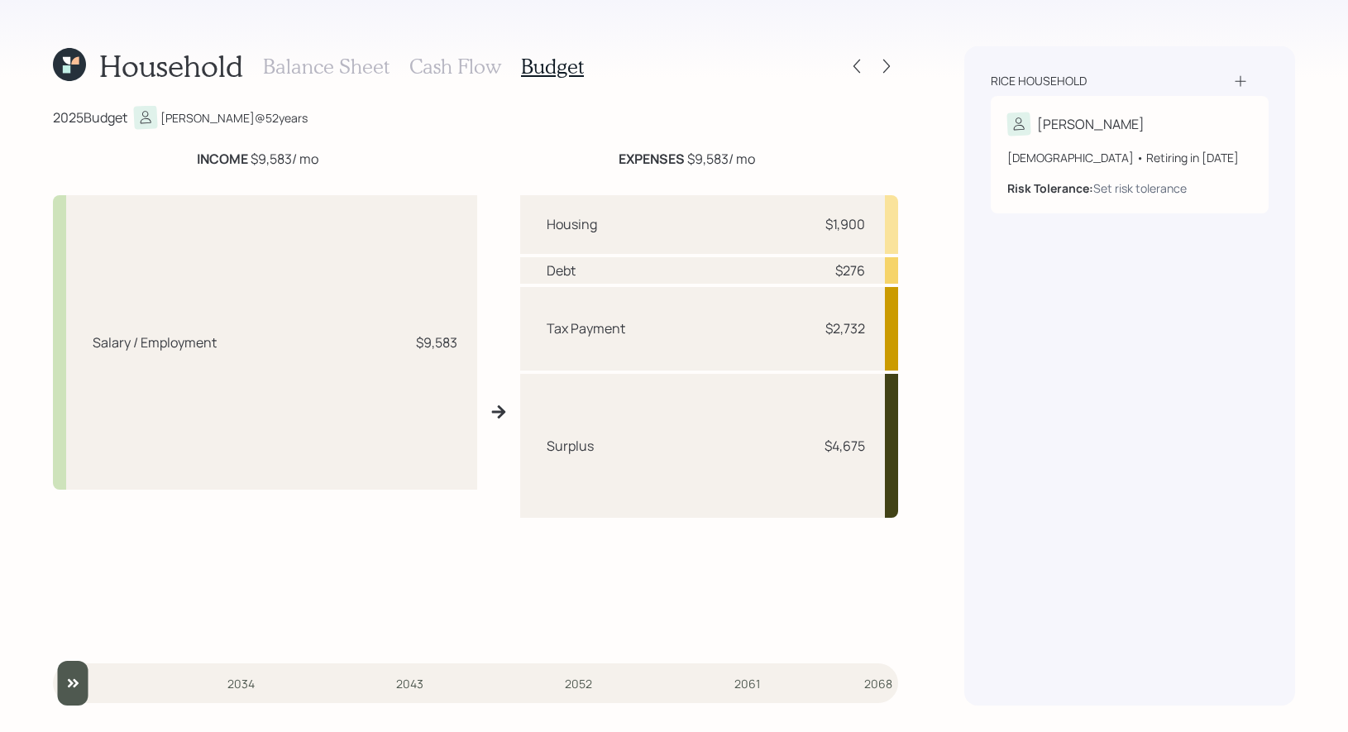
click at [342, 52] on div "Balance Sheet Cash Flow Budget" at bounding box center [423, 66] width 321 height 40
click at [342, 63] on h3 "Balance Sheet" at bounding box center [326, 67] width 127 height 24
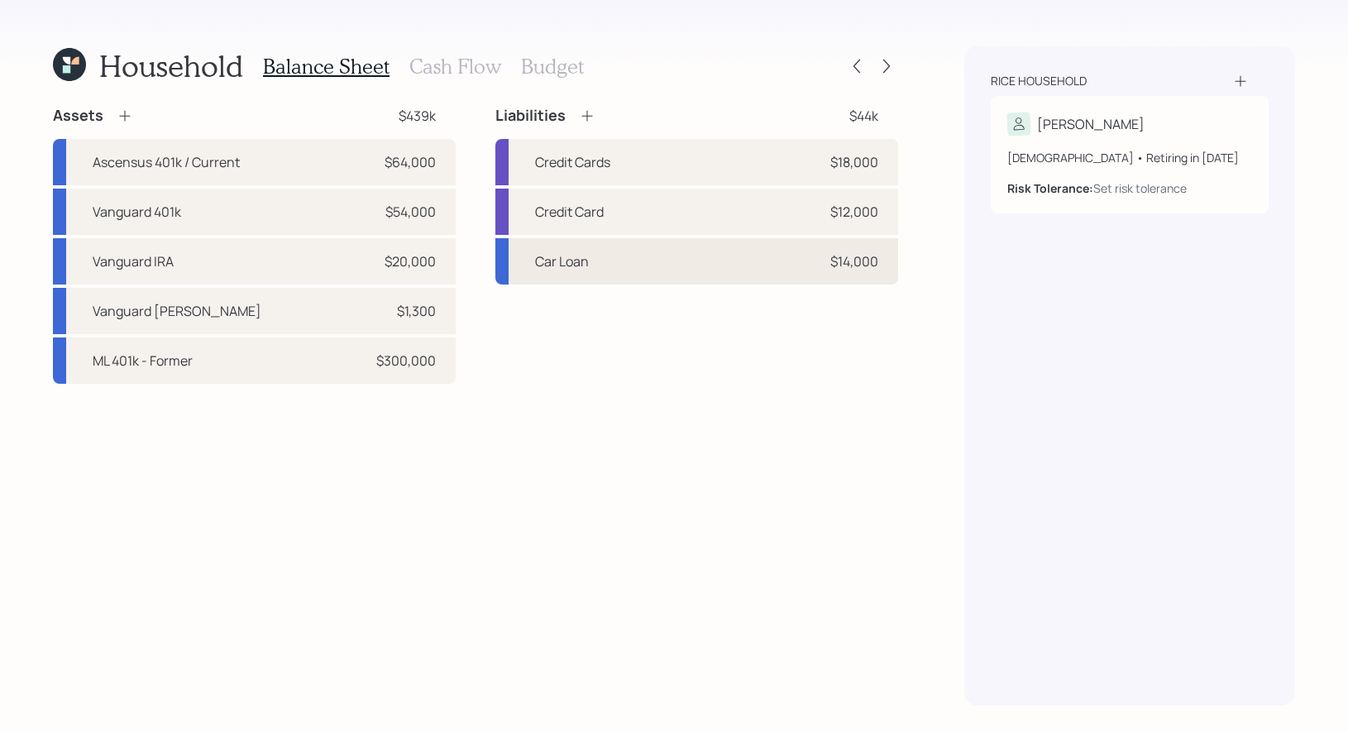
click at [663, 263] on div "Car Loan $14,000" at bounding box center [696, 261] width 403 height 46
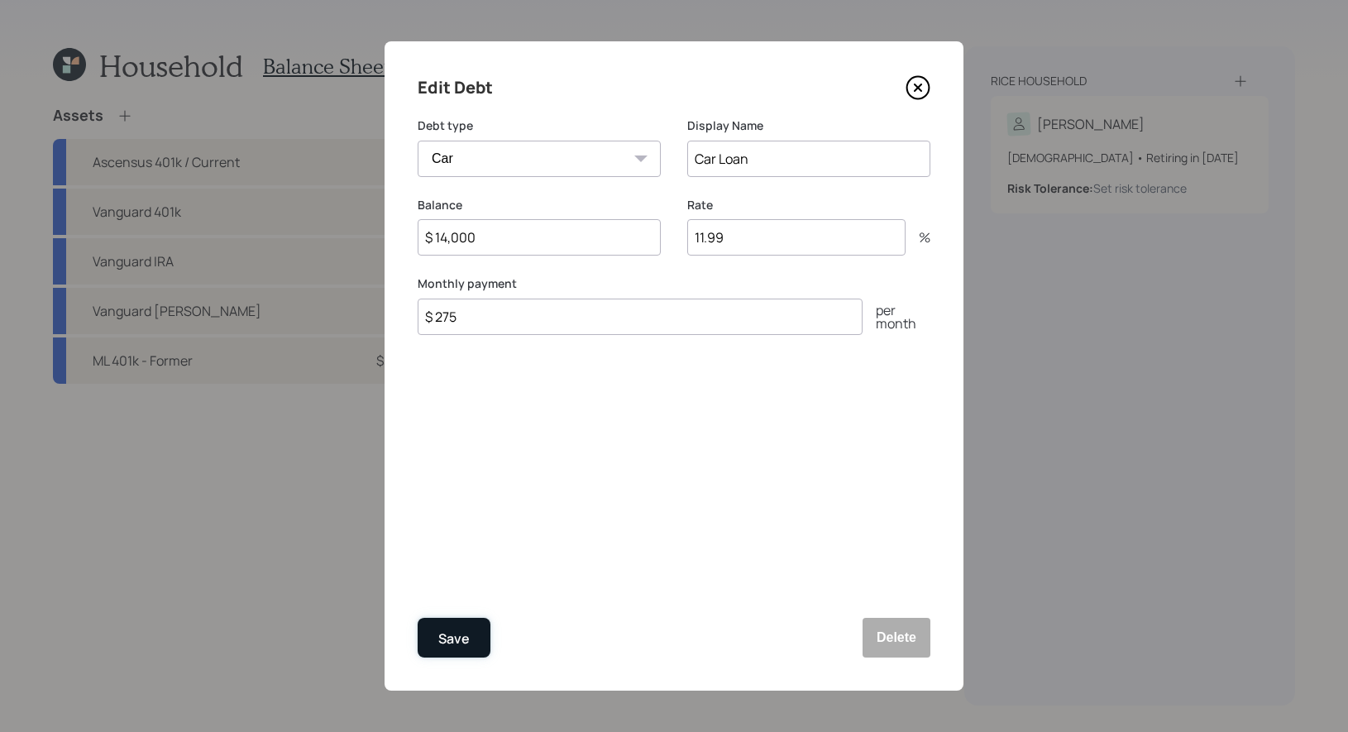
click at [453, 636] on div "Save" at bounding box center [453, 639] width 31 height 22
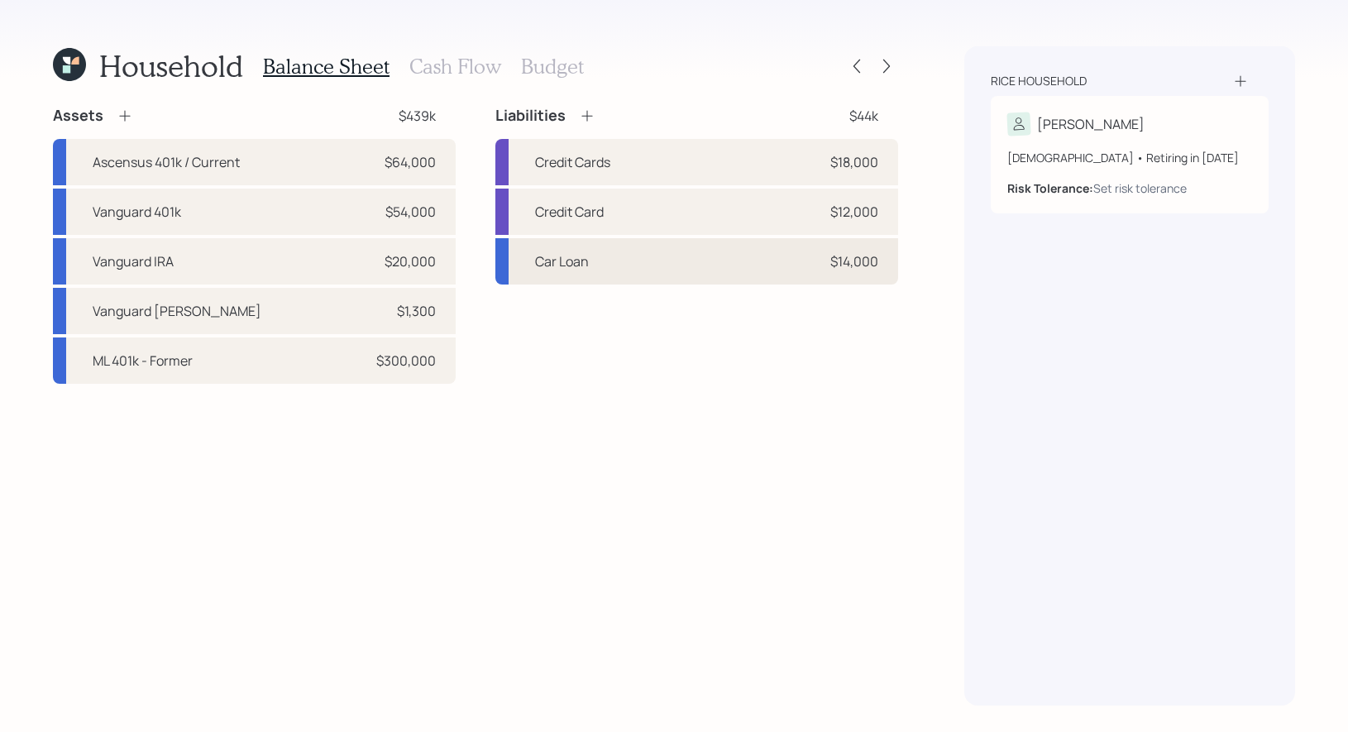
click at [565, 269] on div "Car Loan" at bounding box center [562, 261] width 54 height 20
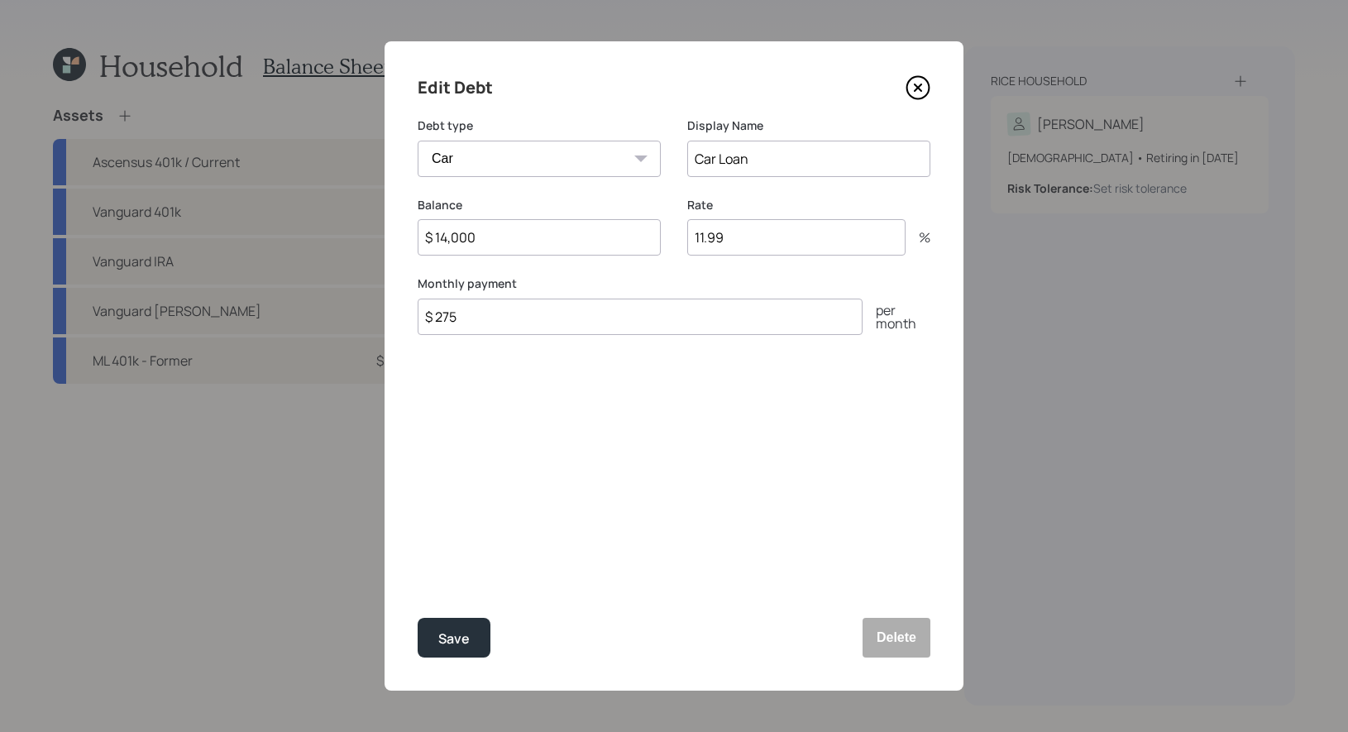
click at [500, 328] on input "$ 275" at bounding box center [640, 317] width 445 height 36
type input "$ 384"
click at [474, 639] on button "Save" at bounding box center [454, 638] width 73 height 40
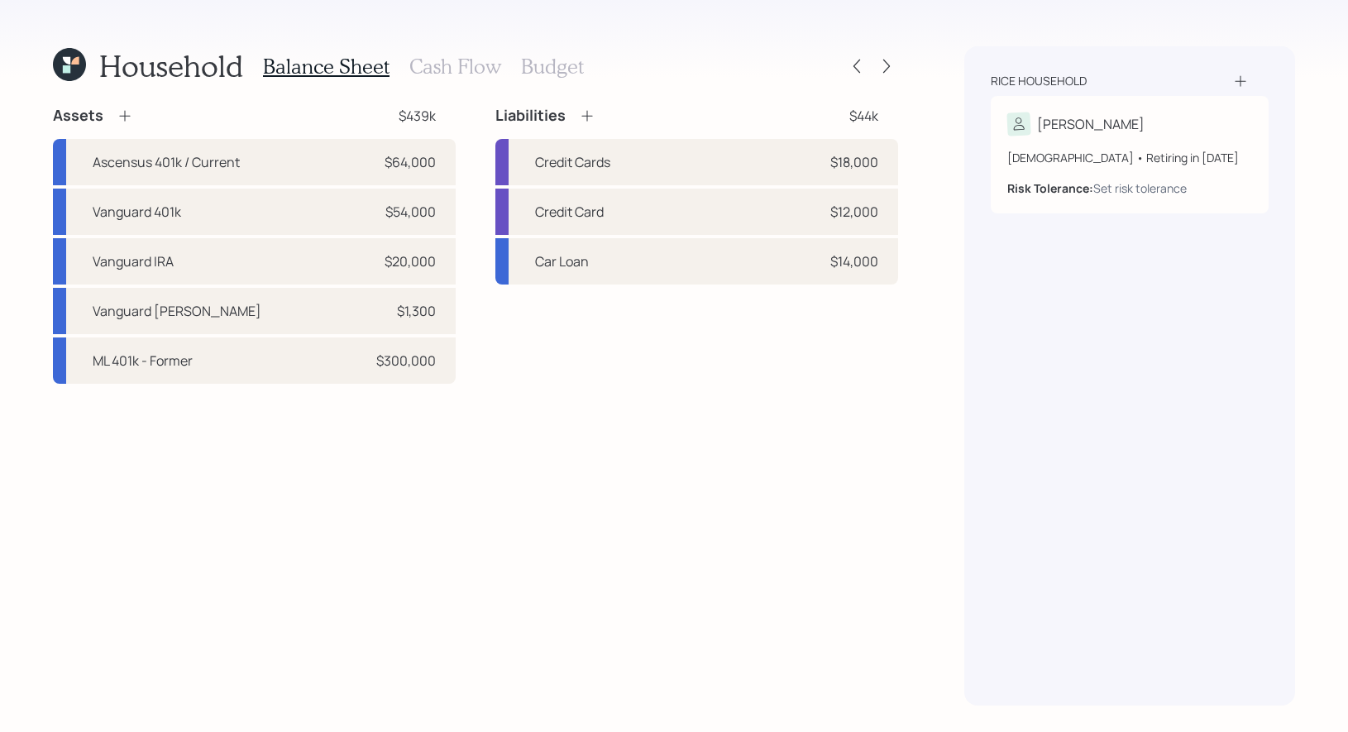
click at [548, 65] on h3 "Budget" at bounding box center [552, 67] width 63 height 24
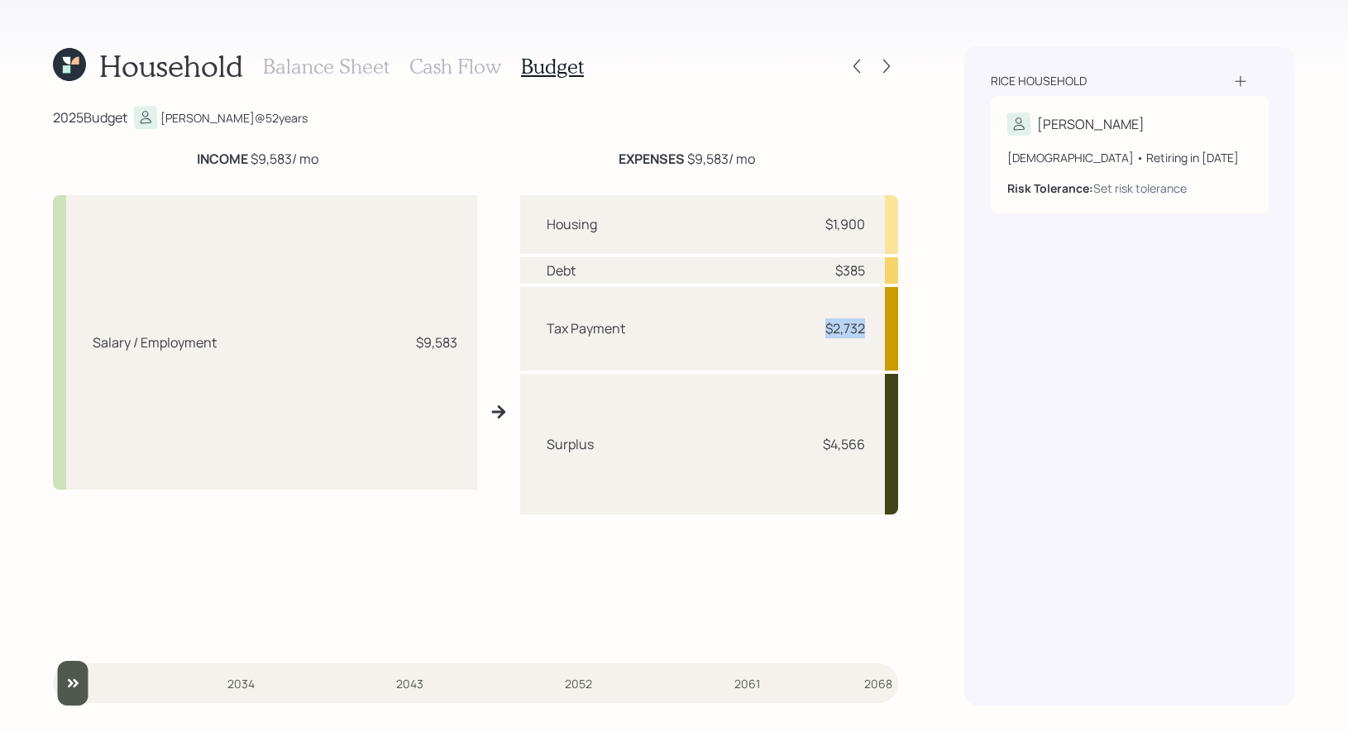
drag, startPoint x: 872, startPoint y: 327, endPoint x: 820, endPoint y: 326, distance: 52.1
click at [820, 326] on div "Tax Payment $2,732" at bounding box center [709, 329] width 379 height 84
click at [344, 61] on h3 "Balance Sheet" at bounding box center [326, 67] width 127 height 24
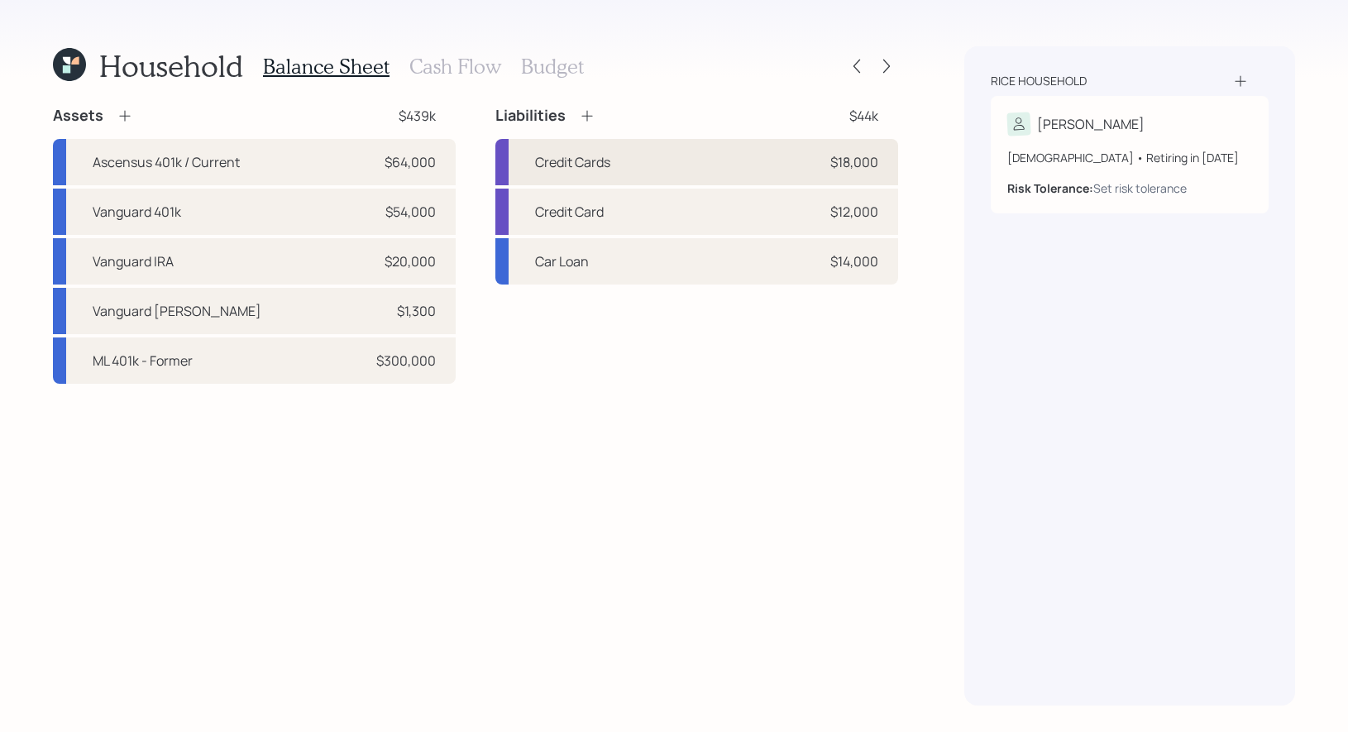
click at [591, 155] on div "Credit Cards" at bounding box center [572, 162] width 75 height 20
select select "credit_card"
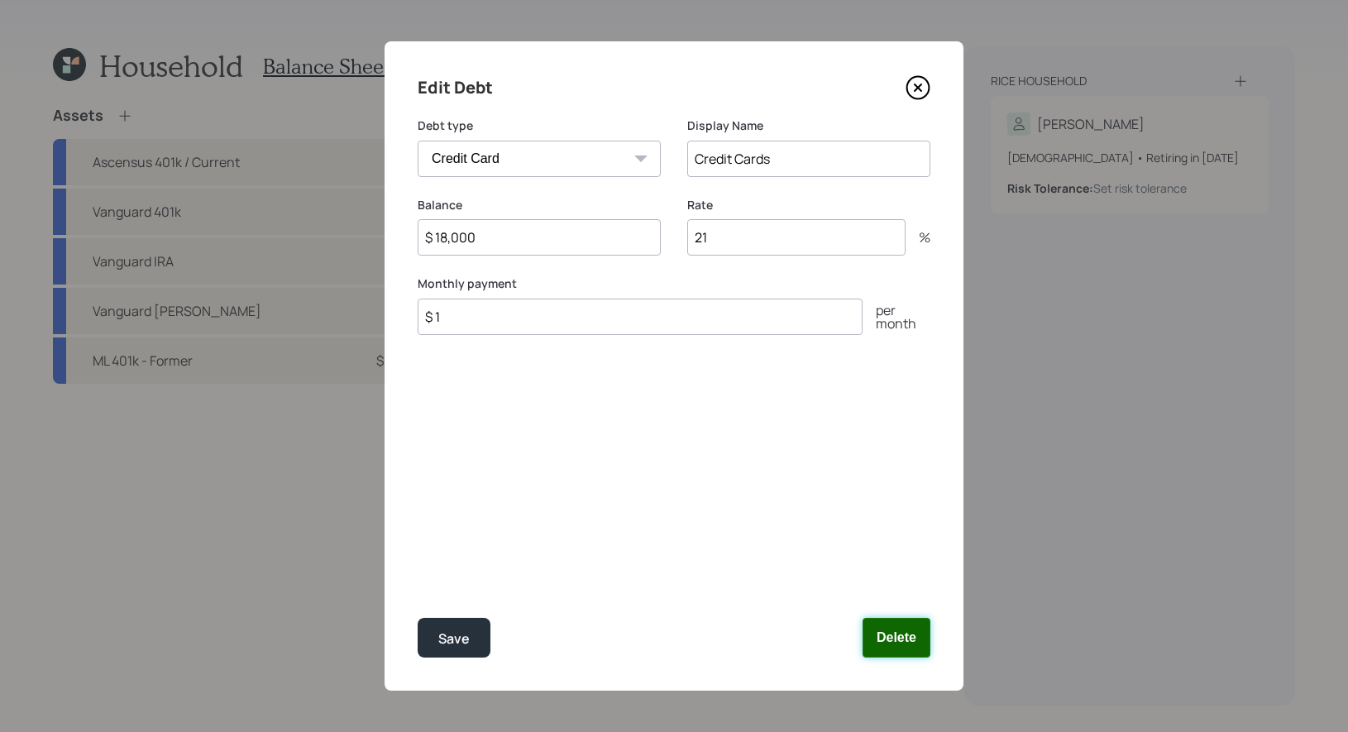
click at [899, 637] on button "Delete" at bounding box center [897, 638] width 68 height 40
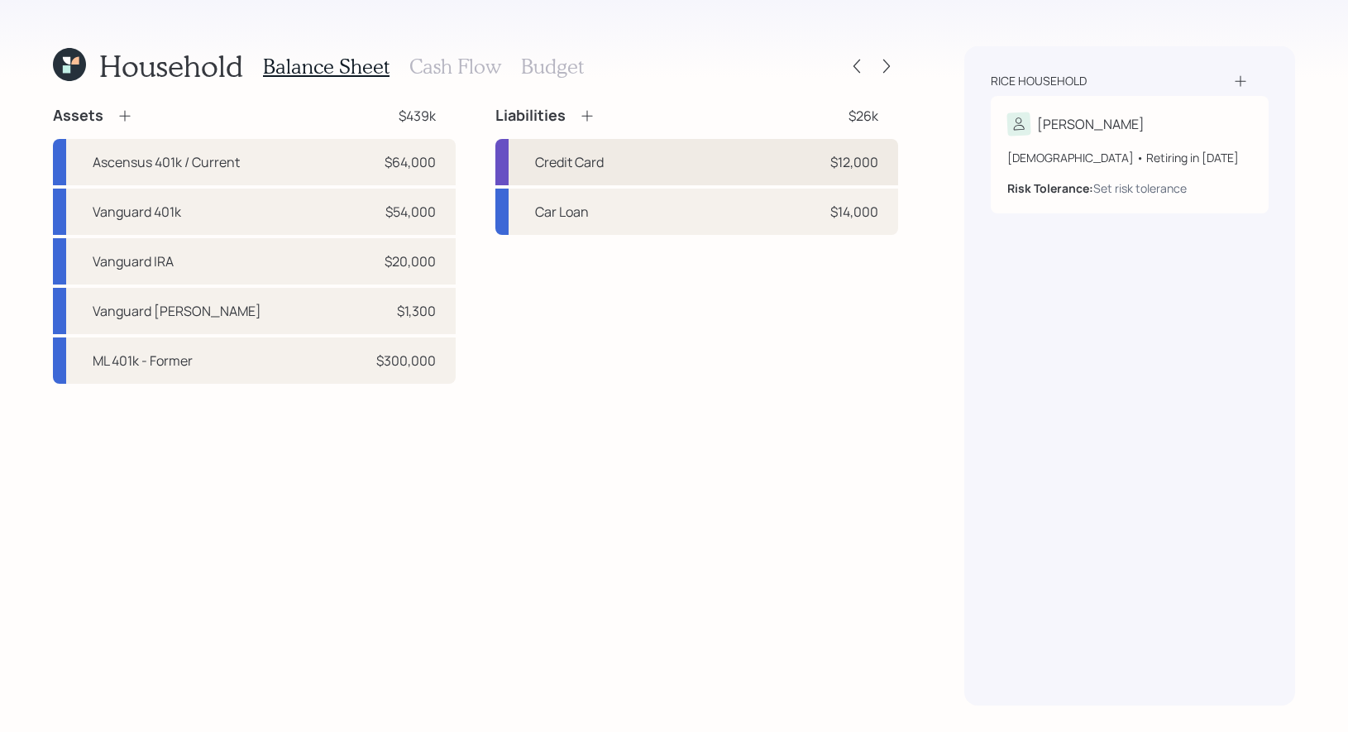
click at [655, 160] on div "Credit Card $12,000" at bounding box center [696, 162] width 403 height 46
select select "credit_card"
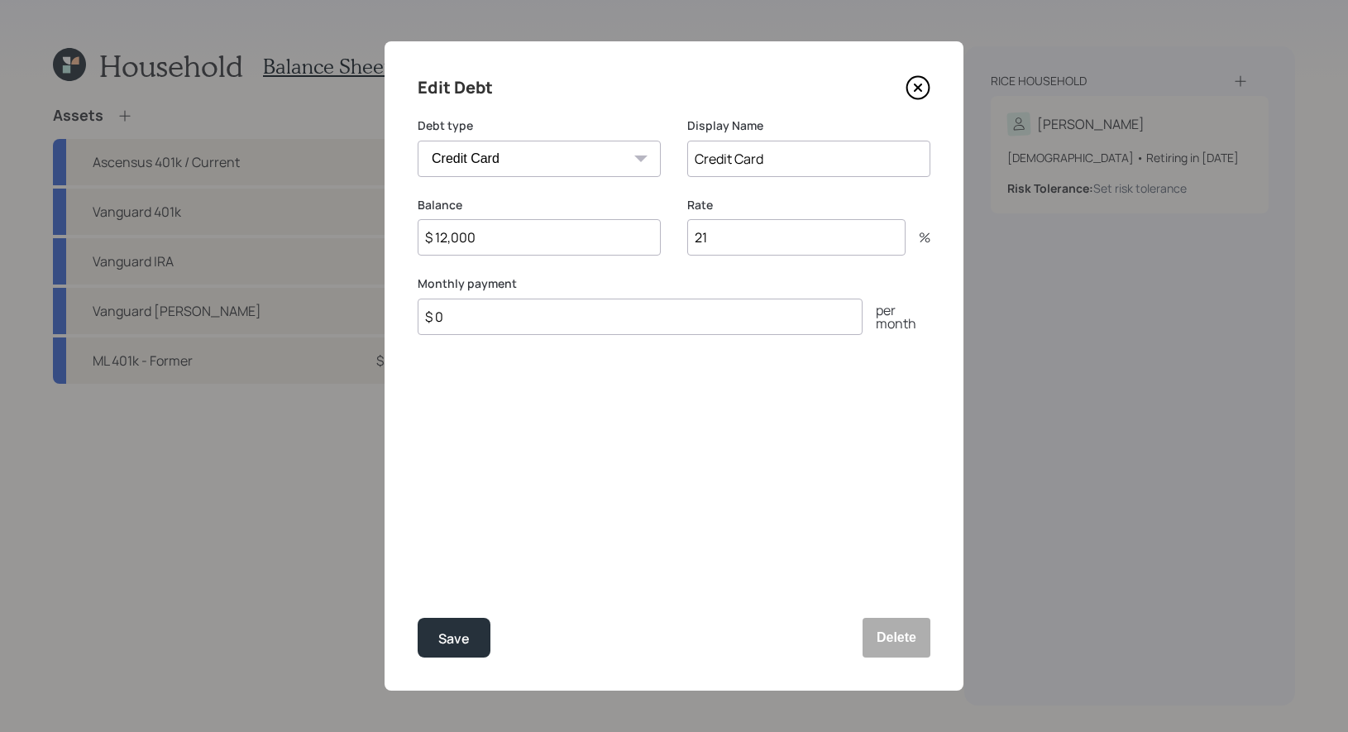
click at [492, 232] on input "$ 12,000" at bounding box center [539, 237] width 243 height 36
click at [921, 88] on icon at bounding box center [918, 87] width 25 height 25
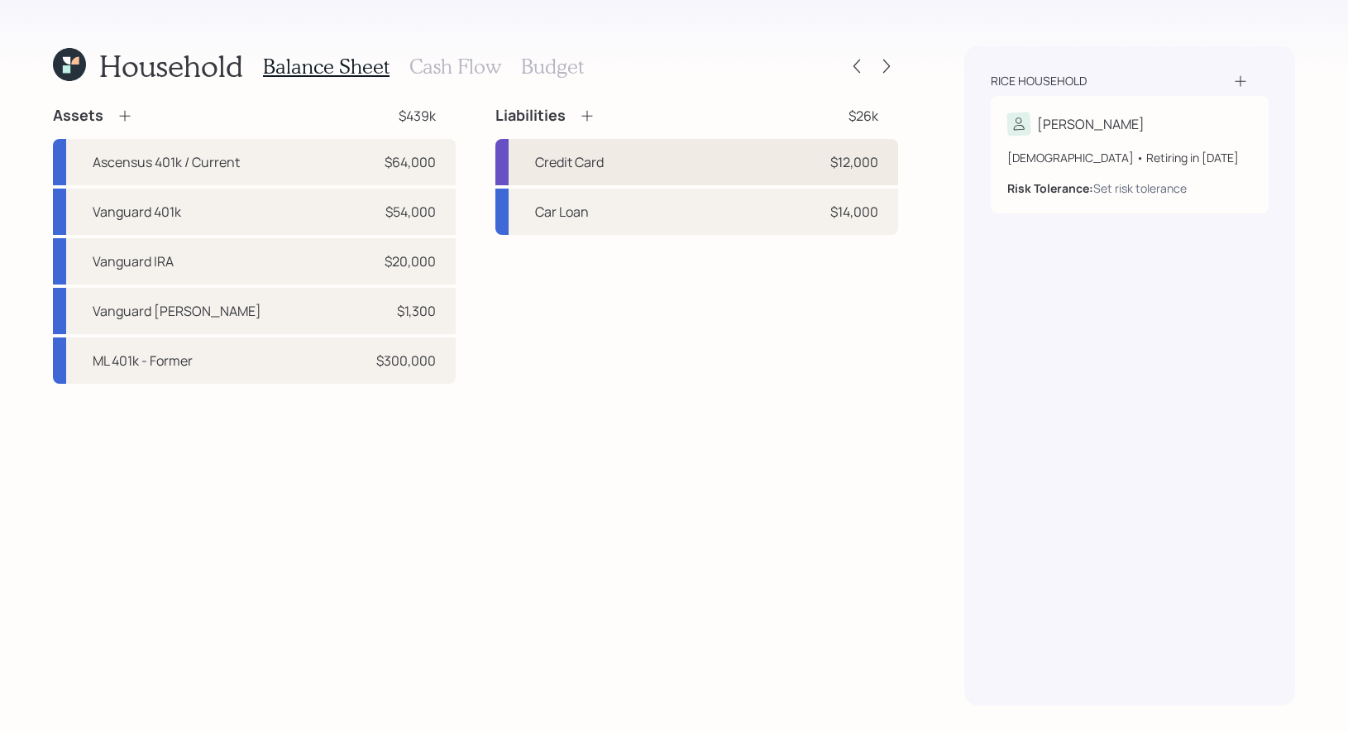
click at [621, 166] on div "Credit Card $12,000" at bounding box center [696, 162] width 403 height 46
select select "credit_card"
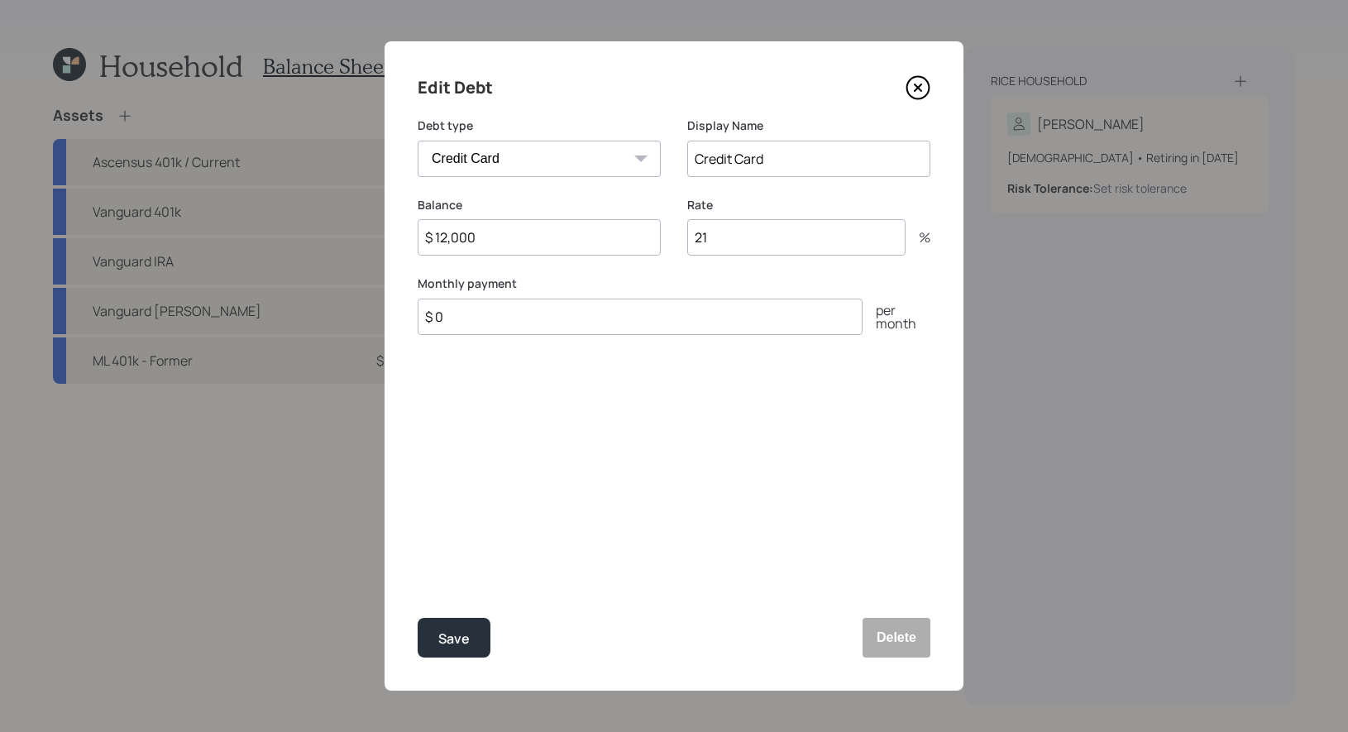
click at [777, 246] on input "21" at bounding box center [796, 237] width 218 height 36
click at [531, 243] on input "$ 12,000" at bounding box center [539, 237] width 243 height 36
type input "$ 12,818"
click at [556, 489] on div "Edit Debt Debt type Car Credit Card Medical Student Other Display Name Credit C…" at bounding box center [674, 365] width 579 height 649
click at [478, 322] on input "$ 0" at bounding box center [640, 317] width 445 height 36
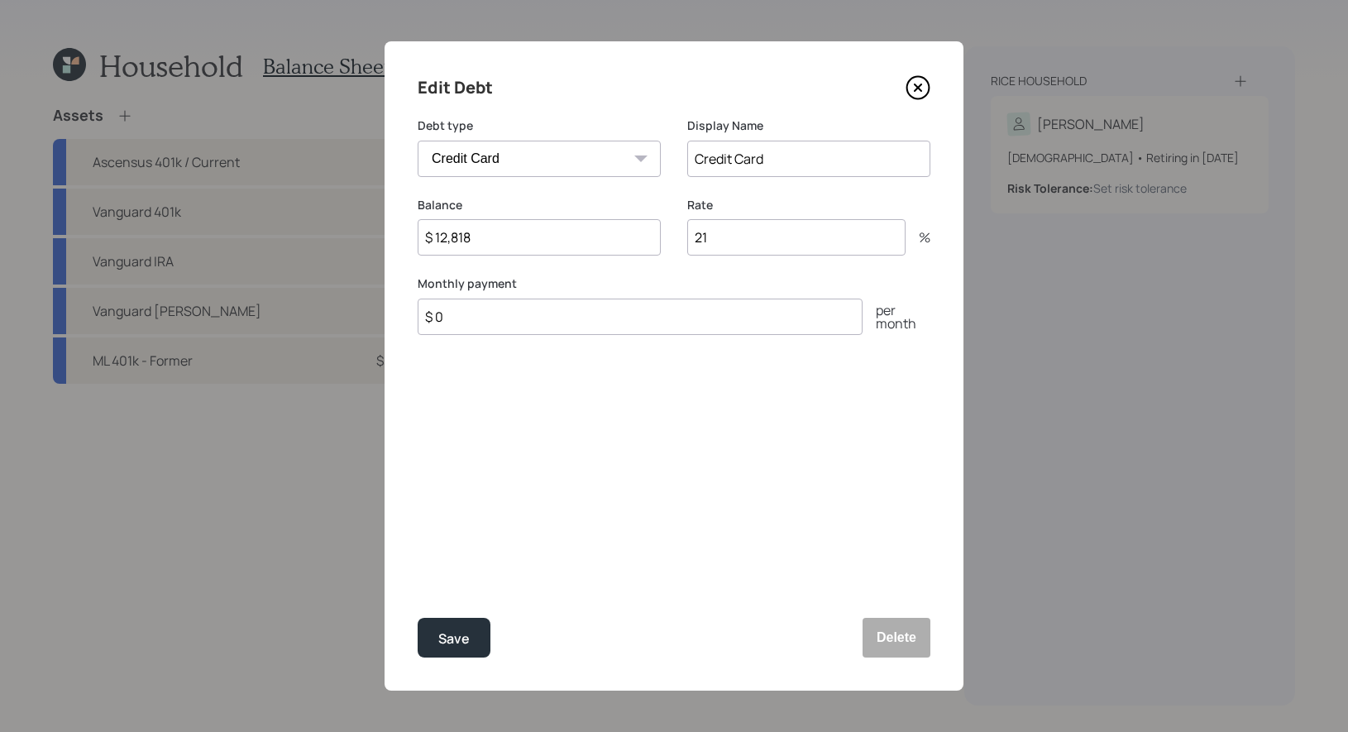
click at [478, 322] on input "$ 0" at bounding box center [640, 317] width 445 height 36
type input "$ 1,500"
click at [463, 641] on div "Save" at bounding box center [453, 639] width 31 height 22
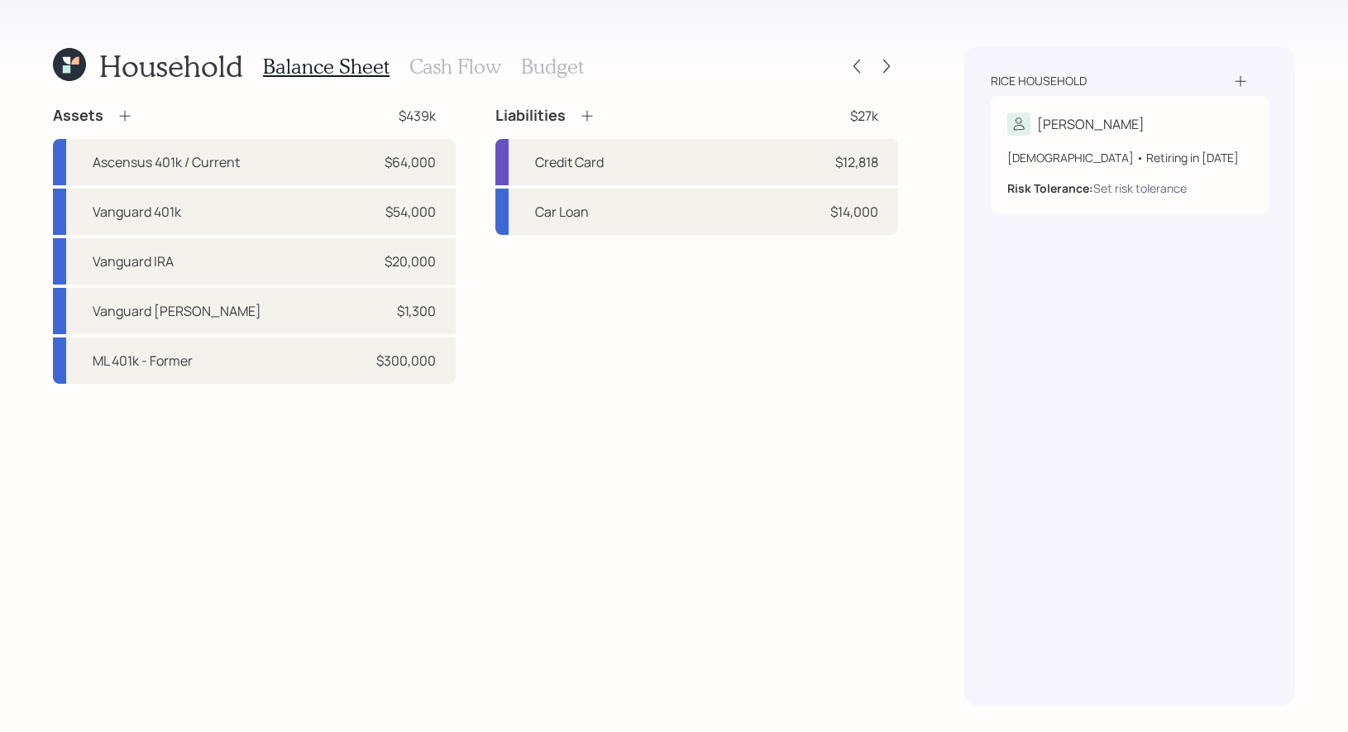
click at [531, 68] on h3 "Budget" at bounding box center [552, 67] width 63 height 24
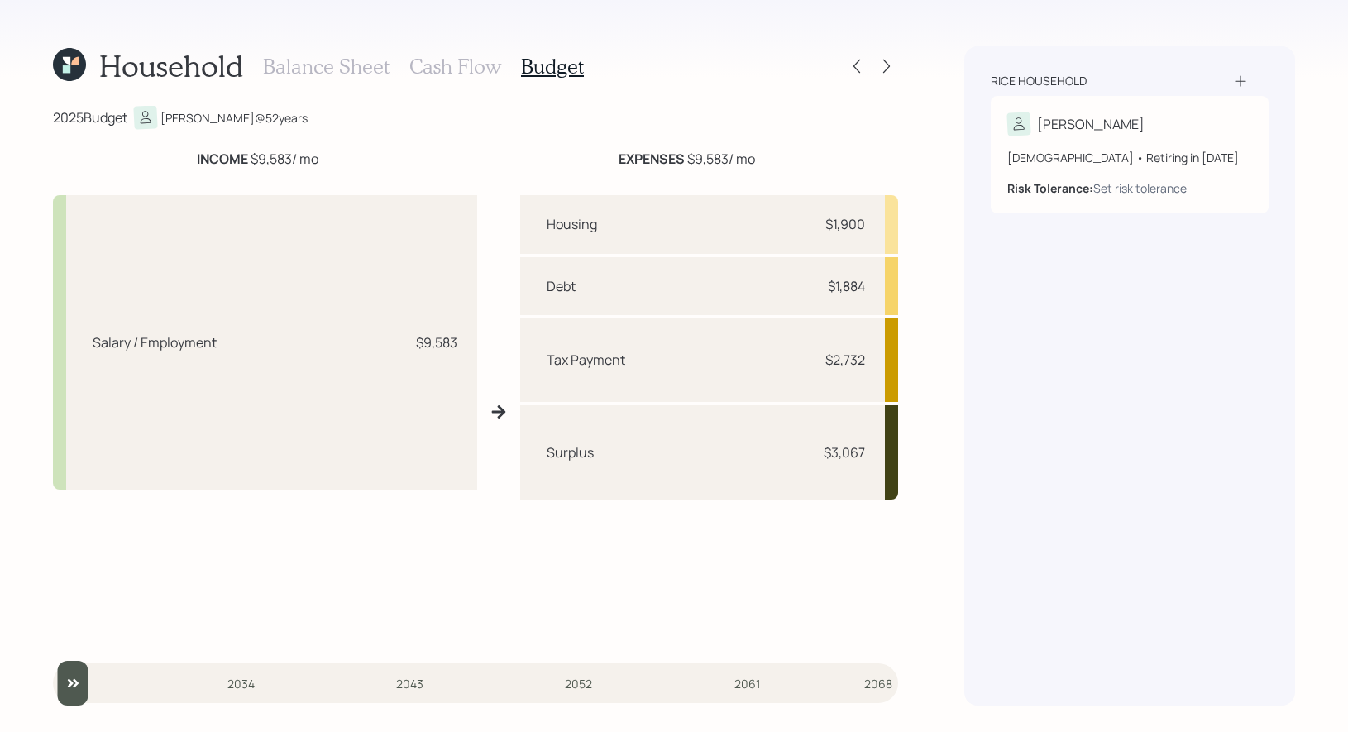
click at [438, 67] on h3 "Cash Flow" at bounding box center [455, 67] width 92 height 24
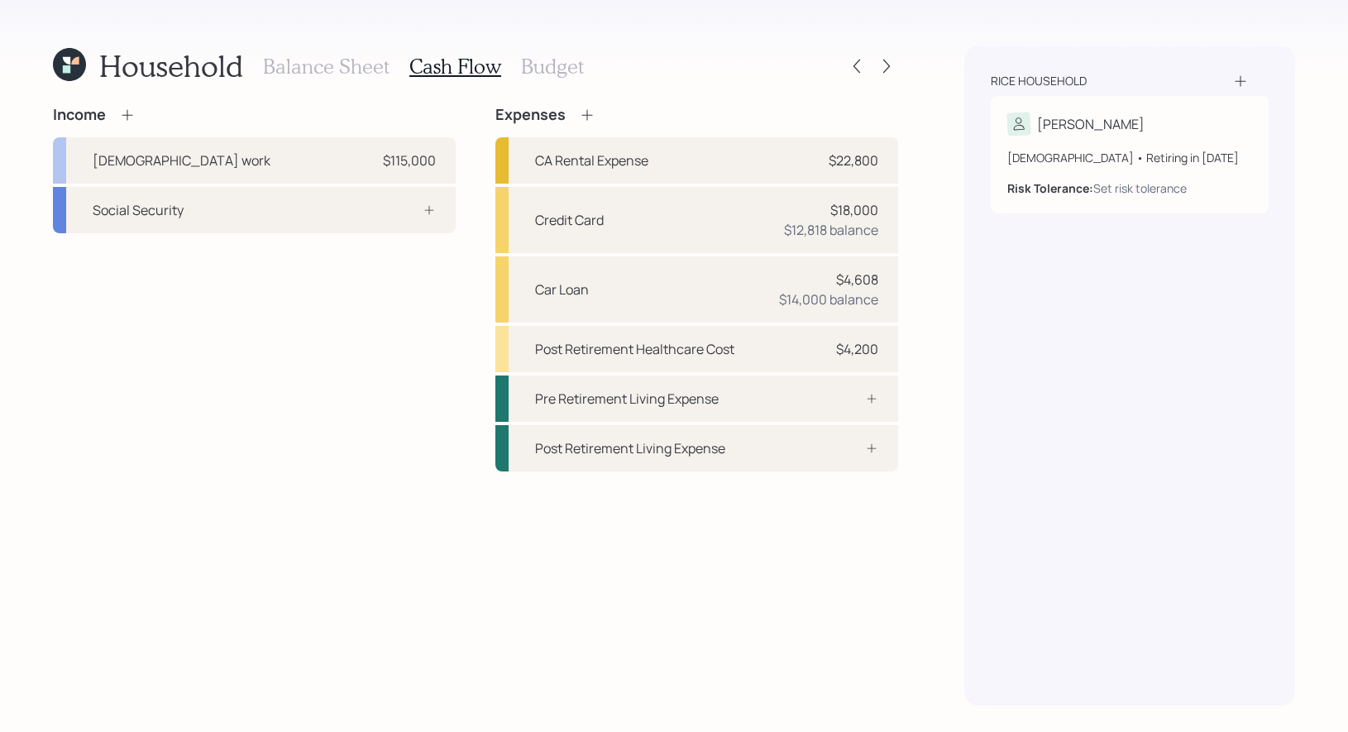
click at [587, 118] on icon at bounding box center [587, 115] width 17 height 17
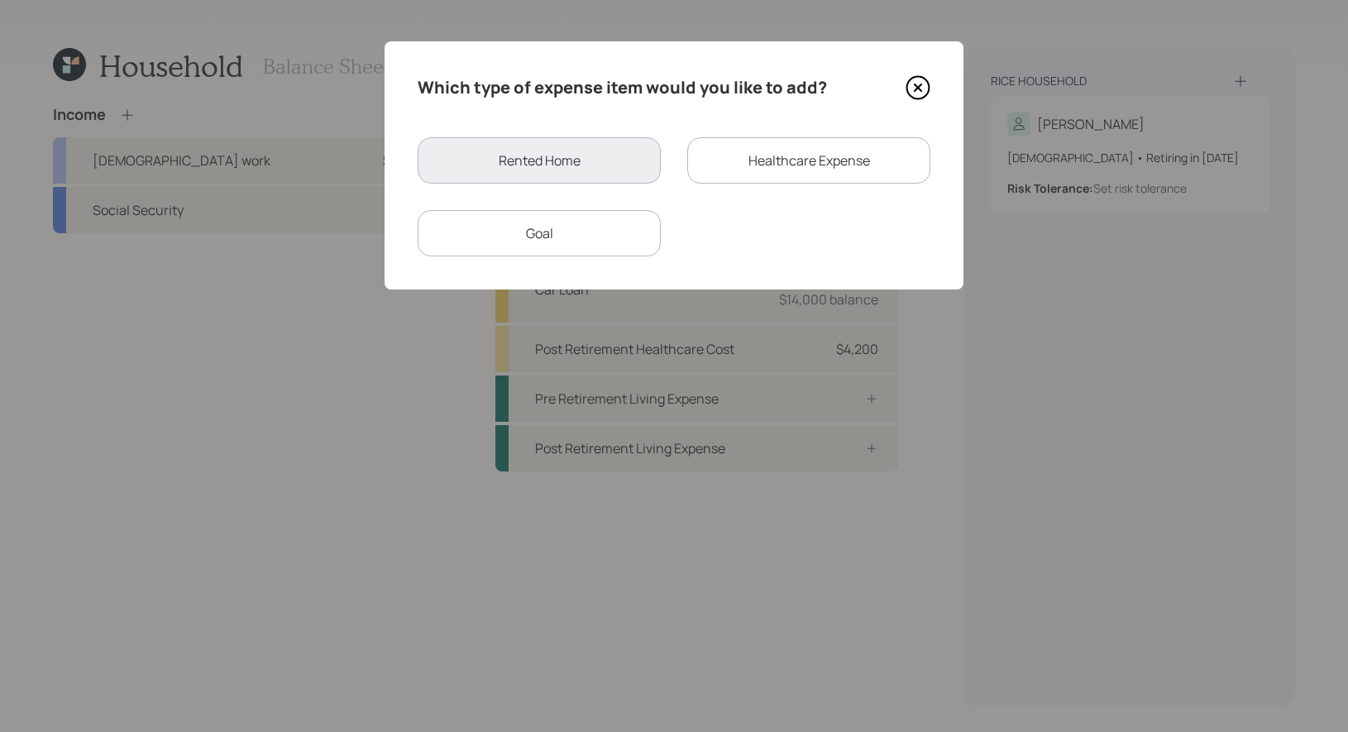
click at [762, 176] on div "Healthcare Expense" at bounding box center [808, 160] width 243 height 46
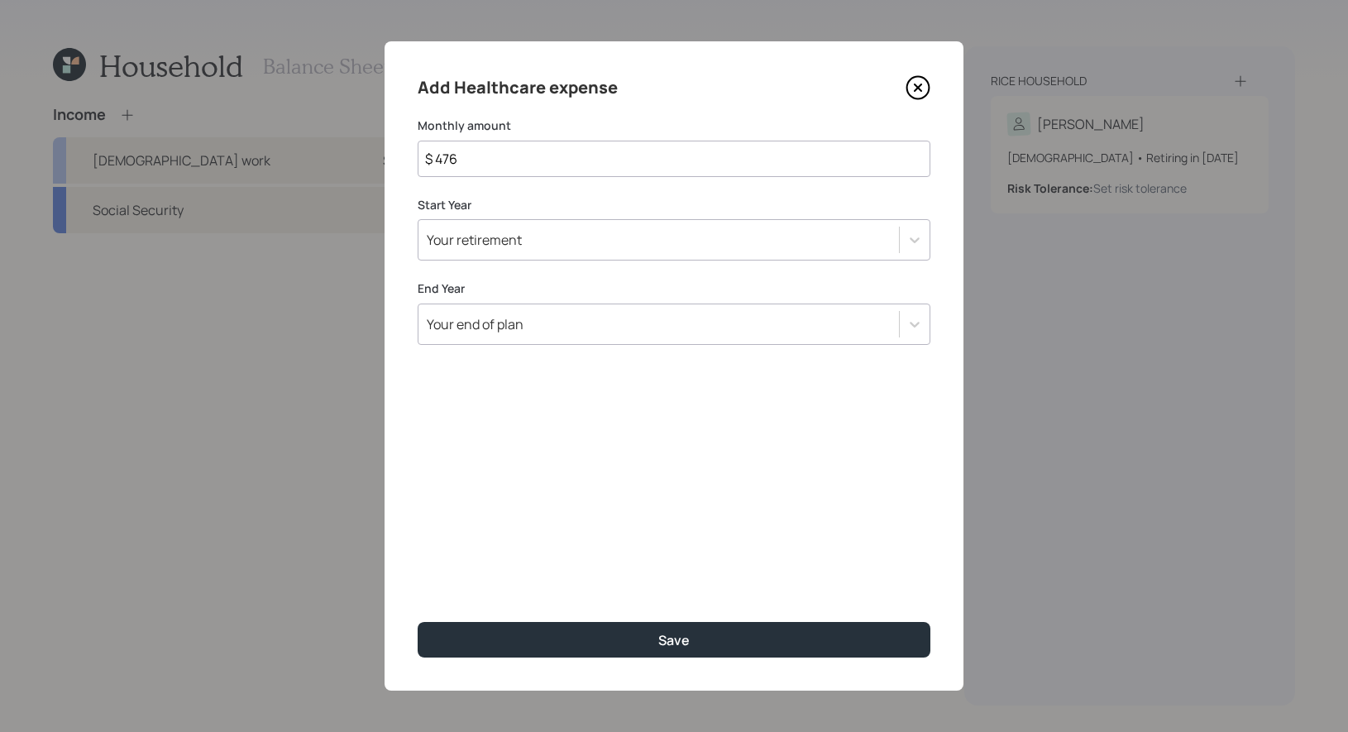
click at [511, 247] on div "Your retirement" at bounding box center [474, 240] width 95 height 18
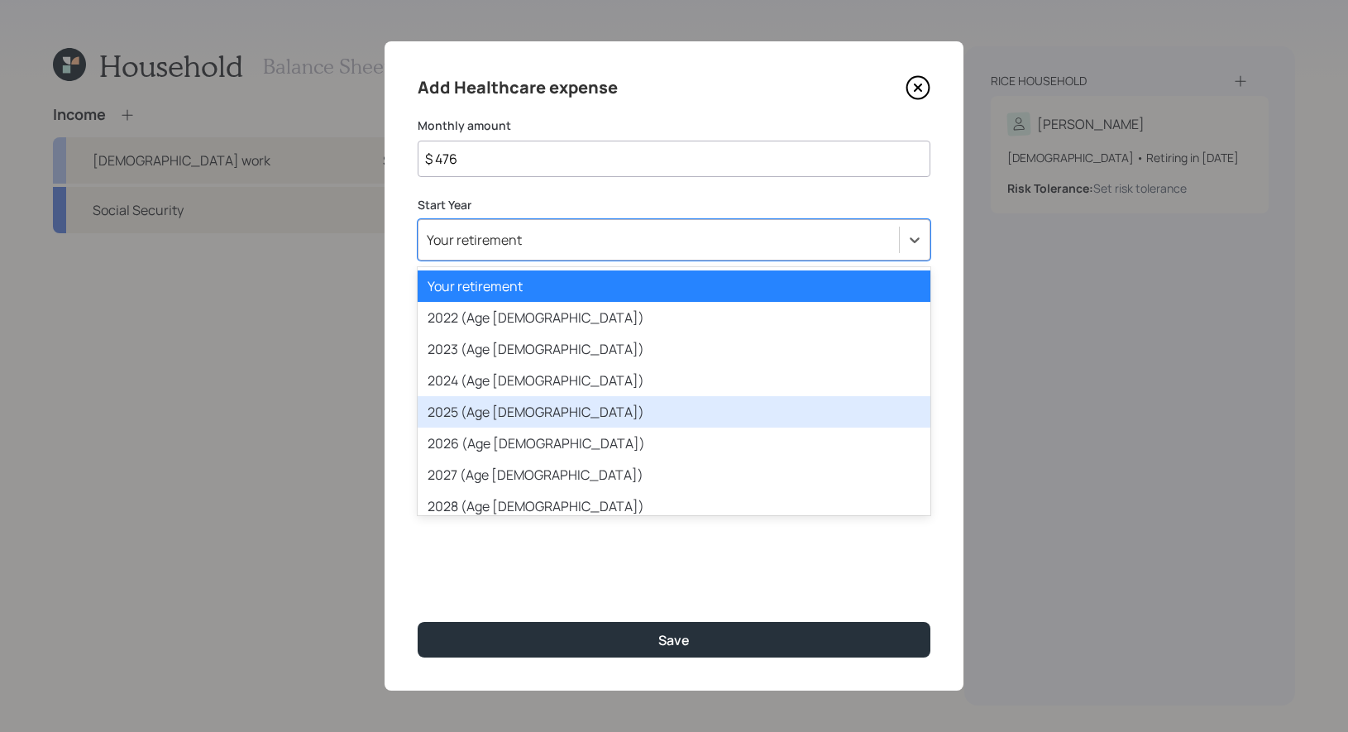
click at [496, 422] on div "2025 (Age 52)" at bounding box center [674, 411] width 513 height 31
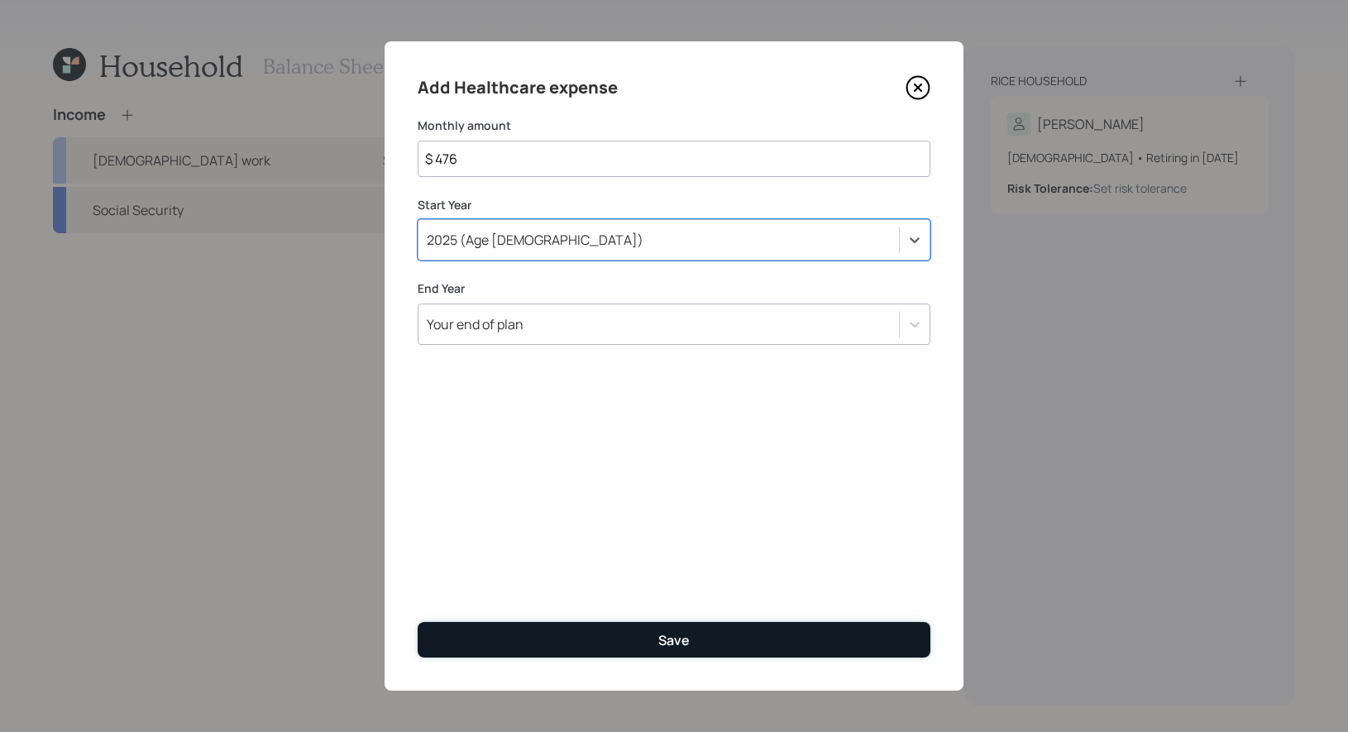
click at [532, 643] on button "Save" at bounding box center [674, 640] width 513 height 36
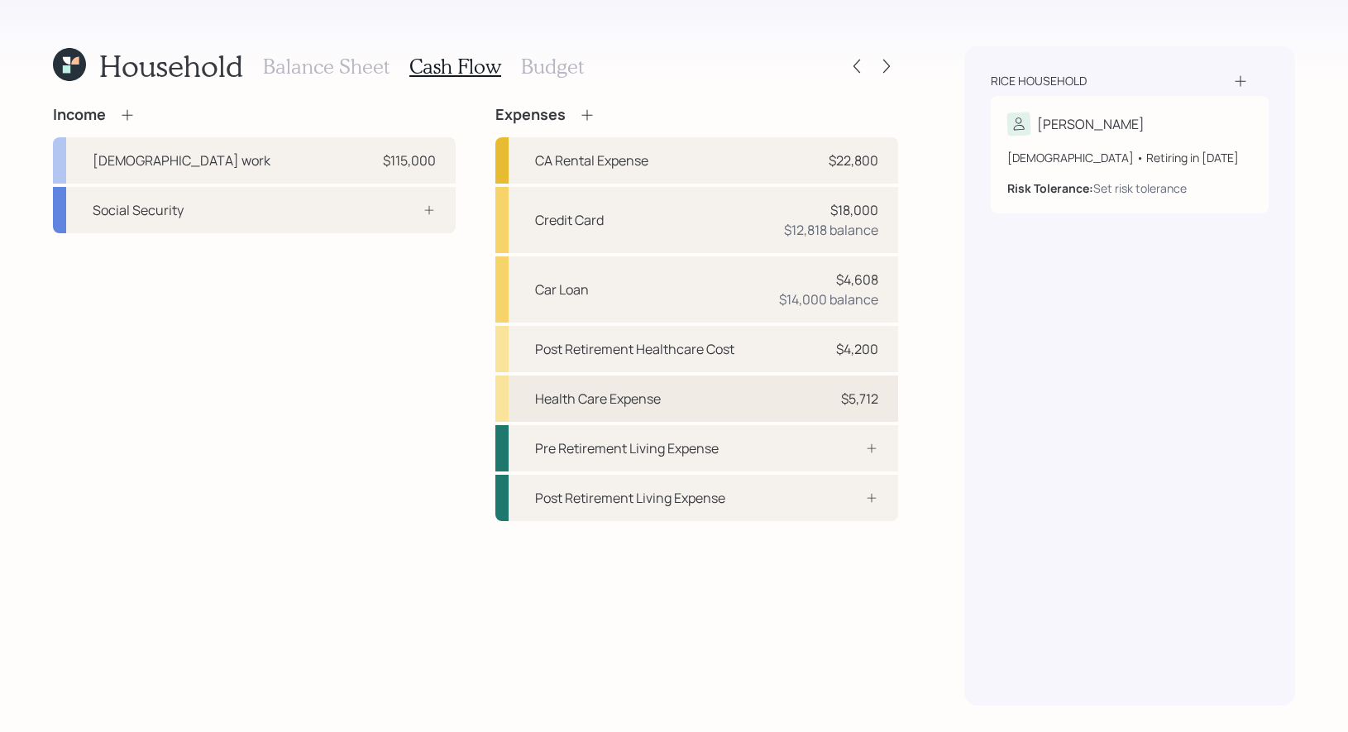
click at [622, 404] on div "Health Care Expense" at bounding box center [598, 399] width 126 height 20
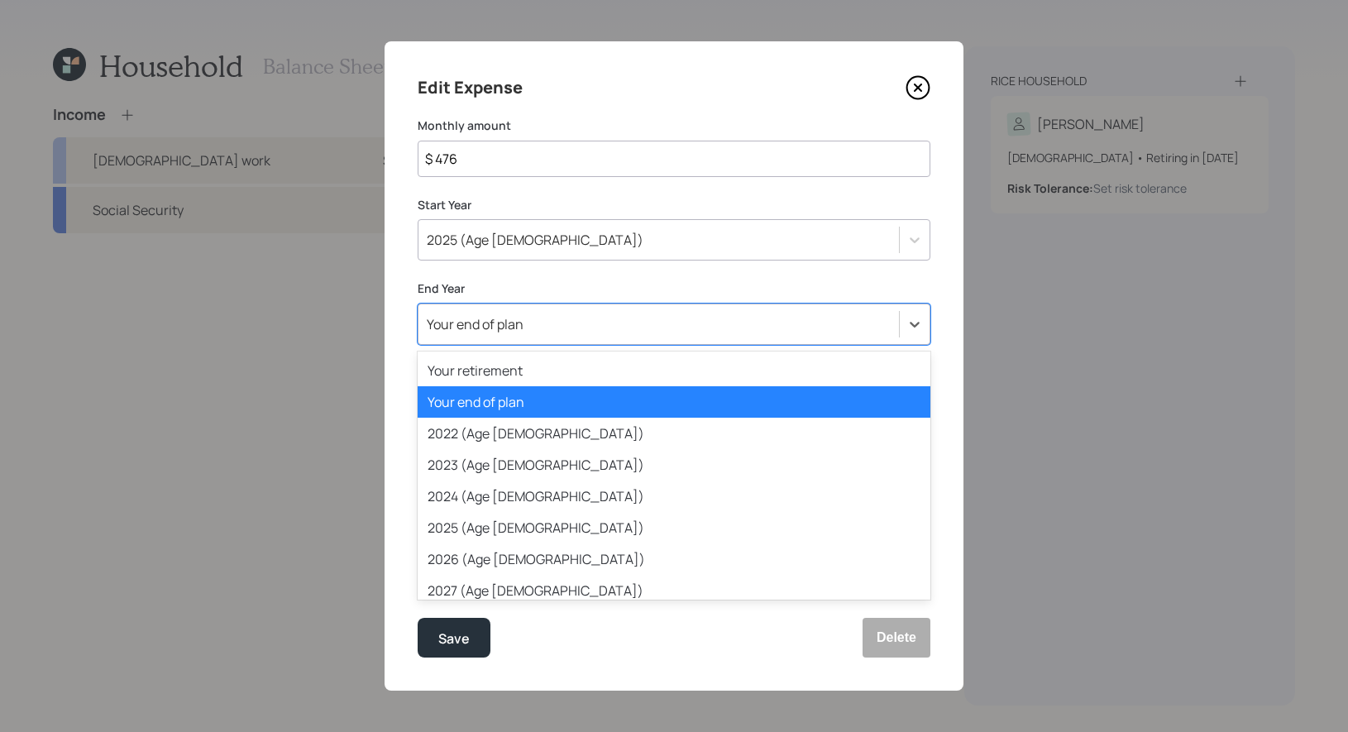
click at [488, 335] on div "Your end of plan" at bounding box center [659, 324] width 481 height 28
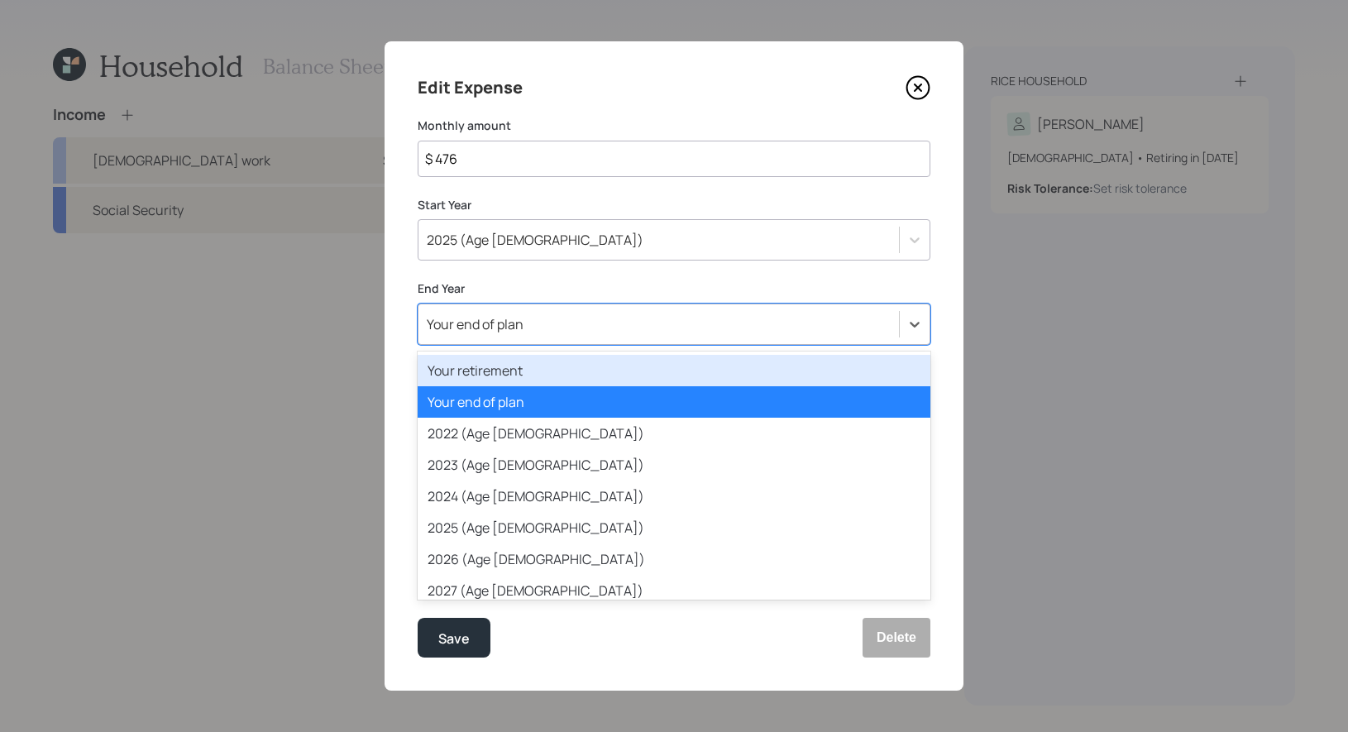
click at [485, 377] on div "Your retirement" at bounding box center [674, 370] width 513 height 31
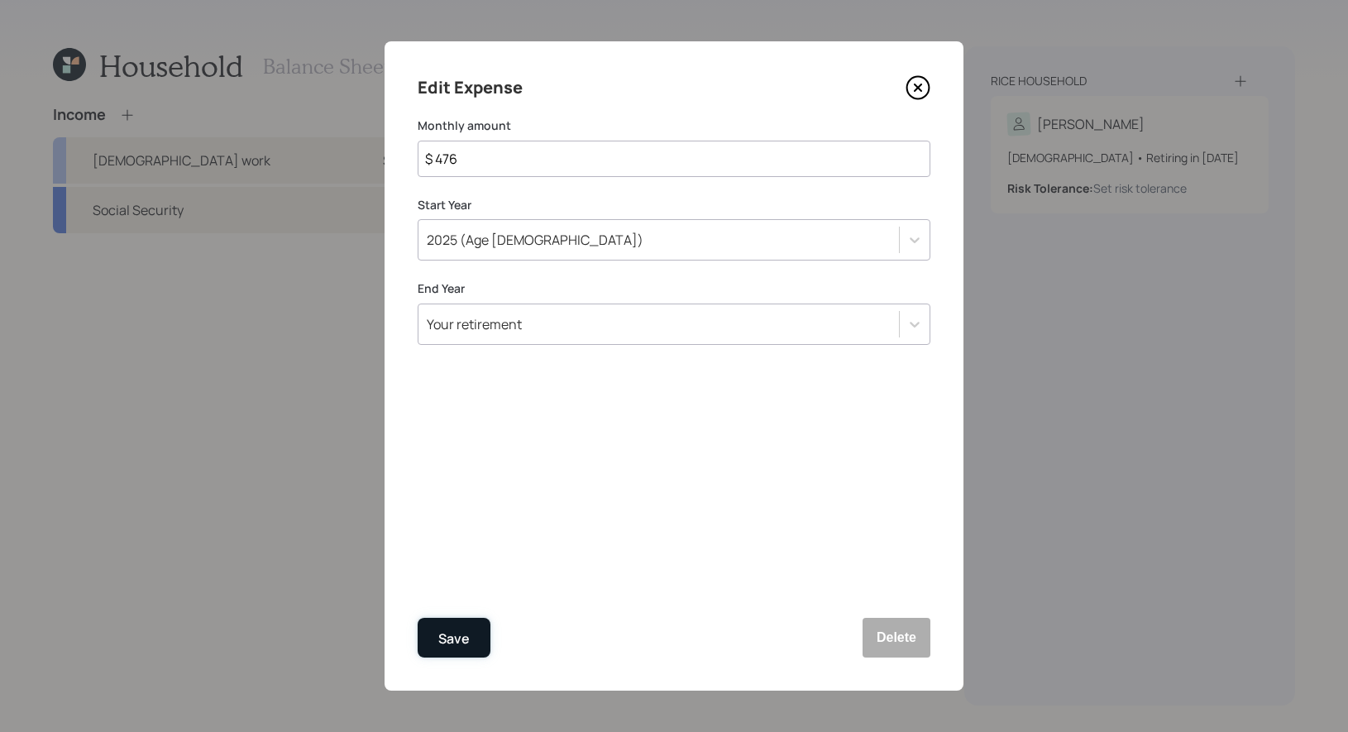
click at [454, 639] on div "Save" at bounding box center [453, 639] width 31 height 22
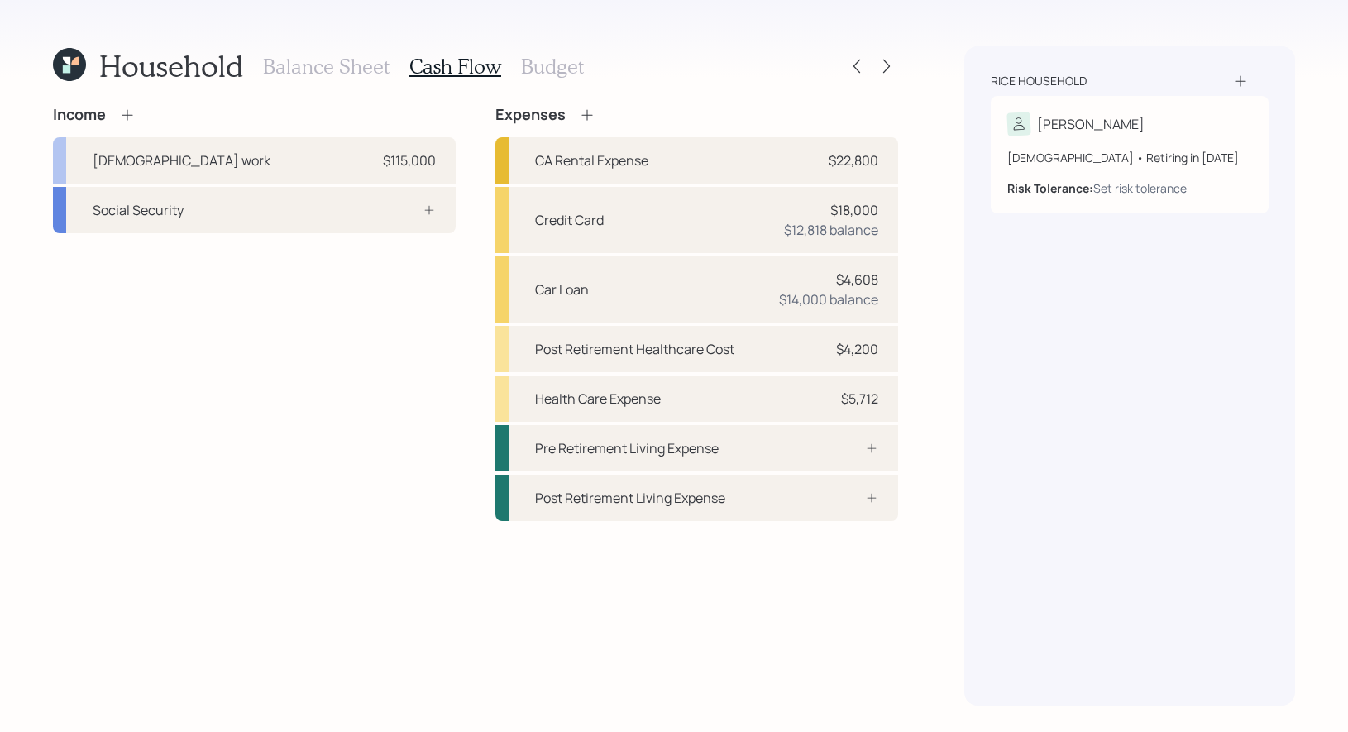
click at [551, 60] on h3 "Budget" at bounding box center [552, 67] width 63 height 24
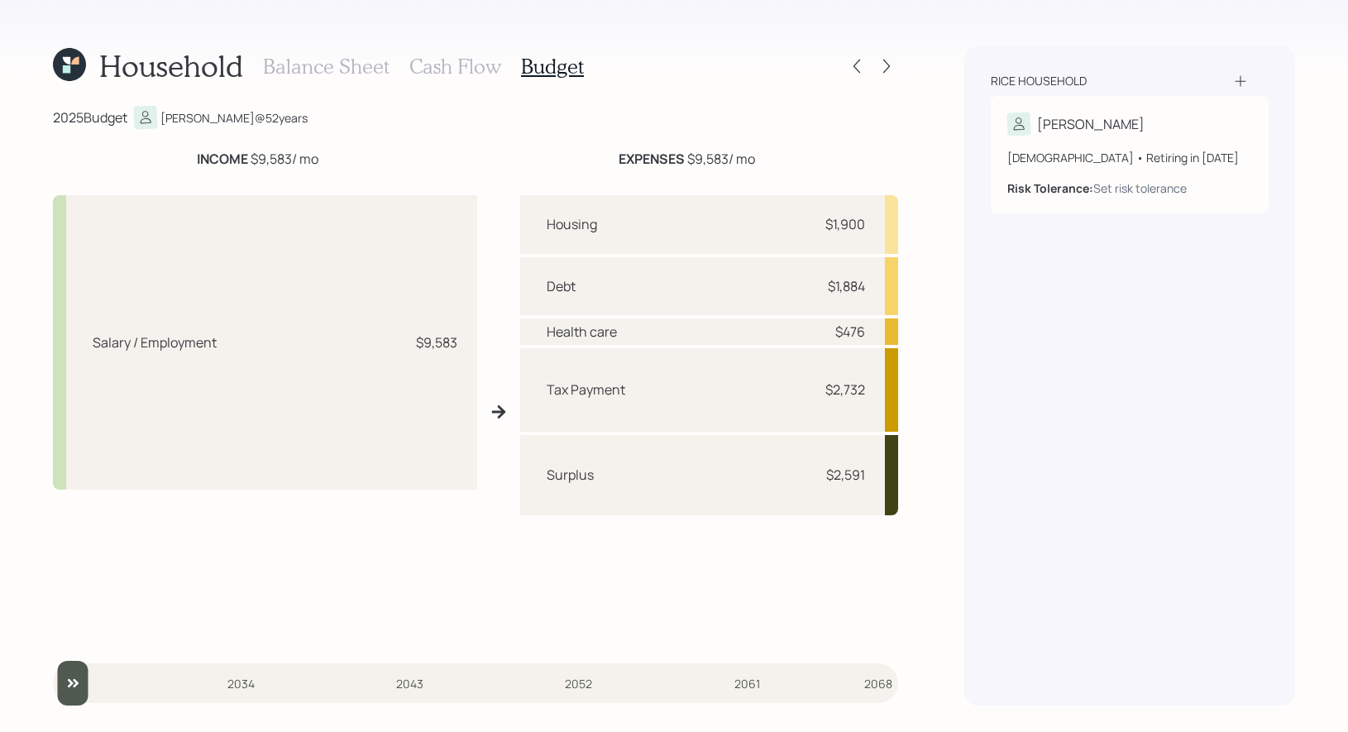
click at [464, 61] on h3 "Cash Flow" at bounding box center [455, 67] width 92 height 24
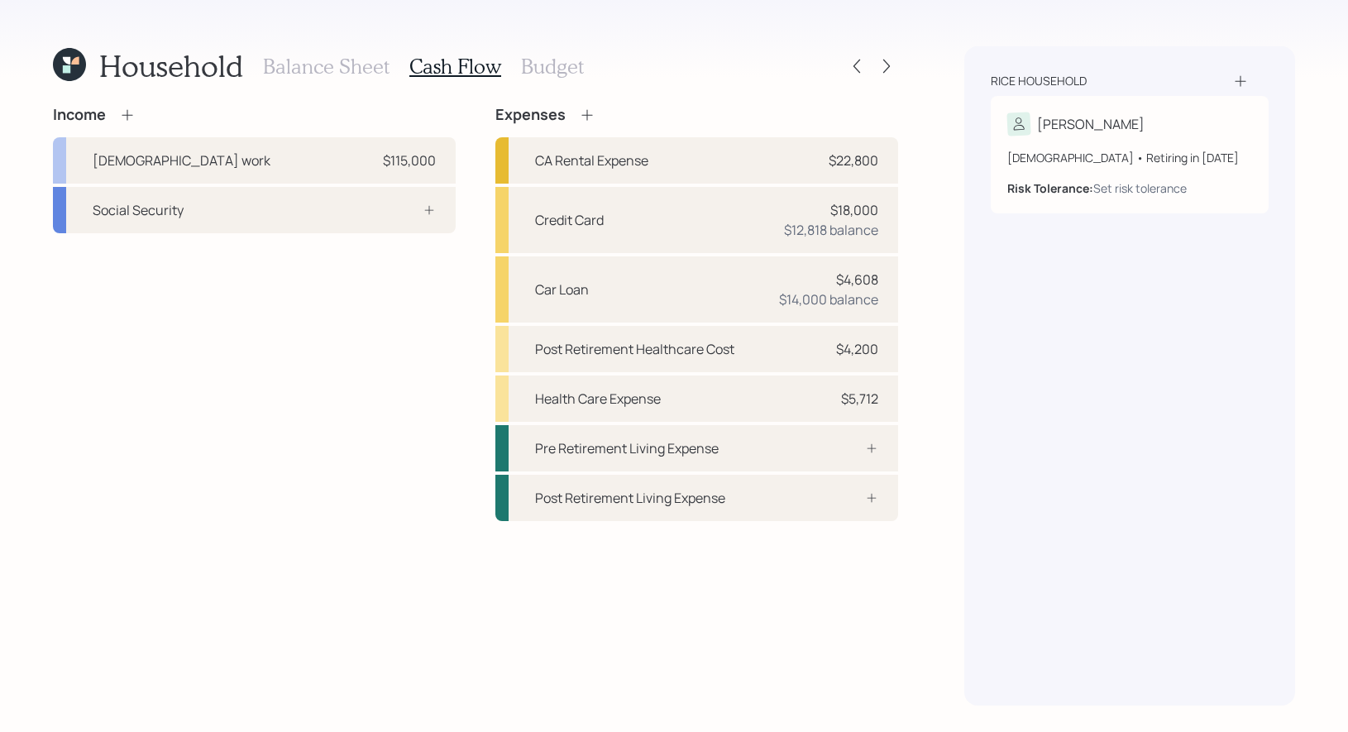
click at [551, 65] on h3 "Budget" at bounding box center [552, 67] width 63 height 24
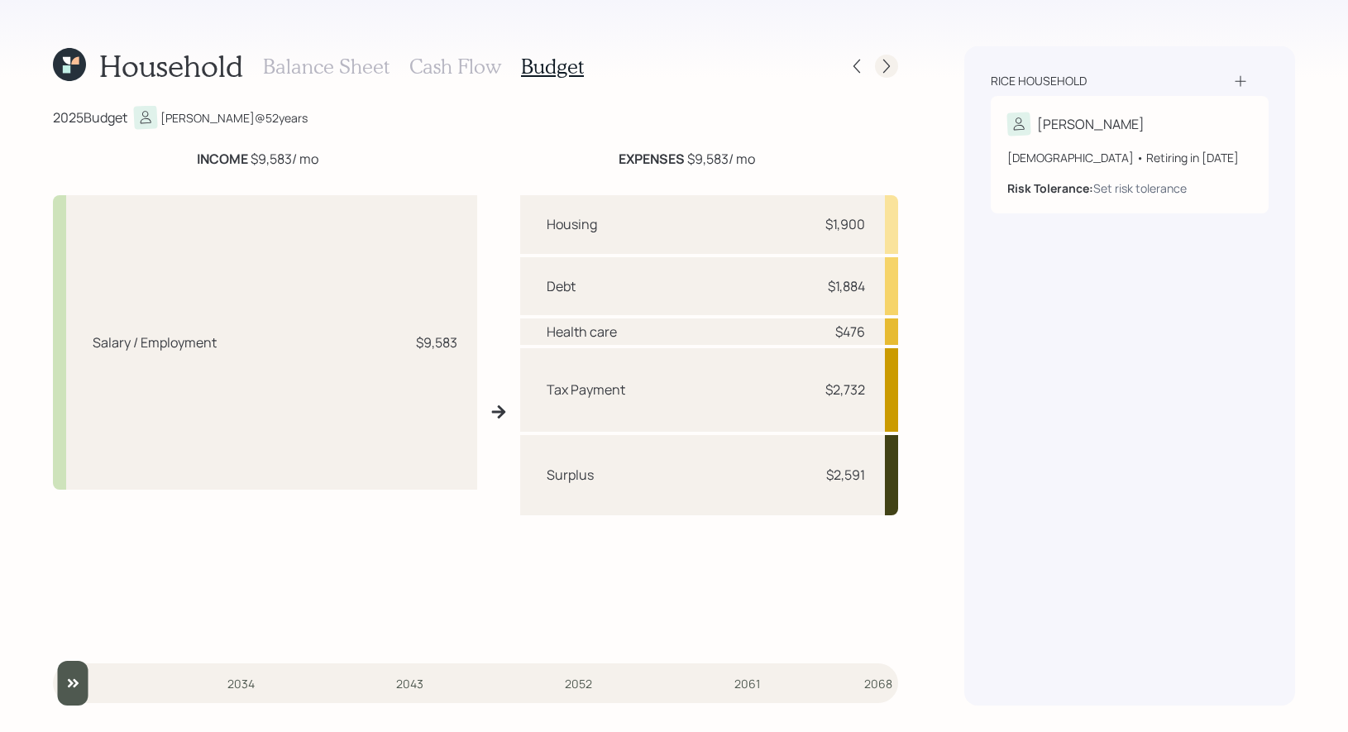
click at [890, 63] on icon at bounding box center [886, 66] width 17 height 17
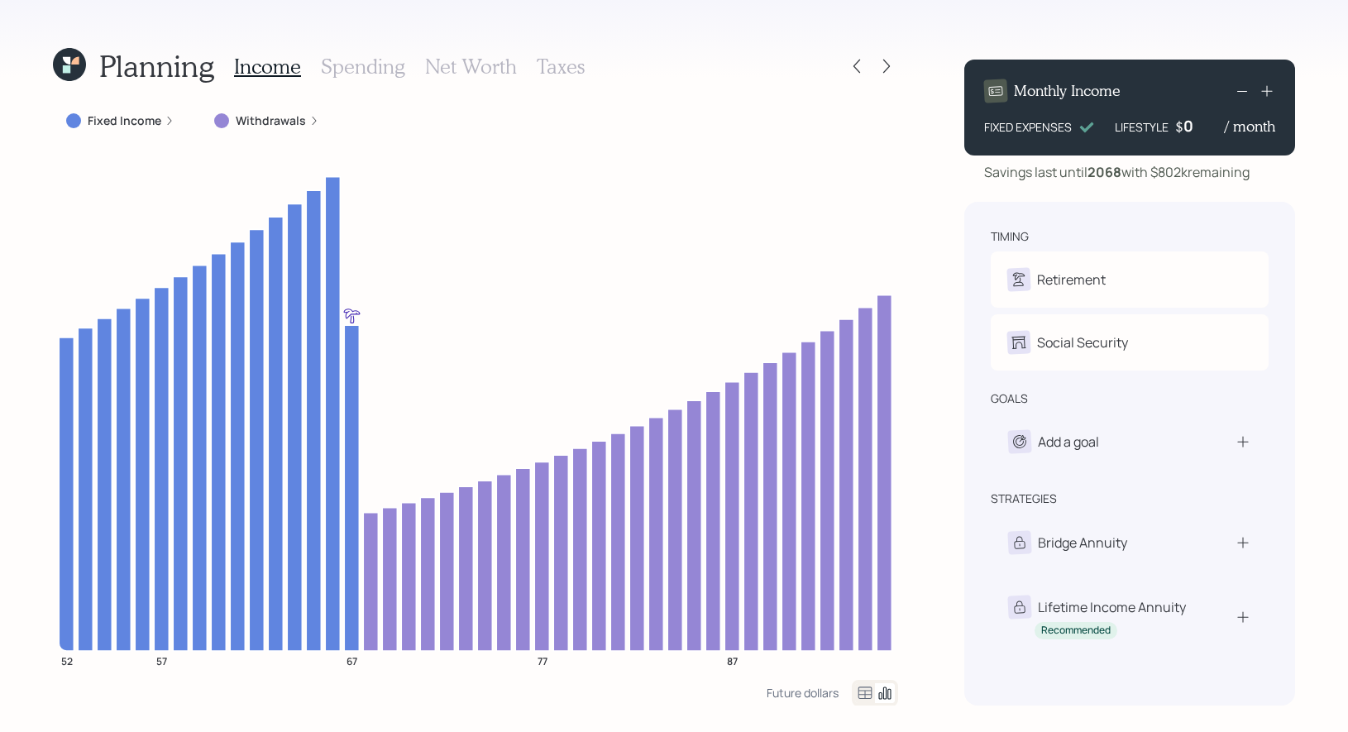
click at [366, 65] on h3 "Spending" at bounding box center [363, 67] width 84 height 24
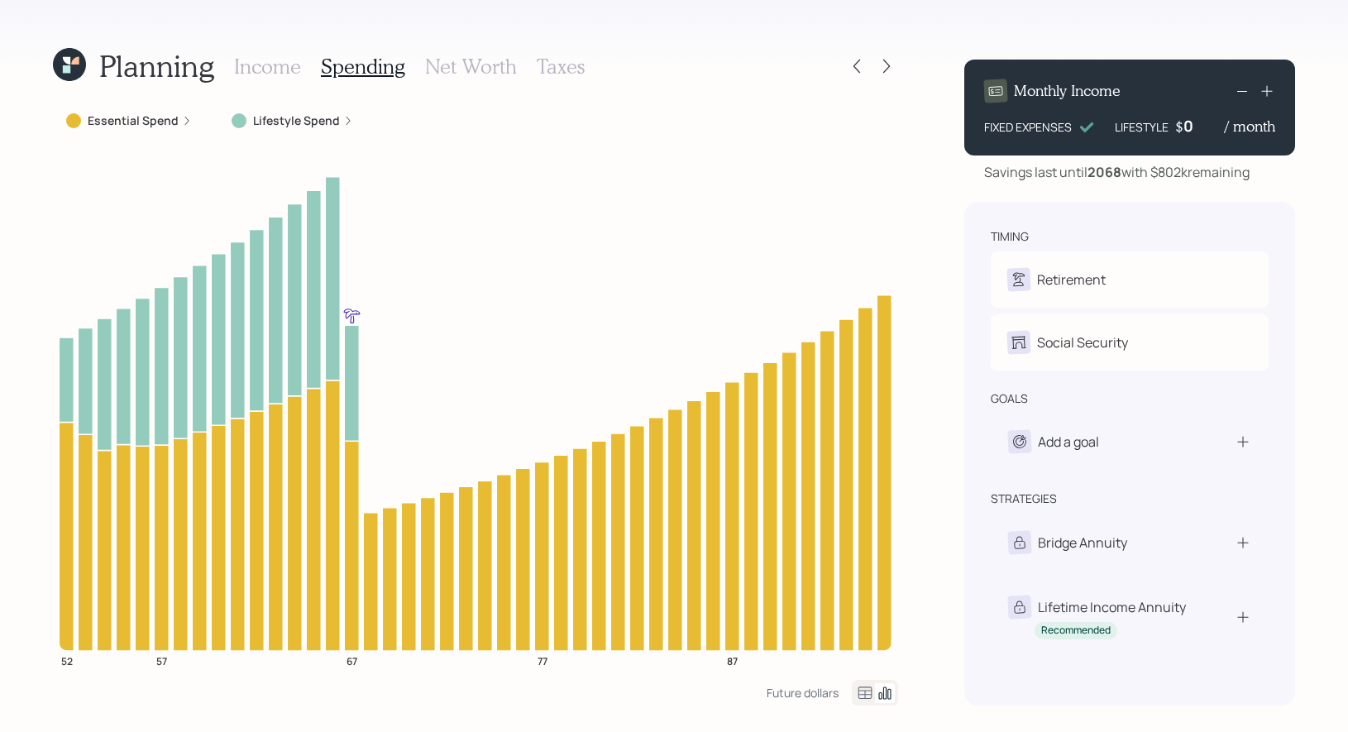
click at [868, 692] on icon at bounding box center [865, 693] width 20 height 20
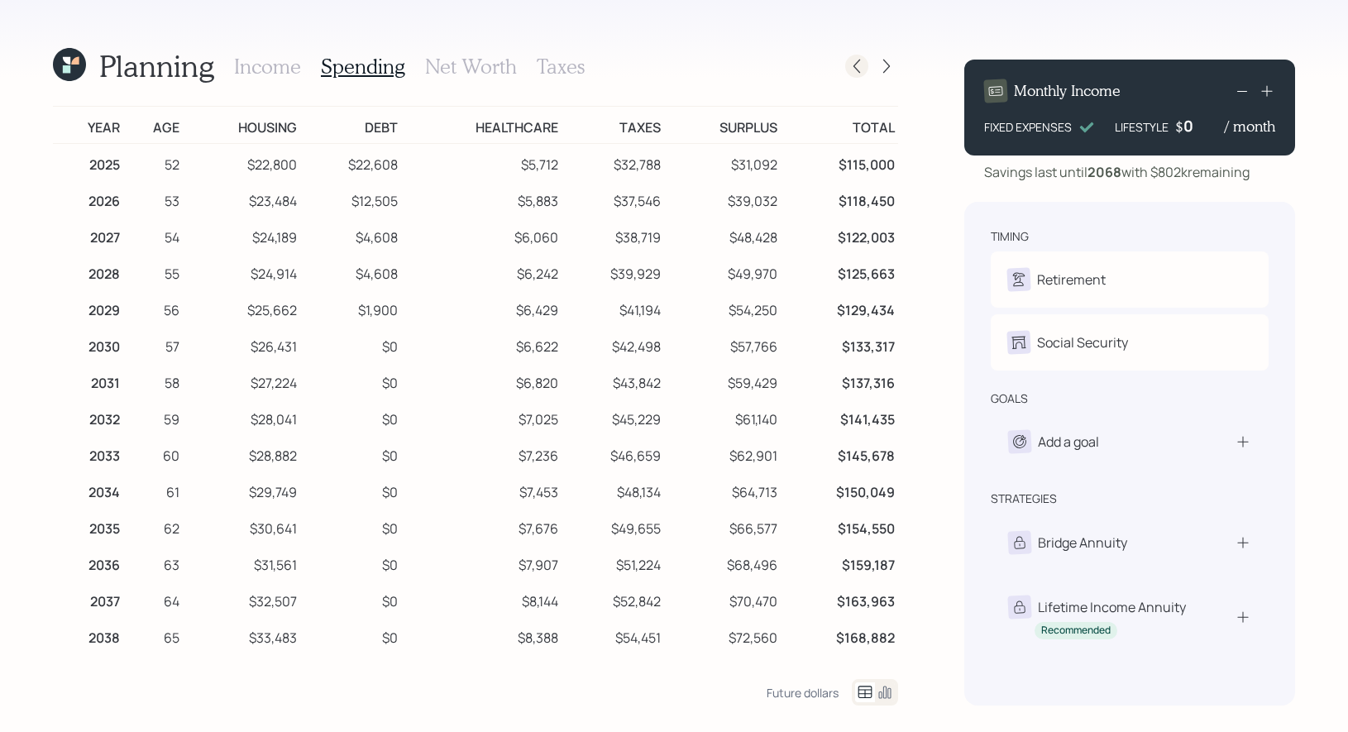
click at [864, 70] on icon at bounding box center [857, 66] width 17 height 17
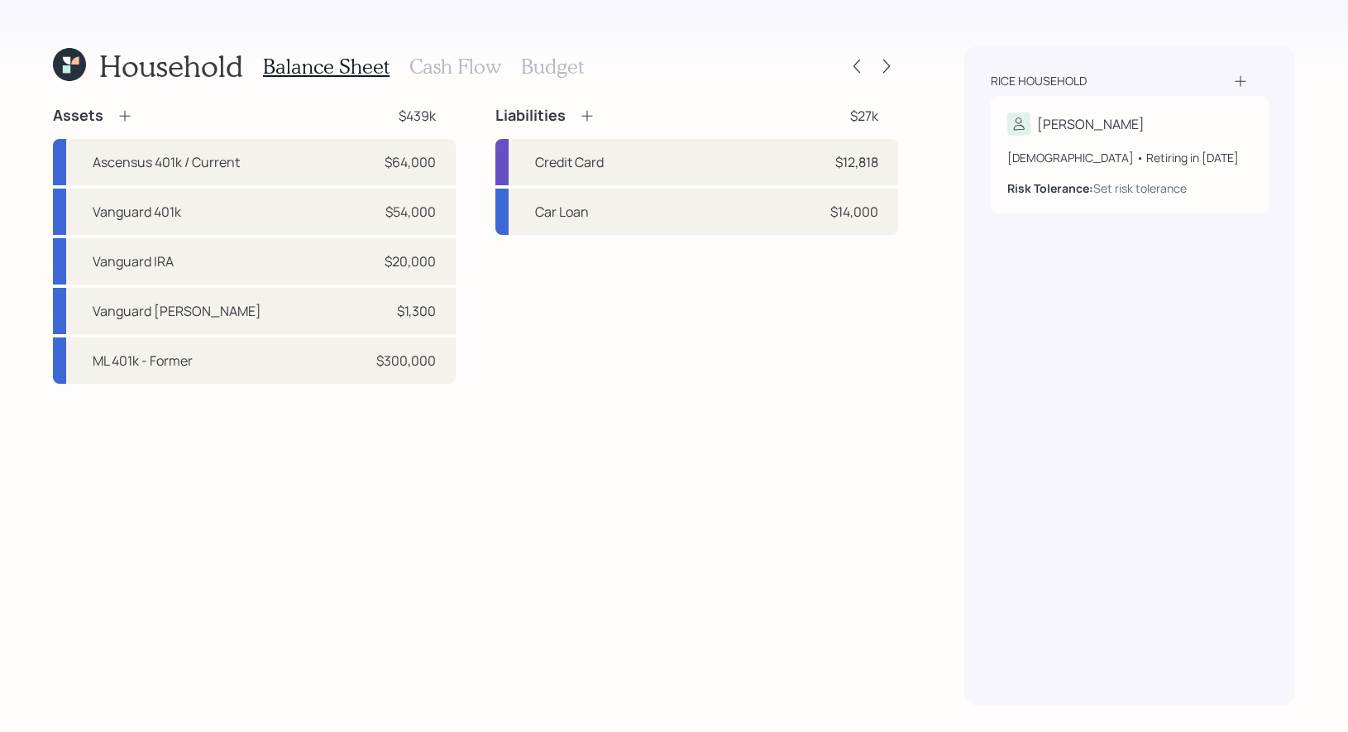
click at [470, 61] on h3 "Cash Flow" at bounding box center [455, 67] width 92 height 24
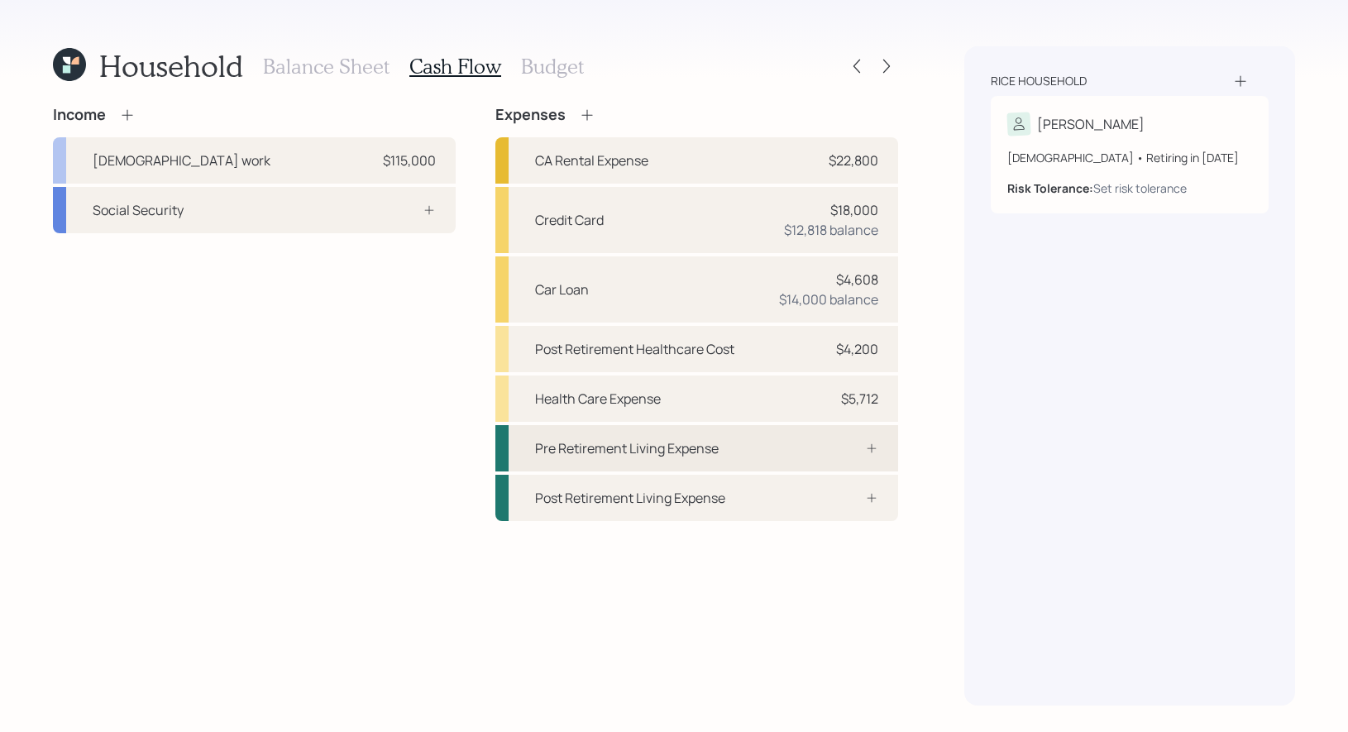
click at [697, 448] on div "Pre Retirement Living Expense" at bounding box center [627, 448] width 184 height 20
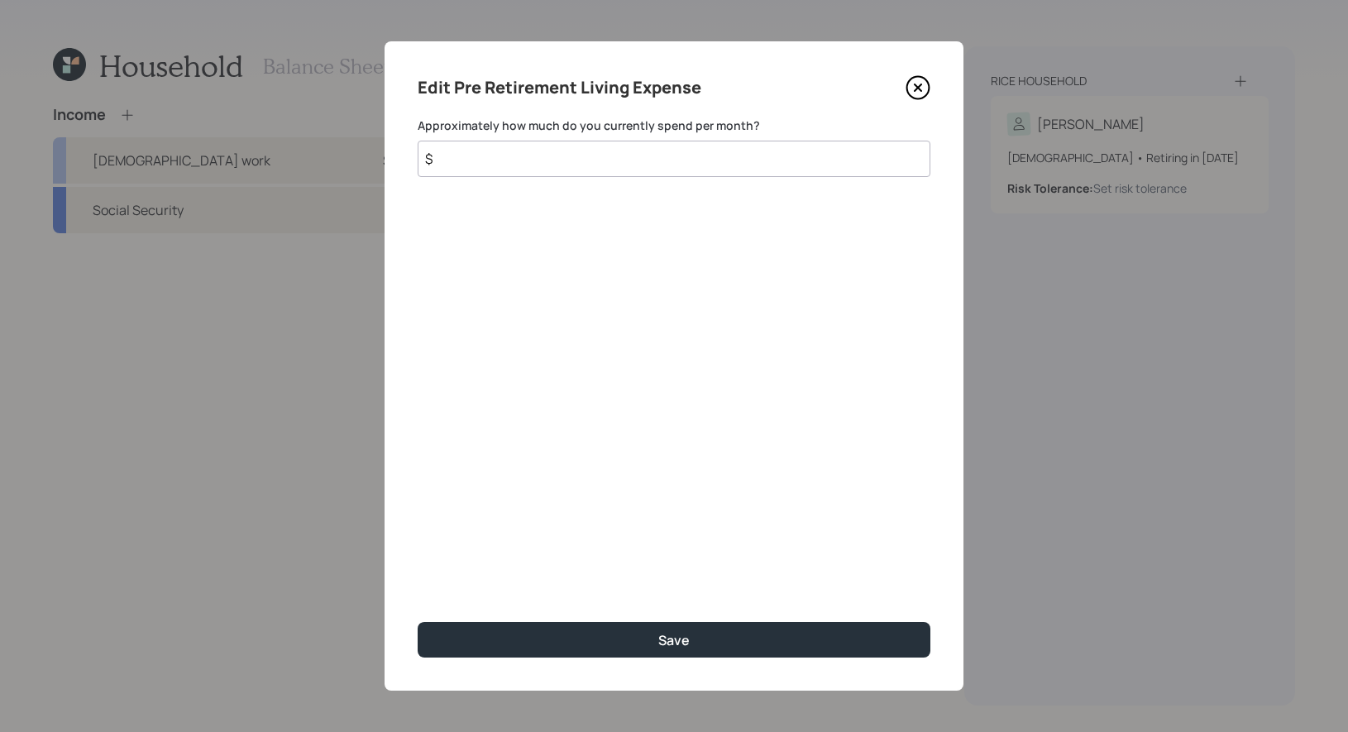
click at [552, 163] on input "$" at bounding box center [674, 159] width 513 height 36
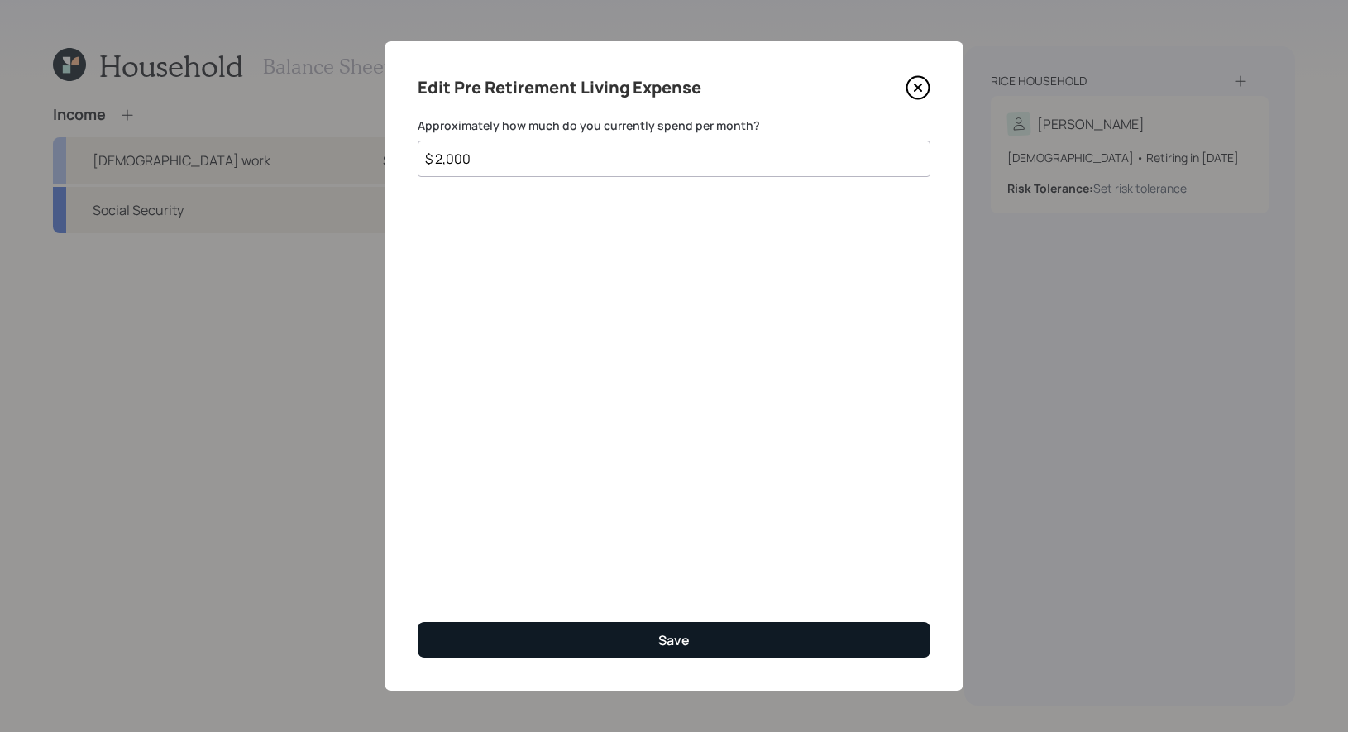
type input "$ 2,000"
click at [645, 634] on button "Save" at bounding box center [674, 640] width 513 height 36
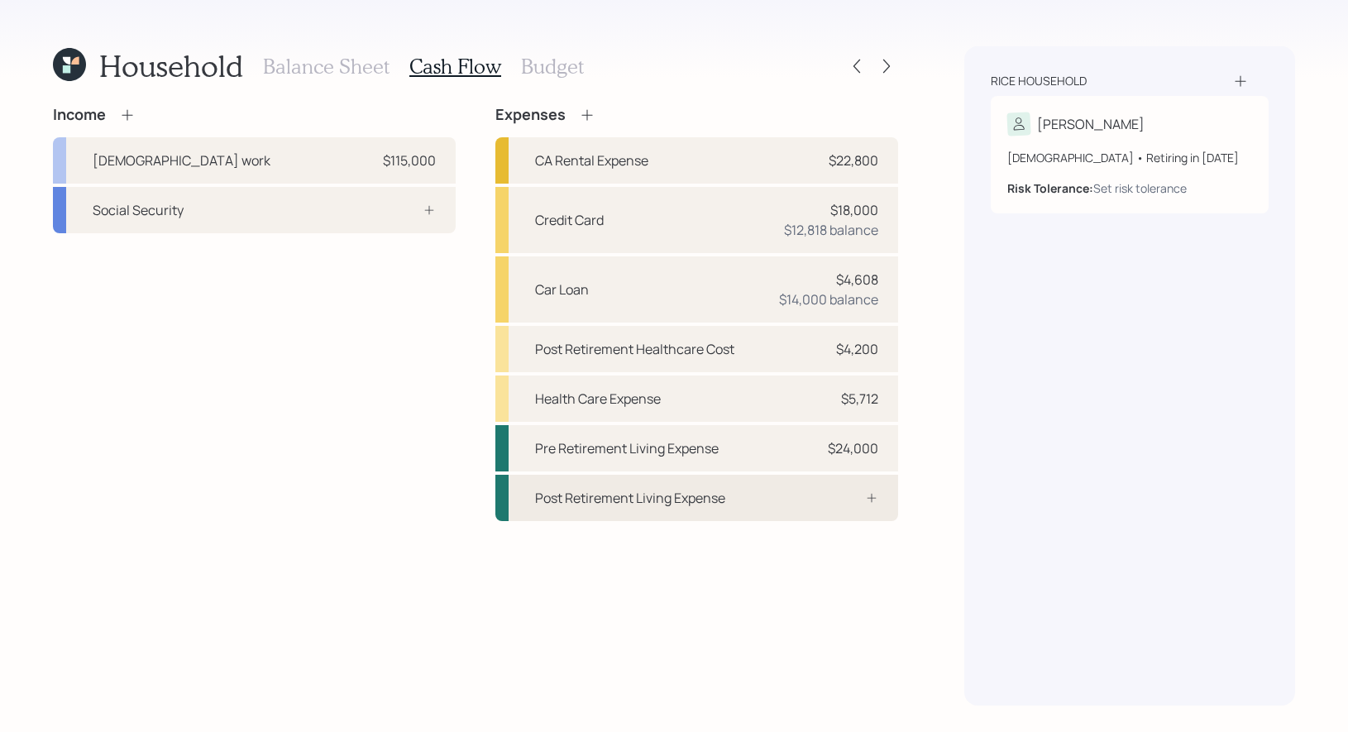
click at [616, 498] on div "Post Retirement Living Expense" at bounding box center [630, 498] width 190 height 20
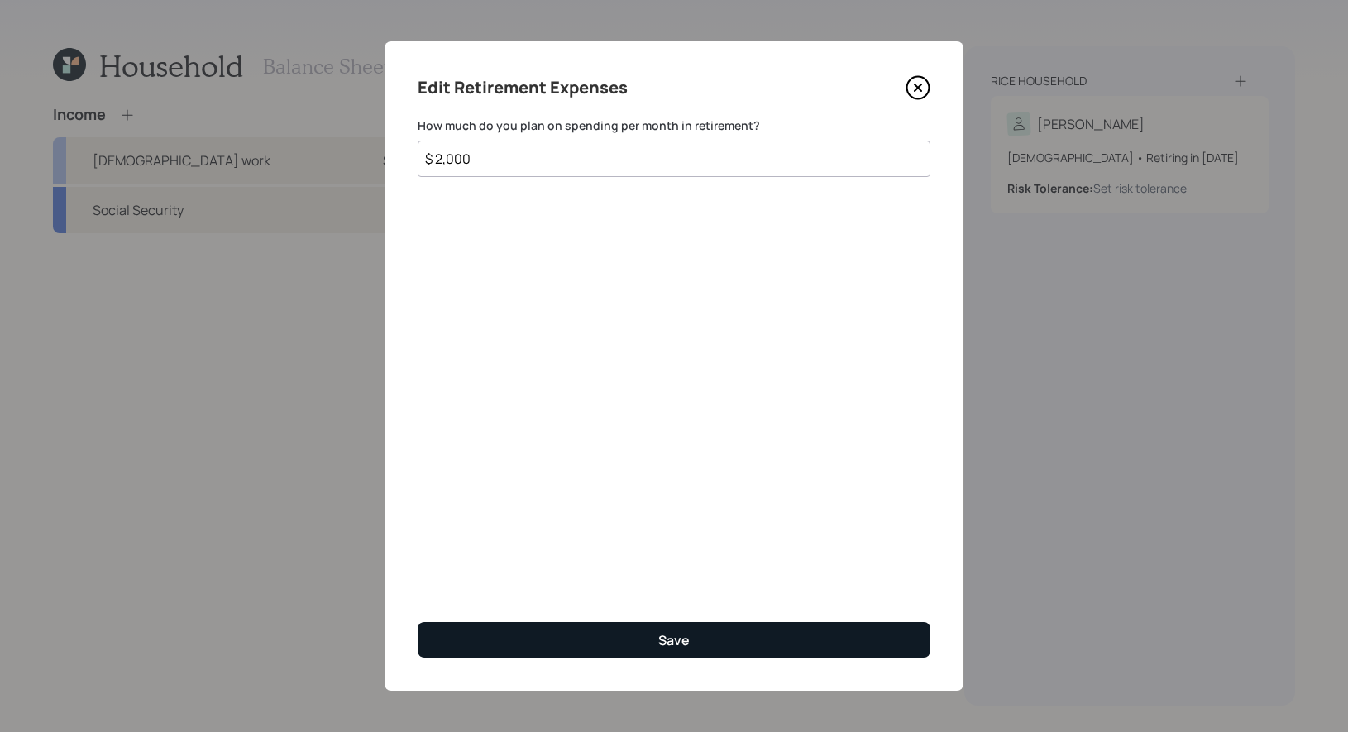
type input "$ 2,000"
click at [587, 637] on button "Save" at bounding box center [674, 640] width 513 height 36
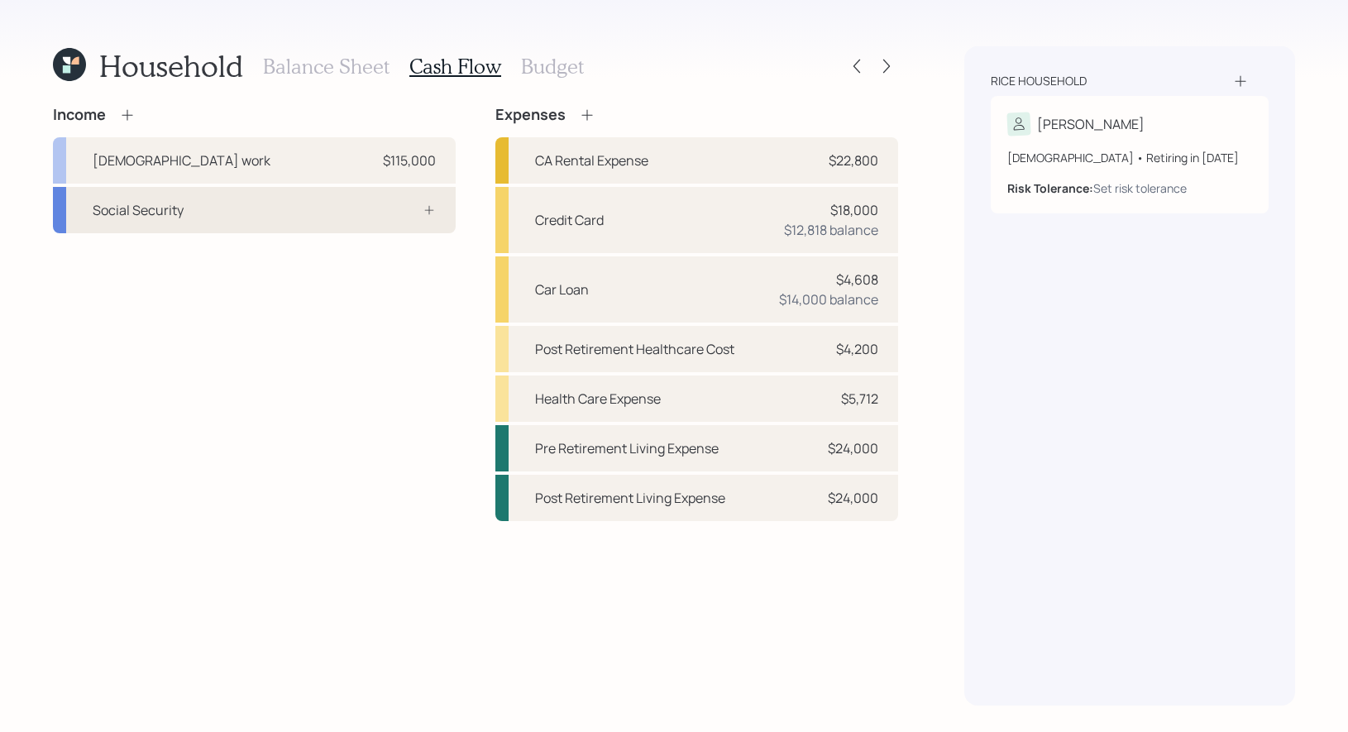
click at [305, 214] on div "Social Security" at bounding box center [254, 210] width 403 height 46
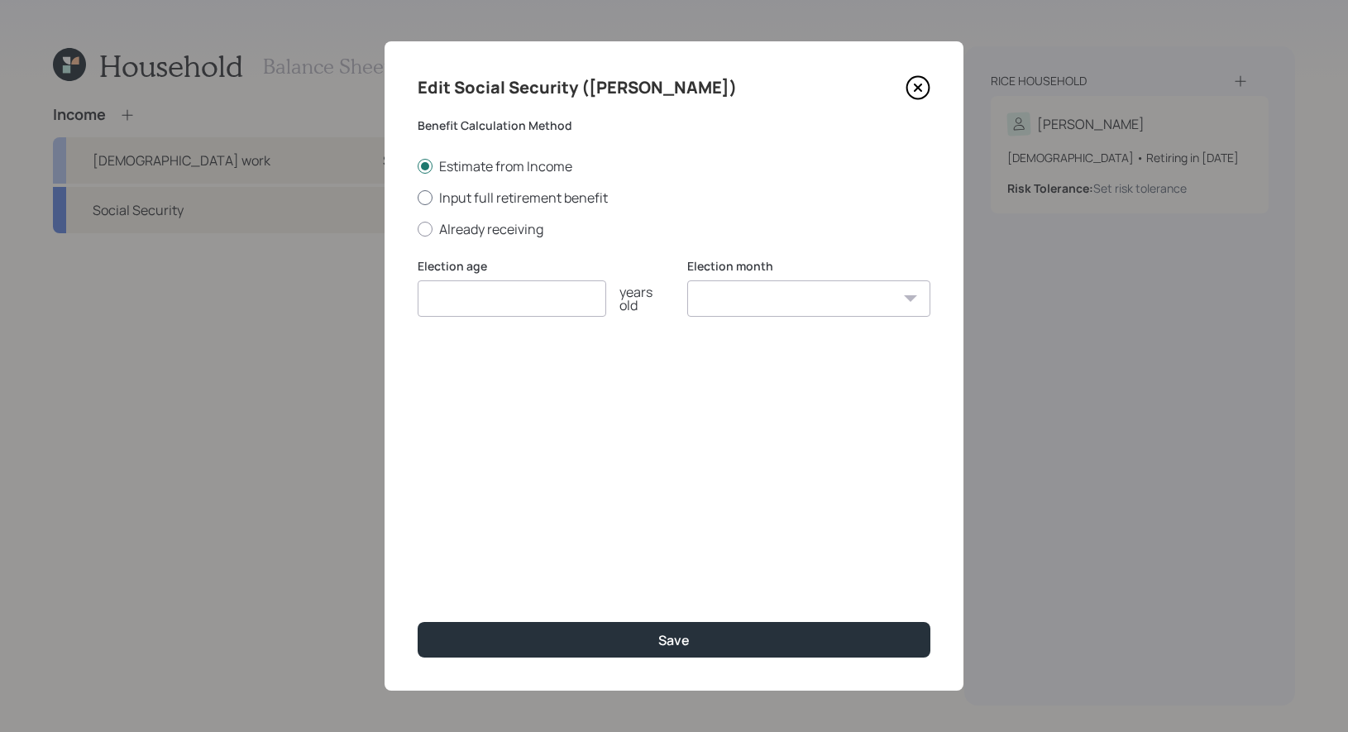
click at [423, 198] on div at bounding box center [425, 197] width 15 height 15
click at [418, 198] on input "Input full retirement benefit" at bounding box center [417, 197] width 1 height 1
radio input "true"
click at [422, 160] on div at bounding box center [425, 166] width 15 height 15
click at [418, 165] on input "Estimate from Income" at bounding box center [417, 165] width 1 height 1
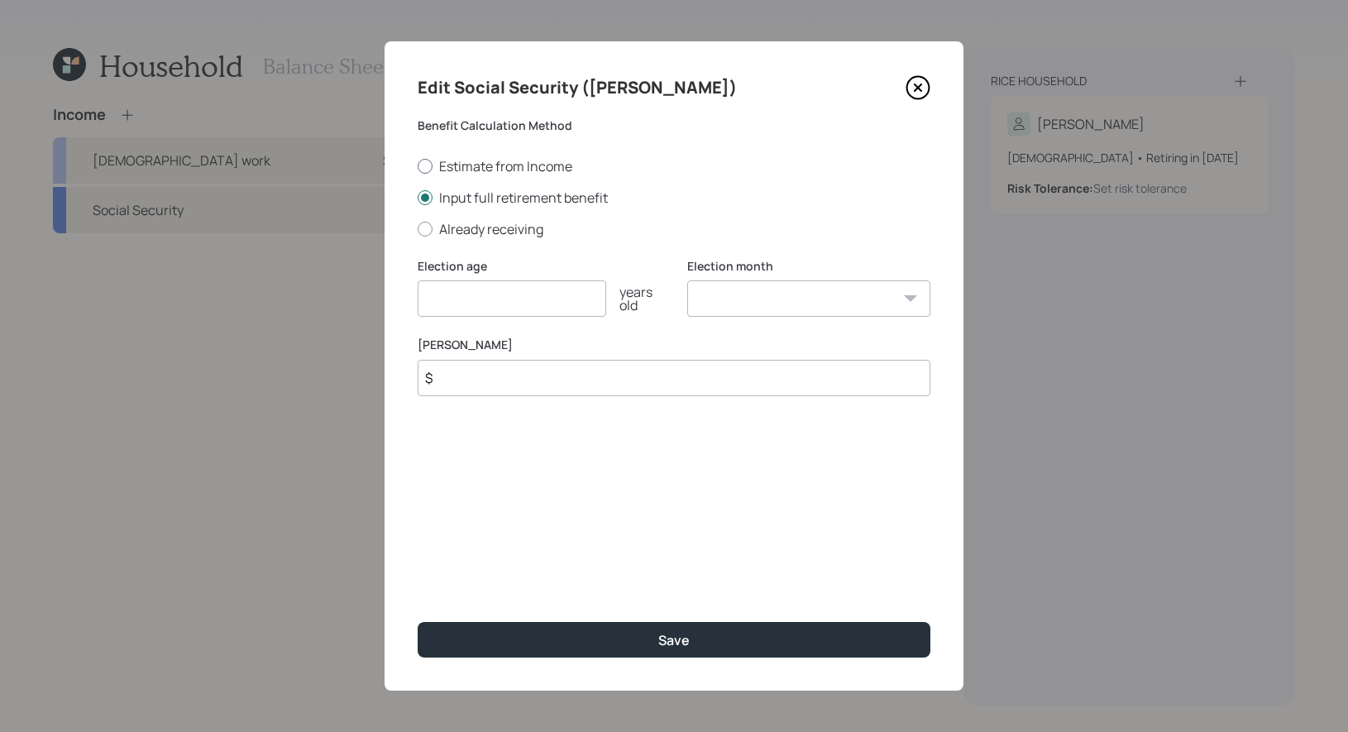
radio input "true"
click at [444, 296] on input "number" at bounding box center [512, 298] width 189 height 36
type input "67"
click at [777, 301] on select "January February March April May June July August September October November De…" at bounding box center [808, 298] width 243 height 36
select select "9"
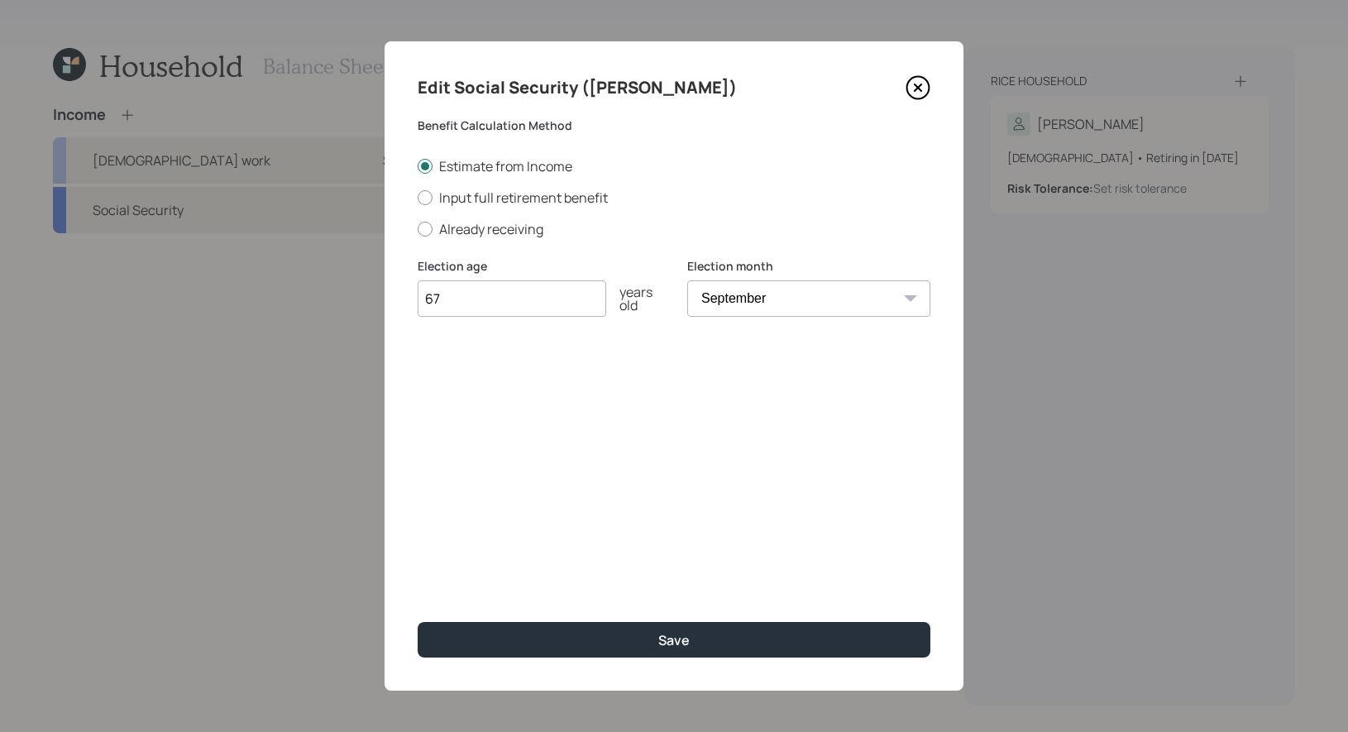
click at [687, 280] on select "January February March April May June July August September October November De…" at bounding box center [808, 298] width 243 height 36
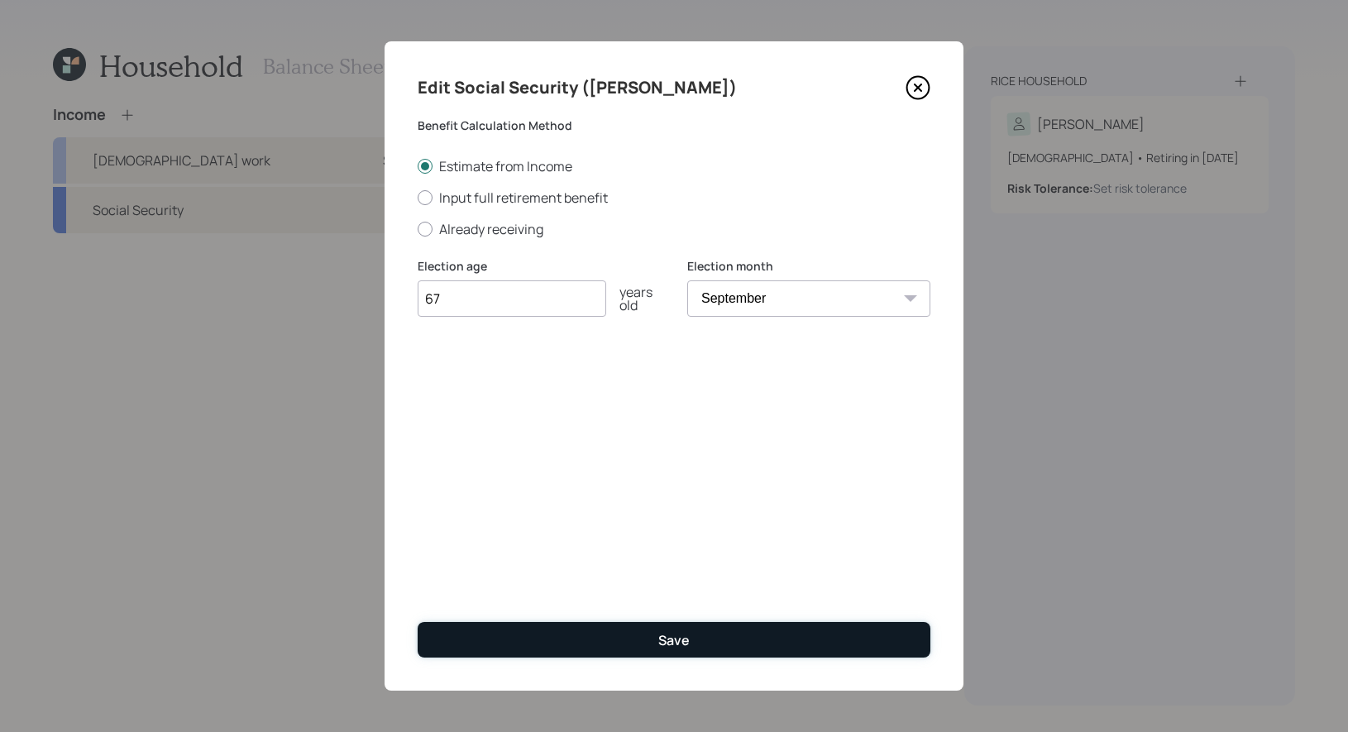
click at [683, 641] on div "Save" at bounding box center [673, 640] width 31 height 18
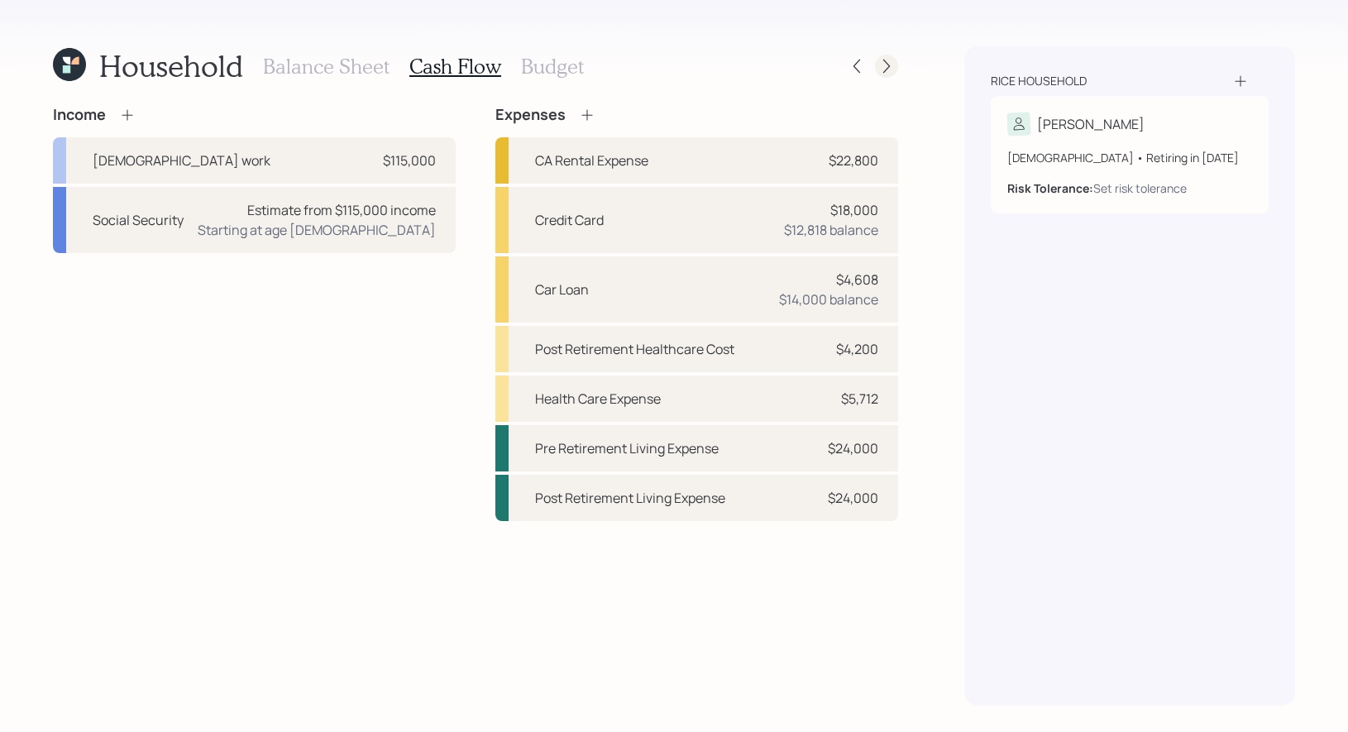
click at [885, 65] on icon at bounding box center [886, 66] width 17 height 17
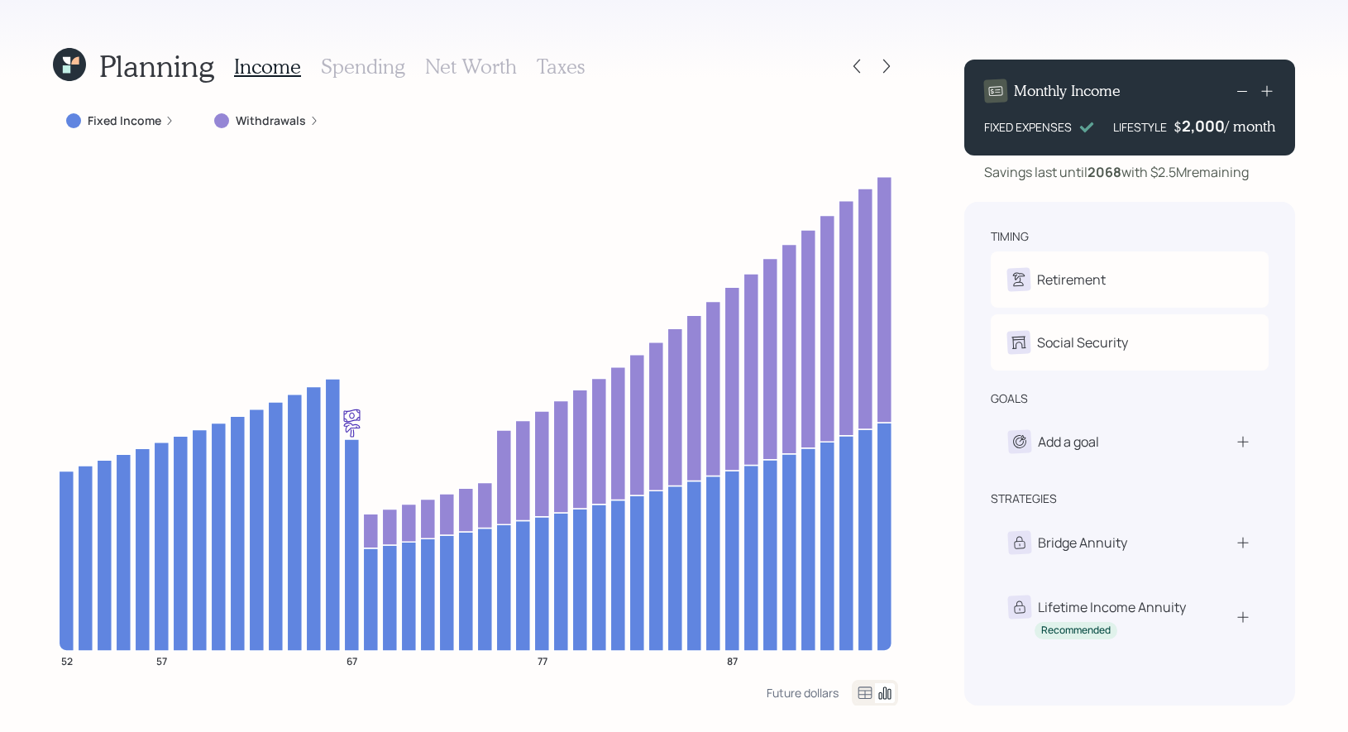
click at [74, 68] on icon at bounding box center [69, 64] width 33 height 33
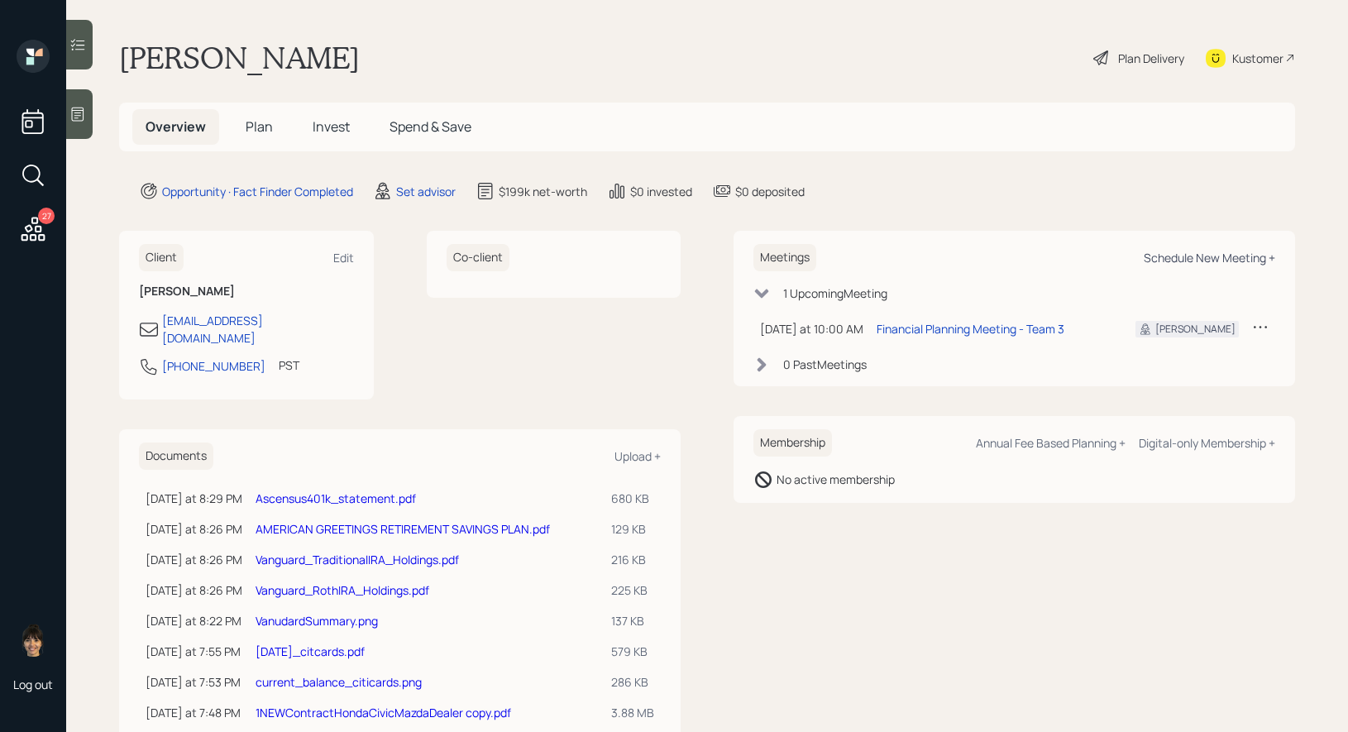
click at [1242, 256] on div "Schedule New Meeting +" at bounding box center [1210, 258] width 132 height 16
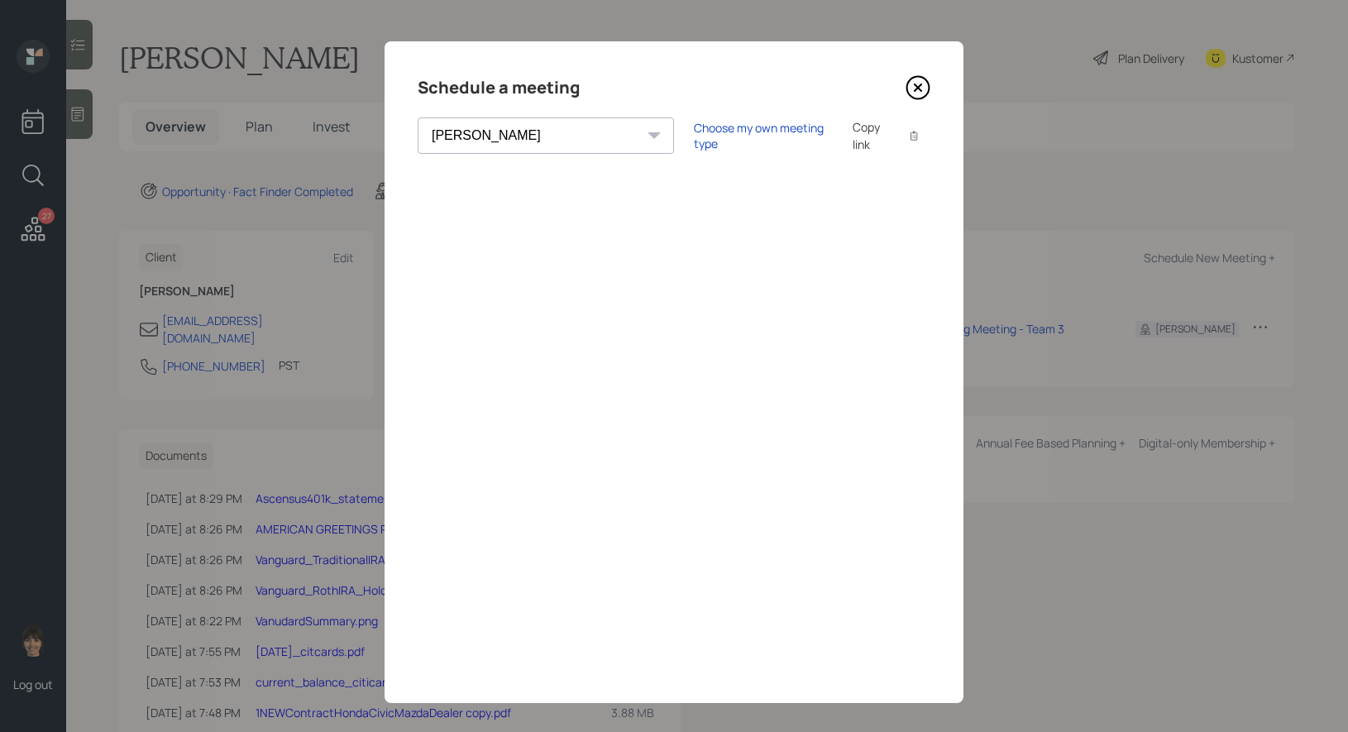
click at [534, 132] on div "Theresa Spinello Matthew Burke Aleksandra Szegda Eitan Bar-David Ian Yamey Trev…" at bounding box center [546, 135] width 256 height 36
click at [483, 139] on select "Theresa Spinello Matthew Burke Aleksandra Szegda Eitan Bar-David Ian Yamey Trev…" at bounding box center [546, 135] width 256 height 36
select select "8b79112e-3cfb-44f9-89e7-15267fe946c1"
click at [418, 117] on select "Theresa Spinello Matthew Burke Aleksandra Szegda Eitan Bar-David Ian Yamey Trev…" at bounding box center [546, 135] width 256 height 36
click at [694, 131] on div "Choose my own meeting type" at bounding box center [763, 135] width 139 height 31
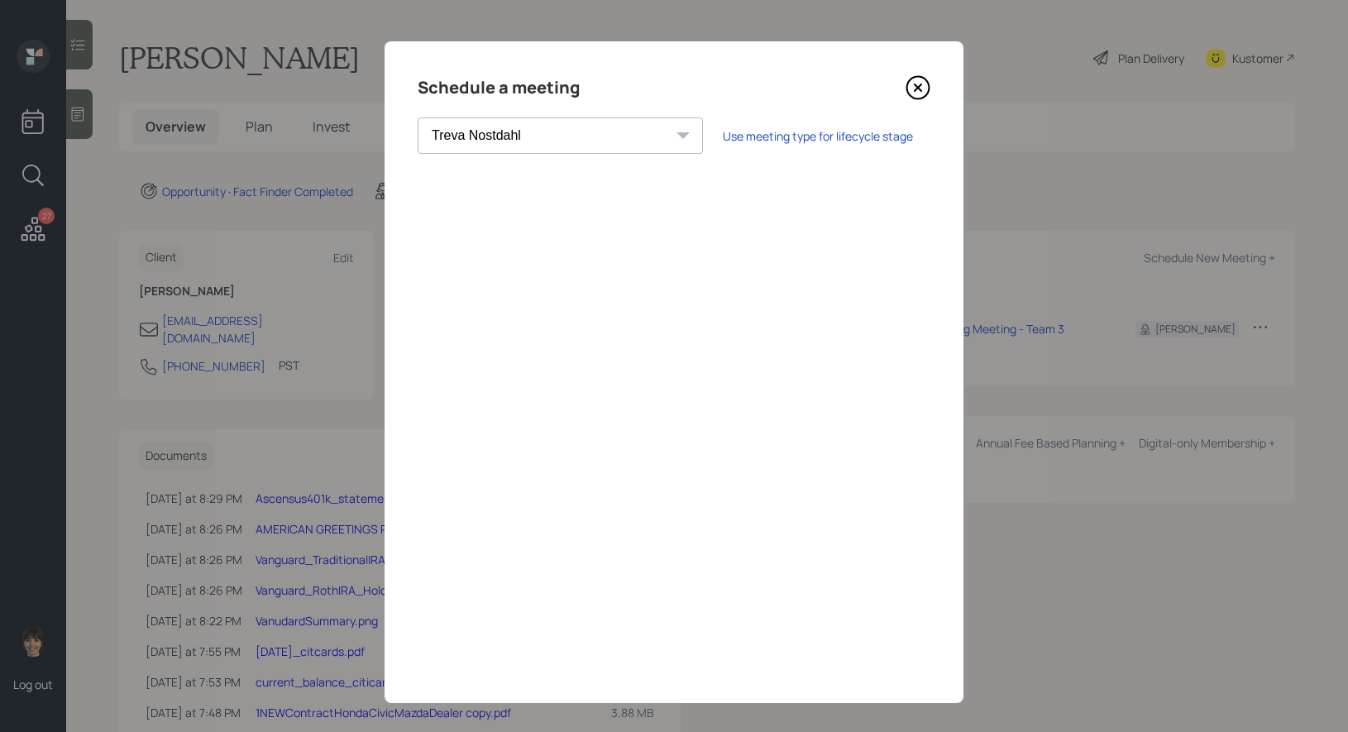
scroll to position [12, 0]
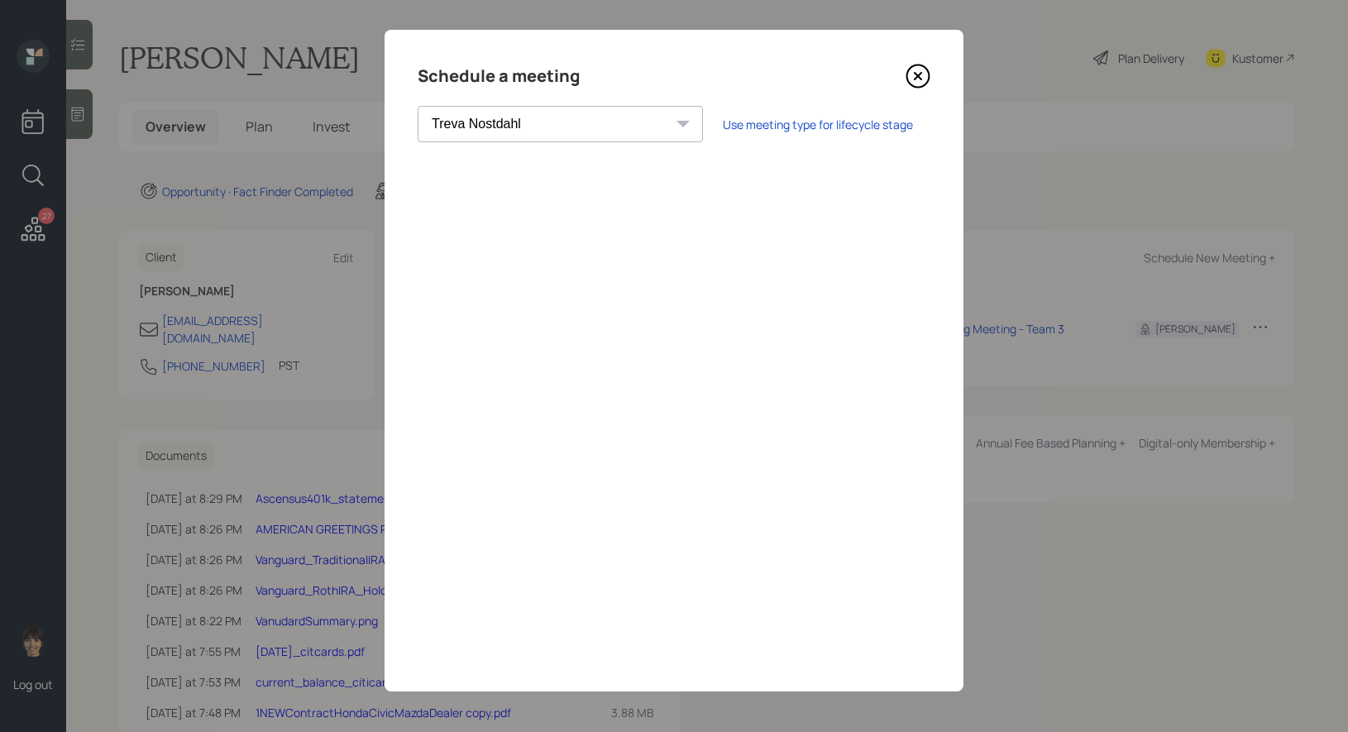
click at [922, 74] on icon at bounding box center [918, 76] width 25 height 25
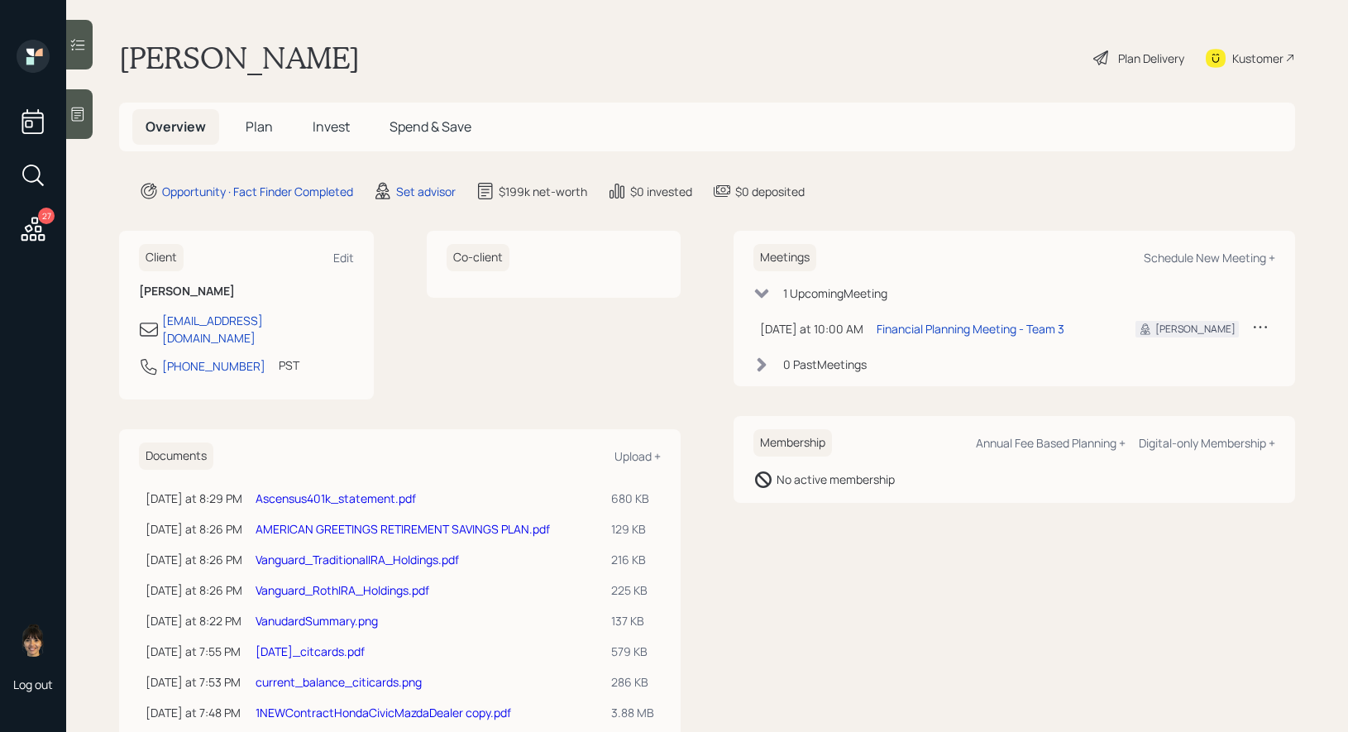
scroll to position [33, 0]
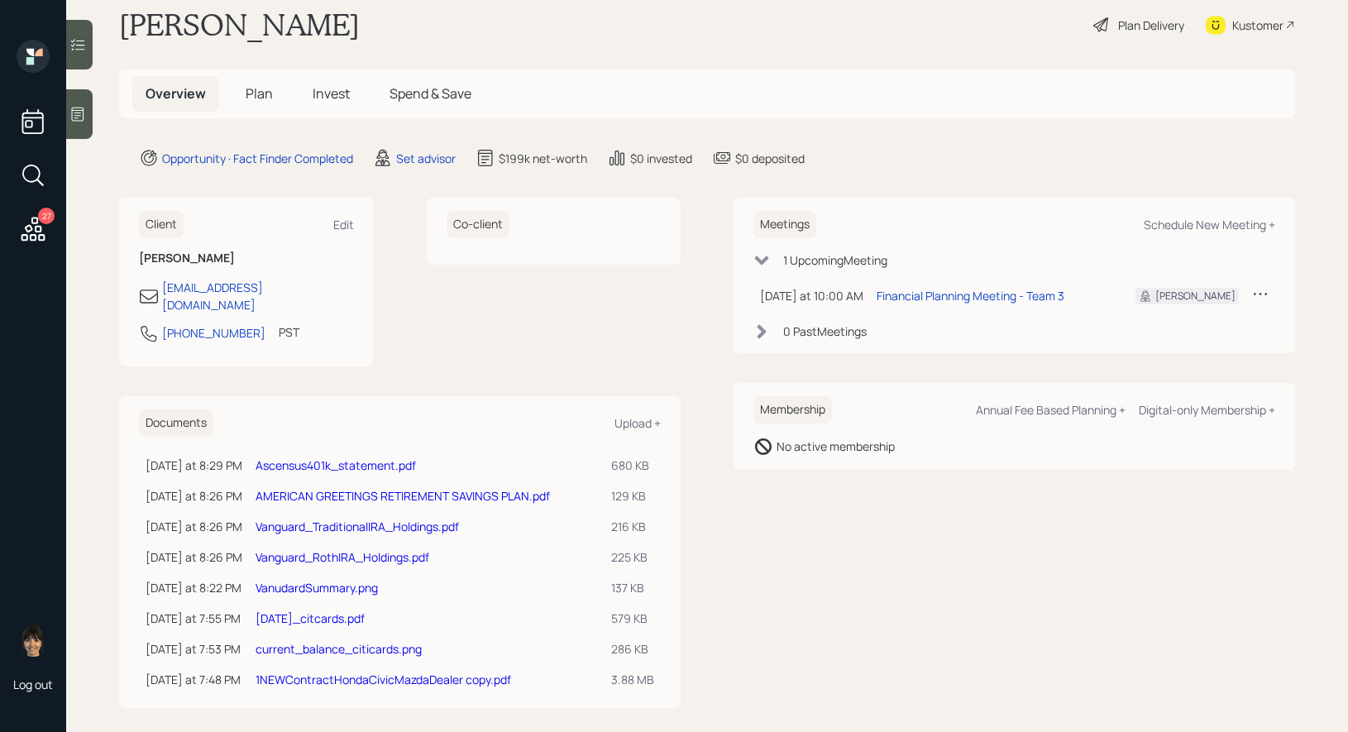
click at [302, 488] on link "AMERICAN GREETINGS RETIREMENT SAVINGS PLAN.pdf" at bounding box center [403, 496] width 294 height 16
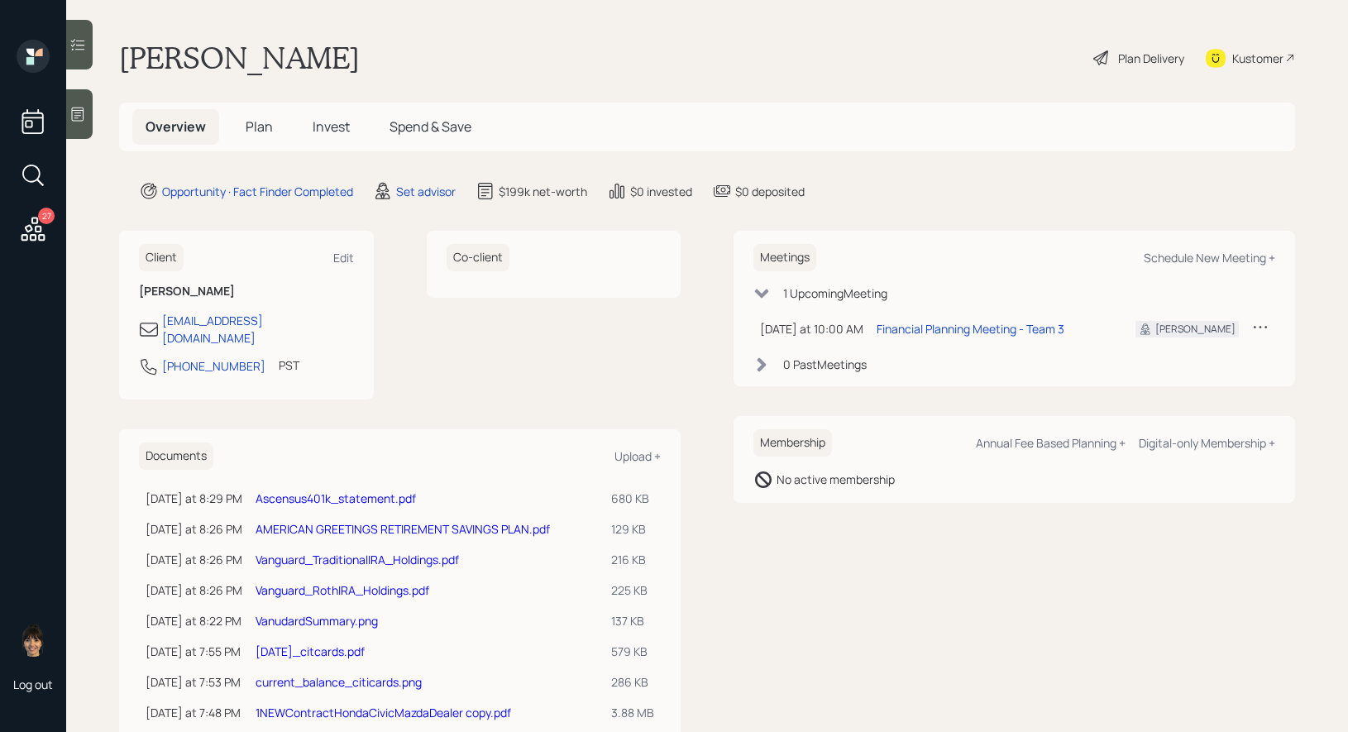
scroll to position [33, 0]
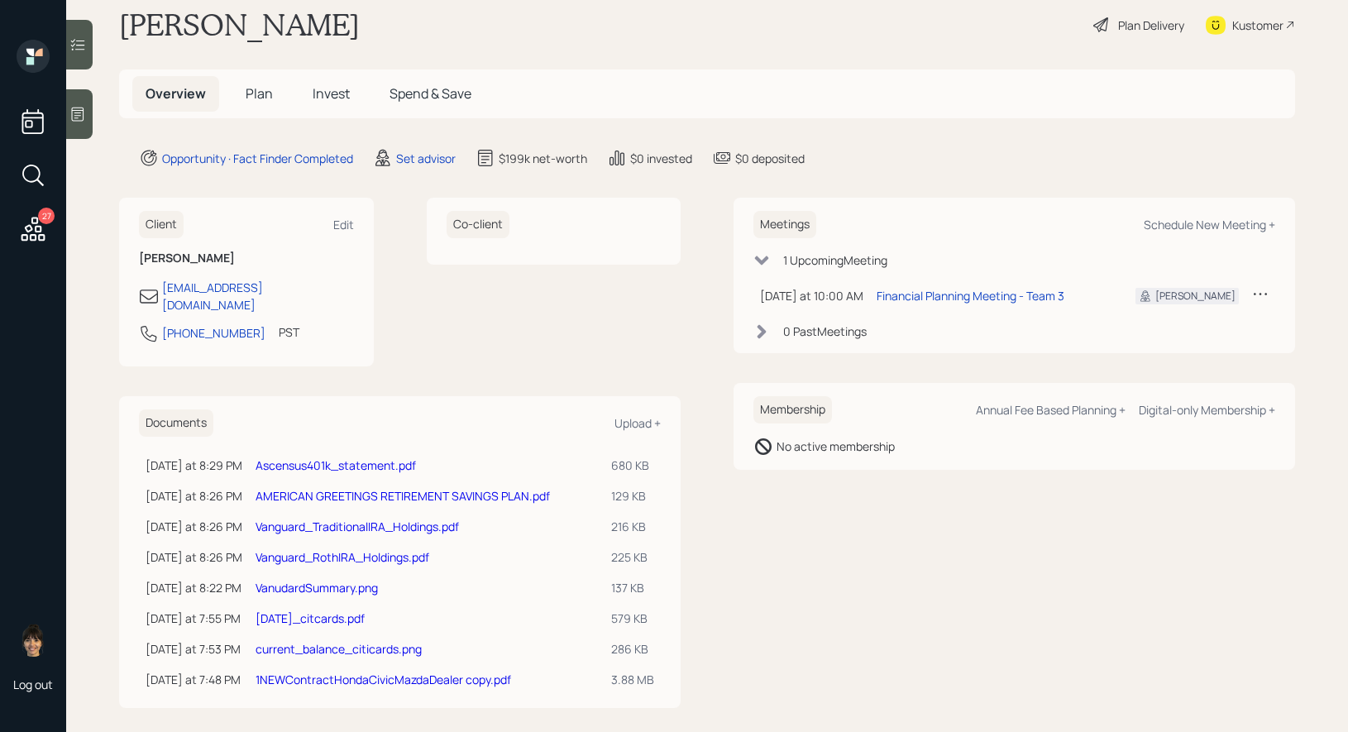
click at [307, 580] on link "VanudardSummary.png" at bounding box center [317, 588] width 122 height 16
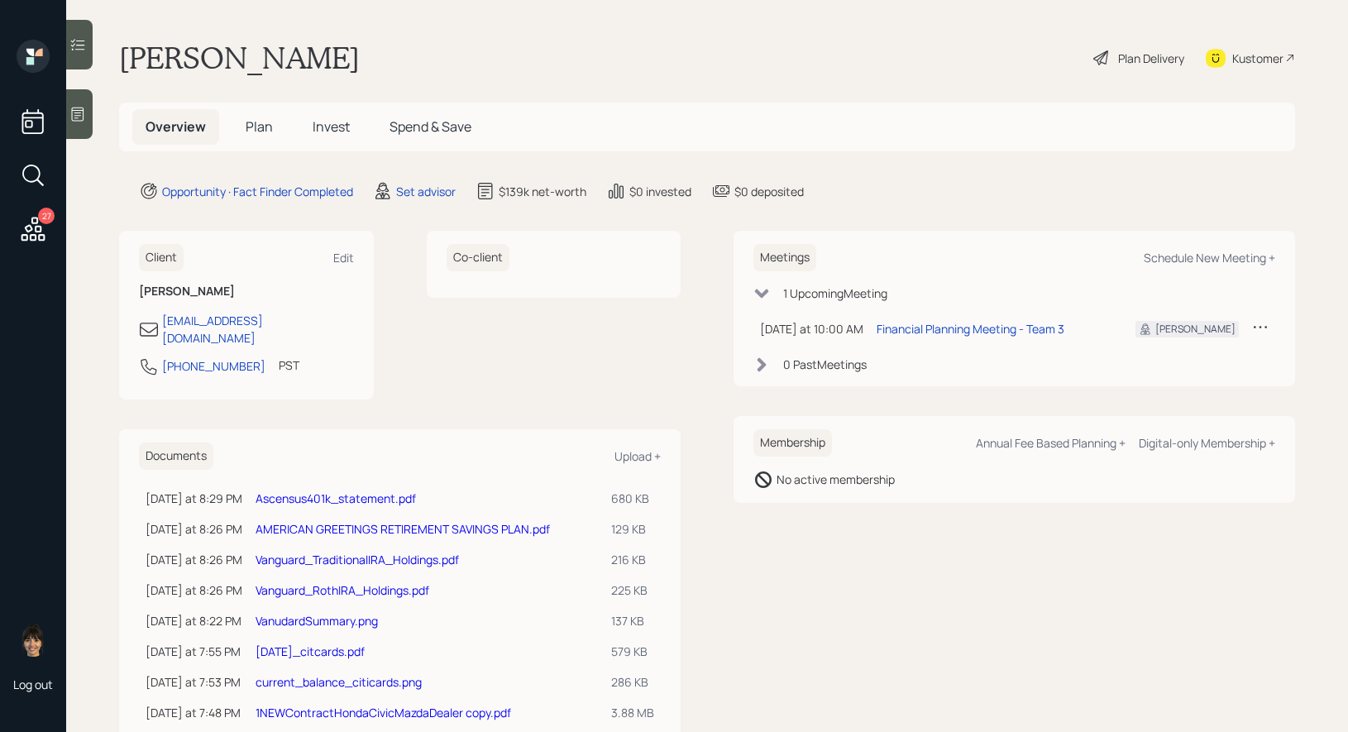
scroll to position [33, 0]
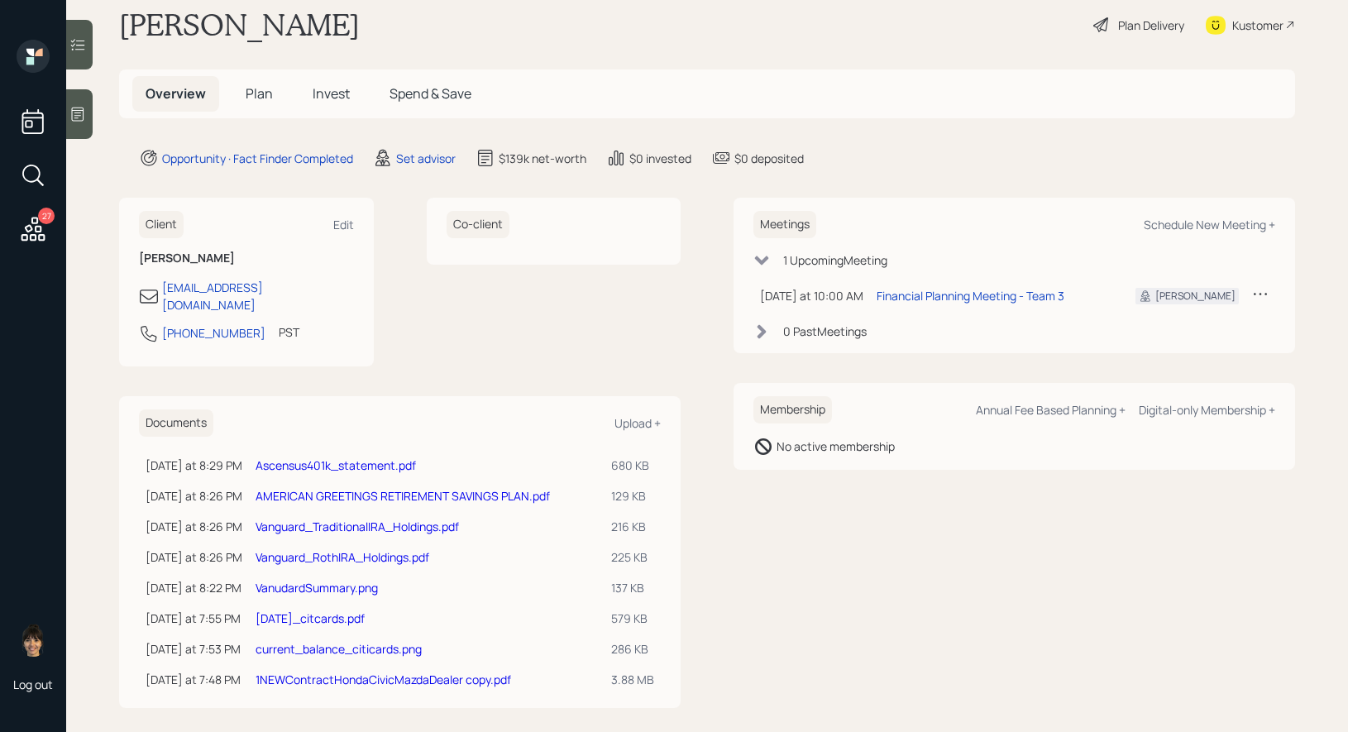
click at [308, 610] on link "[DATE]_citcards.pdf" at bounding box center [310, 618] width 109 height 16
click at [285, 610] on link "[DATE]_citcards.pdf" at bounding box center [310, 618] width 109 height 16
click at [289, 610] on link "[DATE]_citcards.pdf" at bounding box center [310, 618] width 109 height 16
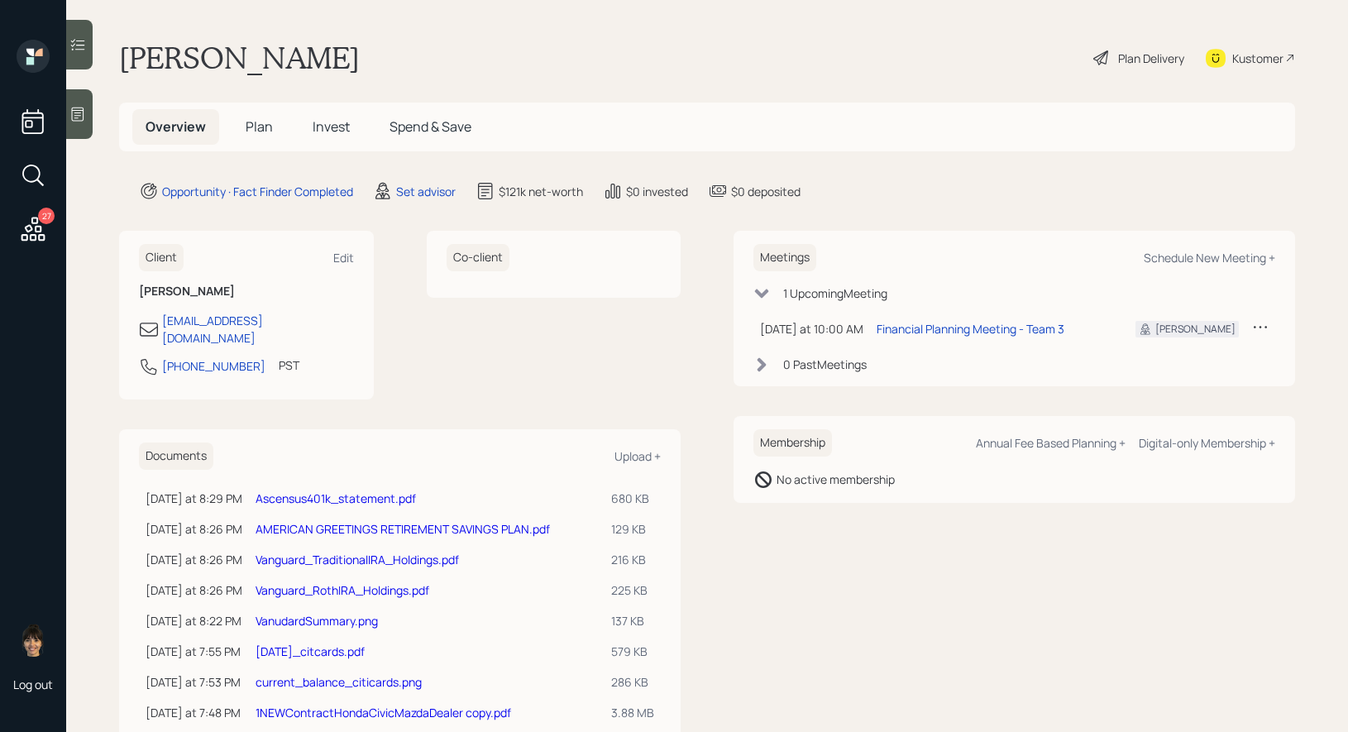
click at [324, 674] on link "current_balance_citicards.png" at bounding box center [339, 682] width 166 height 16
click at [305, 705] on link "1NEWContractHondaCivicMazdaDealer copy.pdf" at bounding box center [384, 713] width 256 height 16
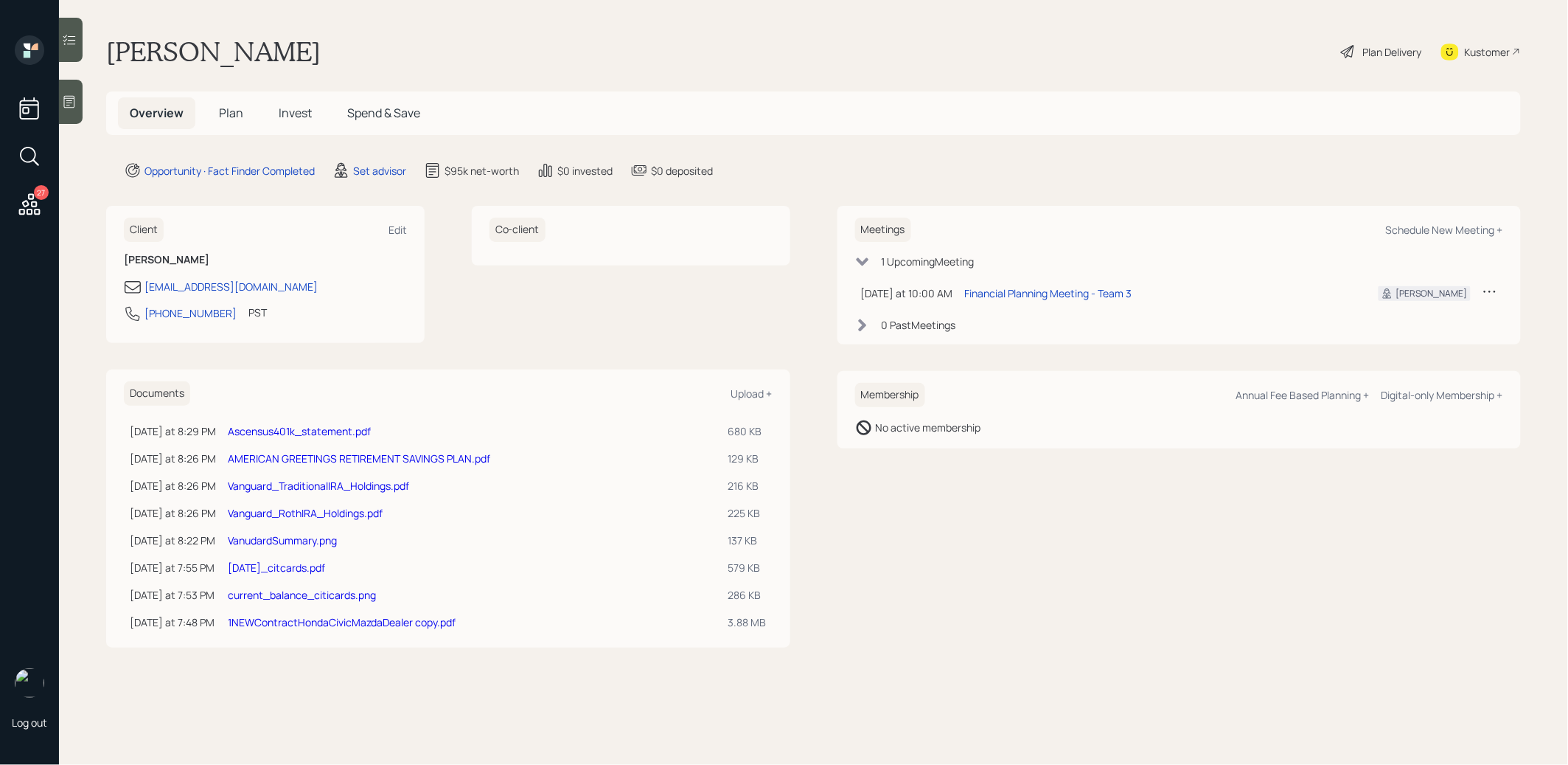
click at [271, 567] on link "[DATE]_citcards.pdf" at bounding box center [276, 568] width 97 height 14
click at [260, 427] on link "Ascensus401k_statement.pdf" at bounding box center [300, 432] width 143 height 14
click at [283, 592] on link "current_balance_citicards.png" at bounding box center [302, 595] width 148 height 14
